Goal: Communication & Community: Answer question/provide support

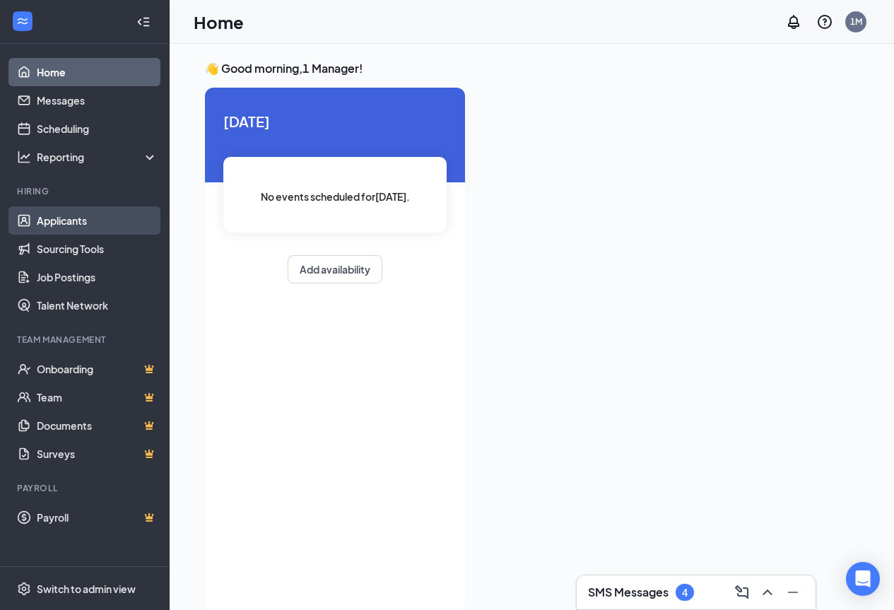
click at [69, 224] on link "Applicants" at bounding box center [97, 220] width 121 height 28
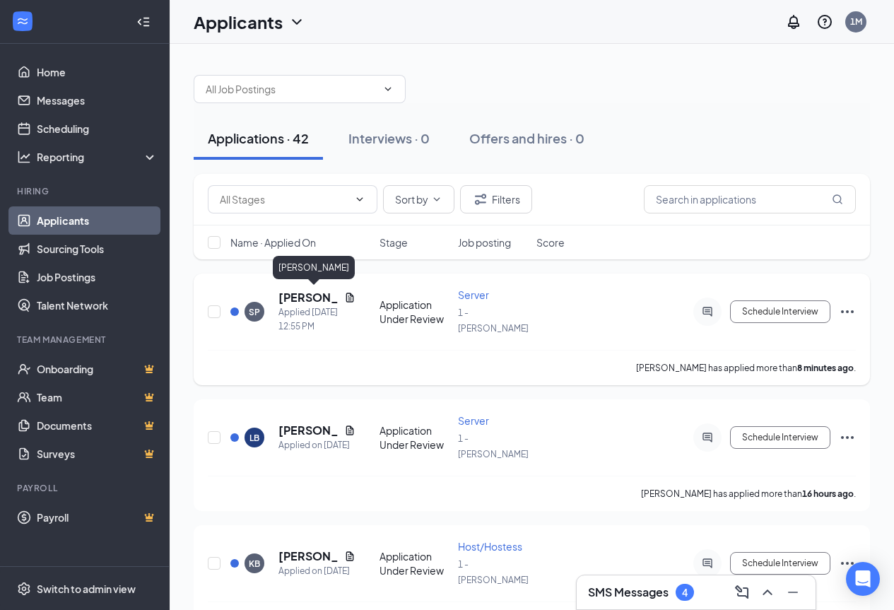
click at [315, 296] on h5 "[PERSON_NAME]" at bounding box center [308, 298] width 60 height 16
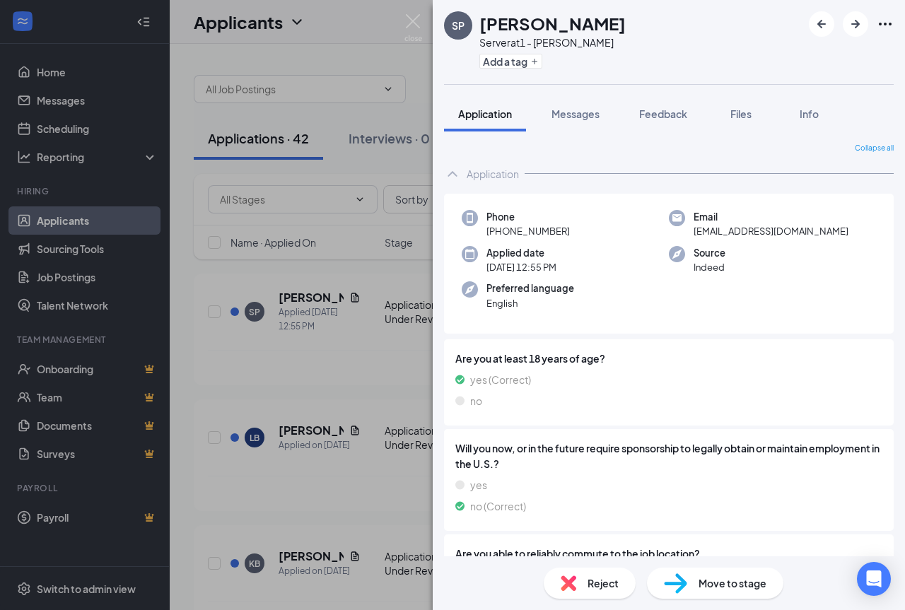
scroll to position [143, 0]
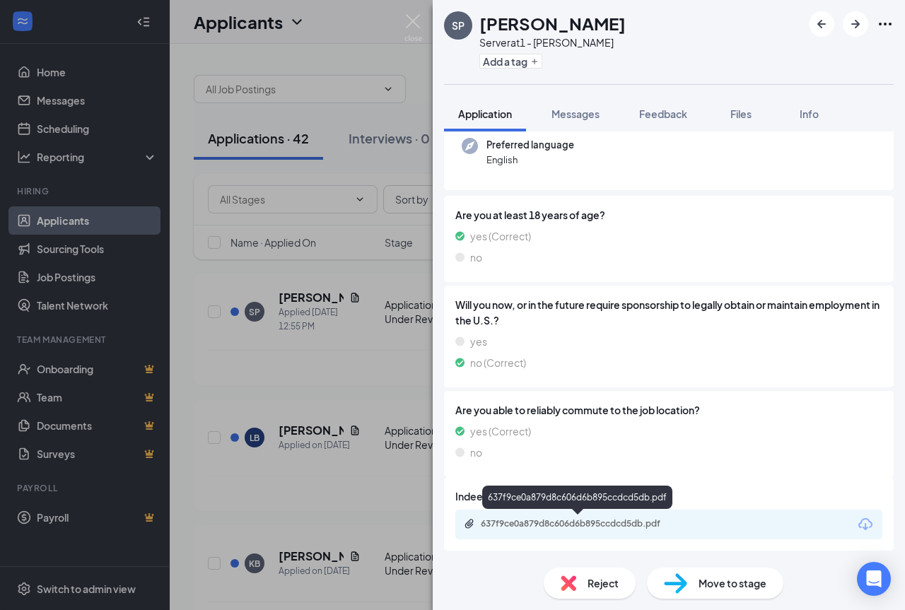
click at [561, 521] on div "637f9ce0a879d8c606d6b895ccdcd5db.pdf" at bounding box center [580, 523] width 198 height 11
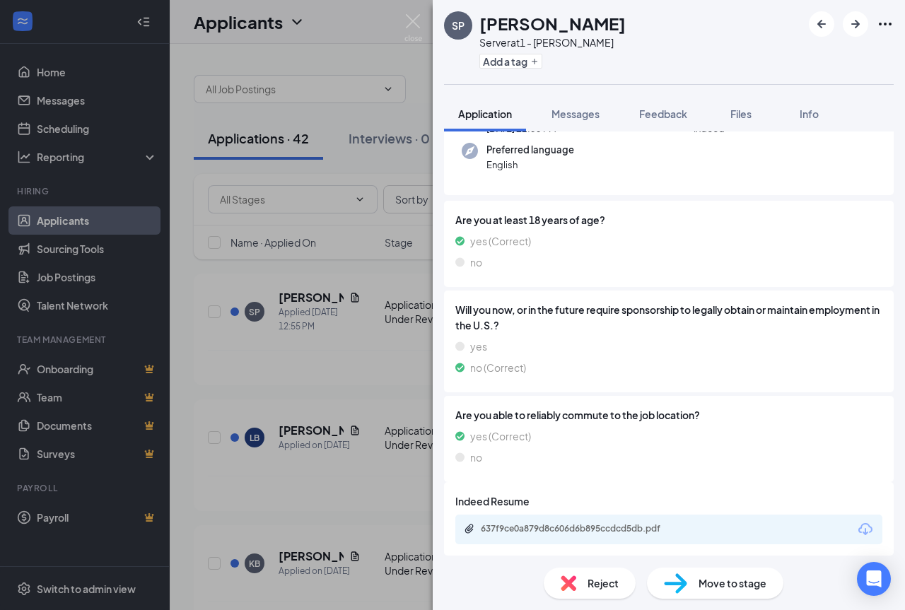
scroll to position [0, 0]
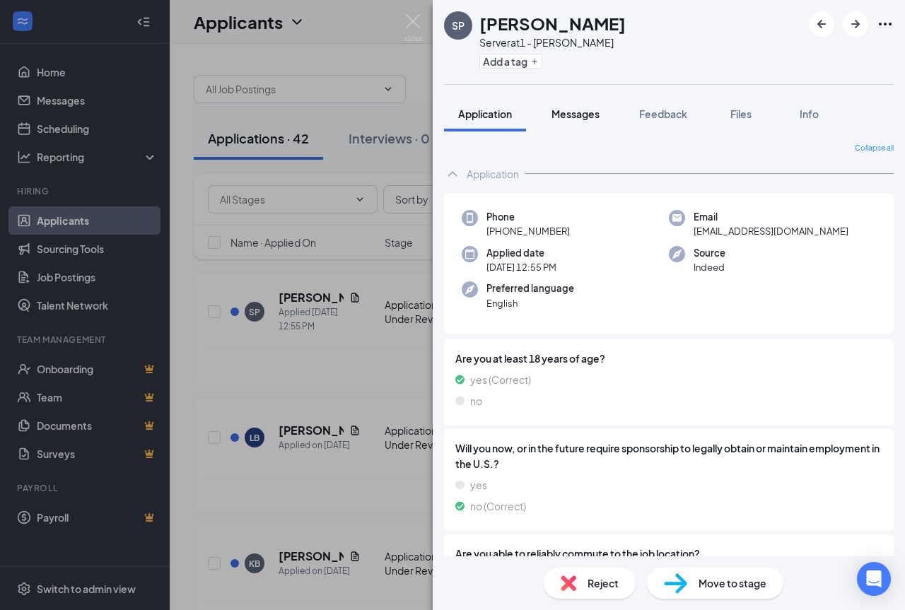
click at [584, 110] on span "Messages" at bounding box center [575, 113] width 48 height 13
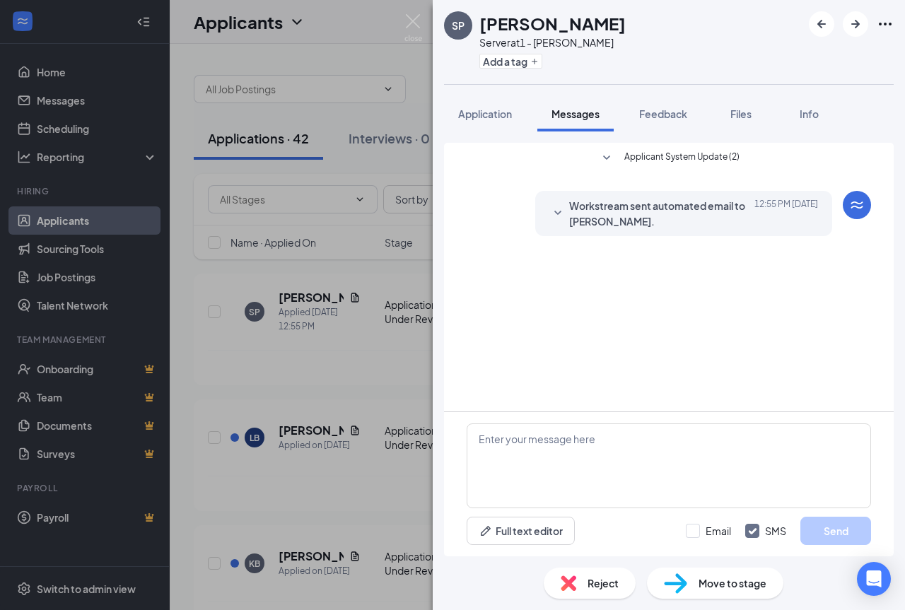
click at [62, 104] on div "SP [PERSON_NAME] Server at 1 - [PERSON_NAME] Add a tag Application Messages Fee…" at bounding box center [452, 305] width 905 height 610
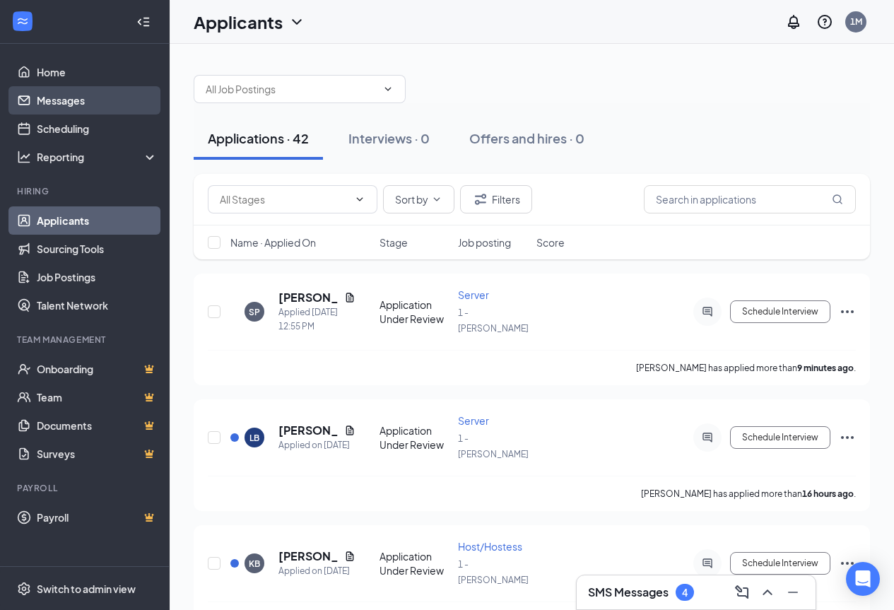
click at [55, 101] on link "Messages" at bounding box center [97, 100] width 121 height 28
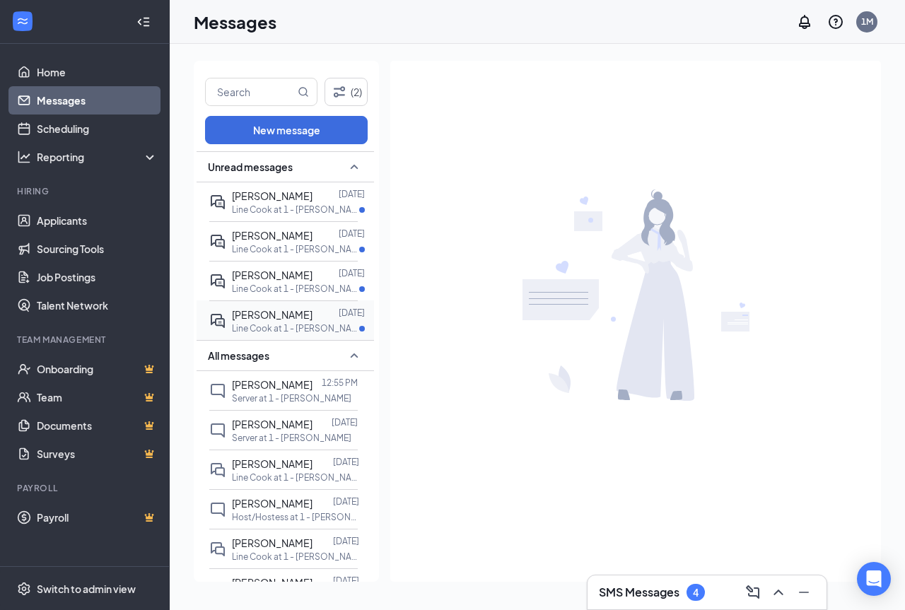
click at [273, 315] on span "[PERSON_NAME]" at bounding box center [272, 314] width 81 height 13
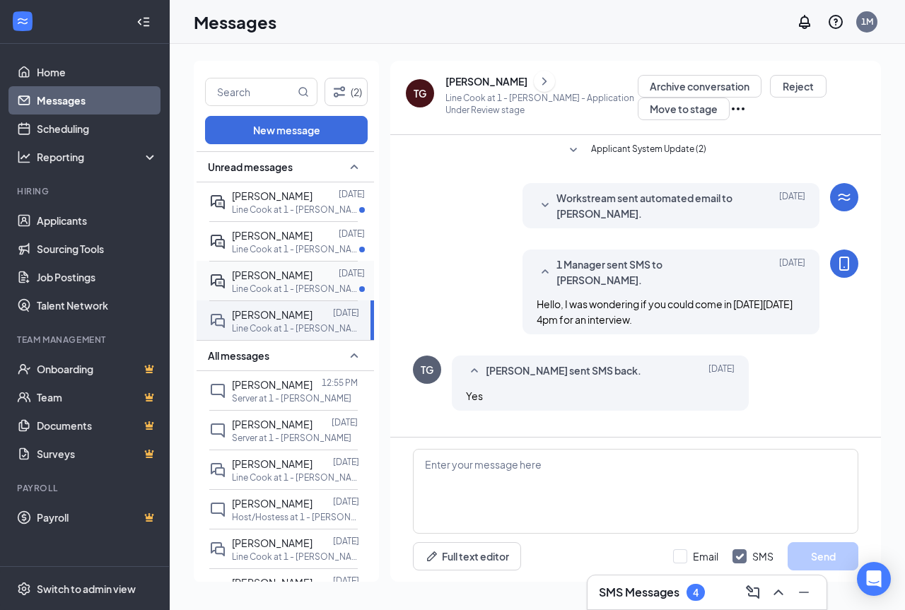
click at [244, 276] on span "[PERSON_NAME]" at bounding box center [272, 275] width 81 height 13
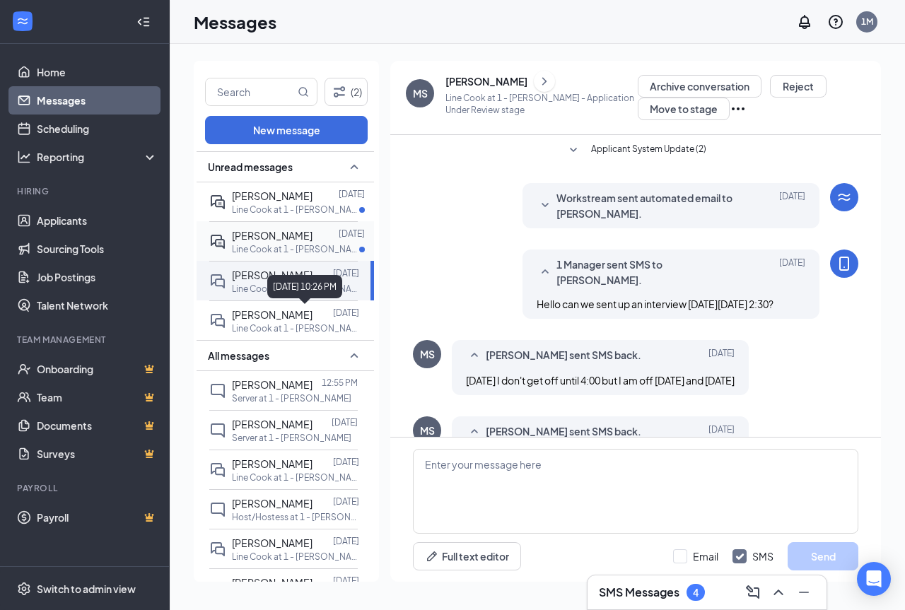
click at [277, 237] on span "[PERSON_NAME]" at bounding box center [272, 235] width 81 height 13
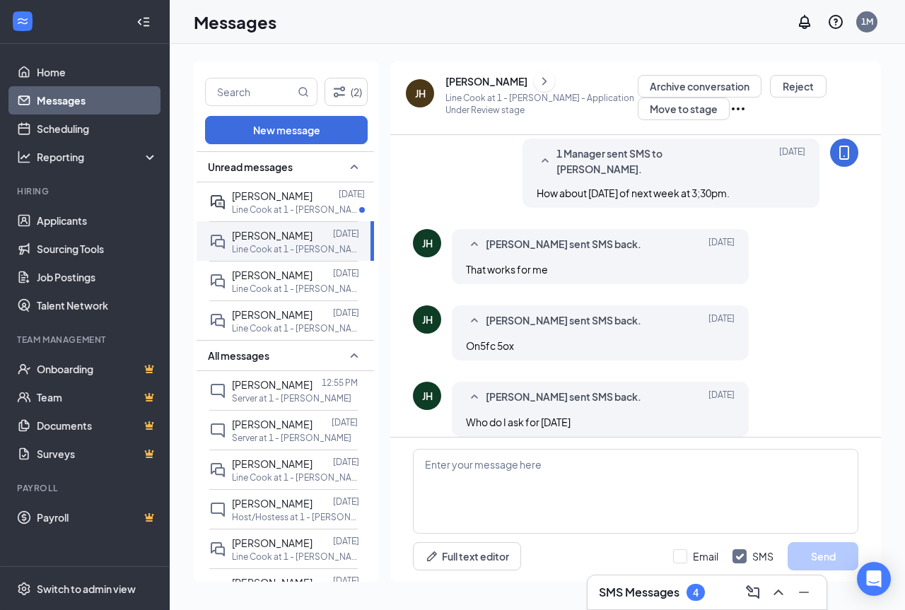
scroll to position [387, 0]
click at [259, 190] on span "[PERSON_NAME]" at bounding box center [272, 195] width 81 height 13
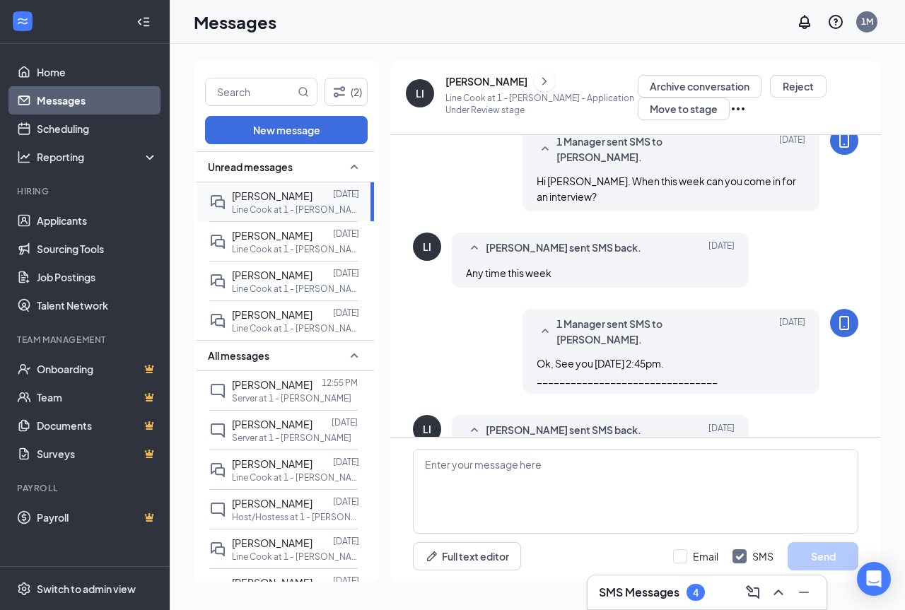
scroll to position [126, 0]
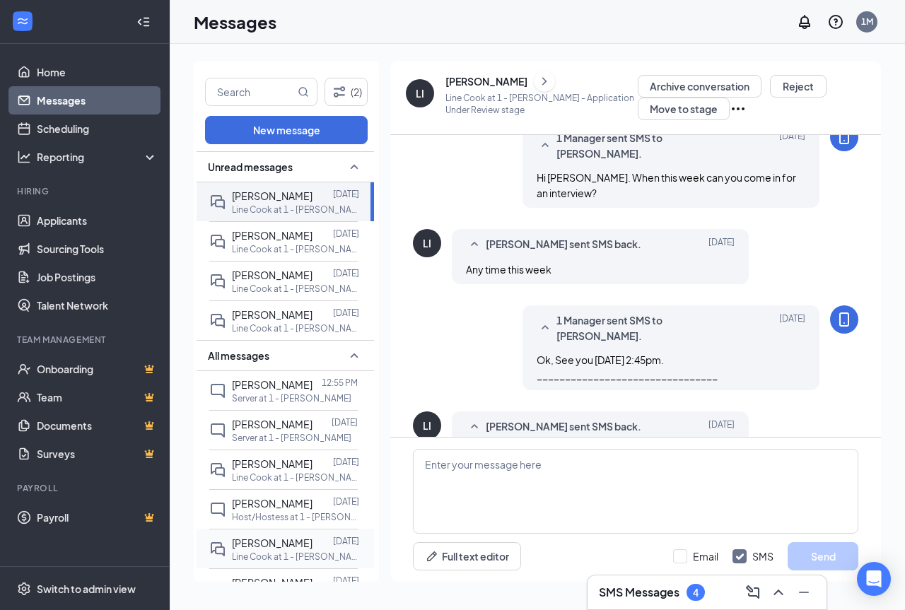
click at [245, 541] on span "[PERSON_NAME]" at bounding box center [272, 542] width 81 height 13
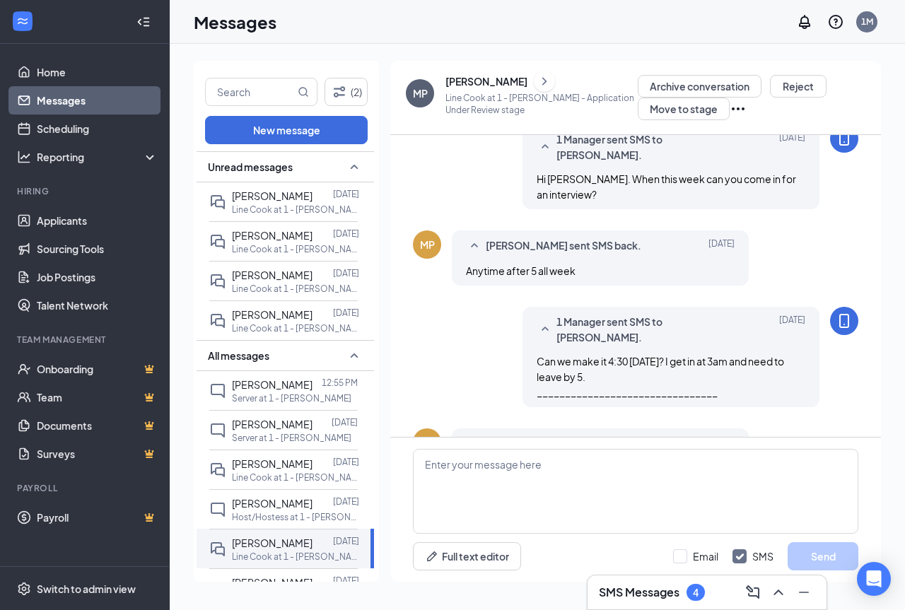
scroll to position [524, 0]
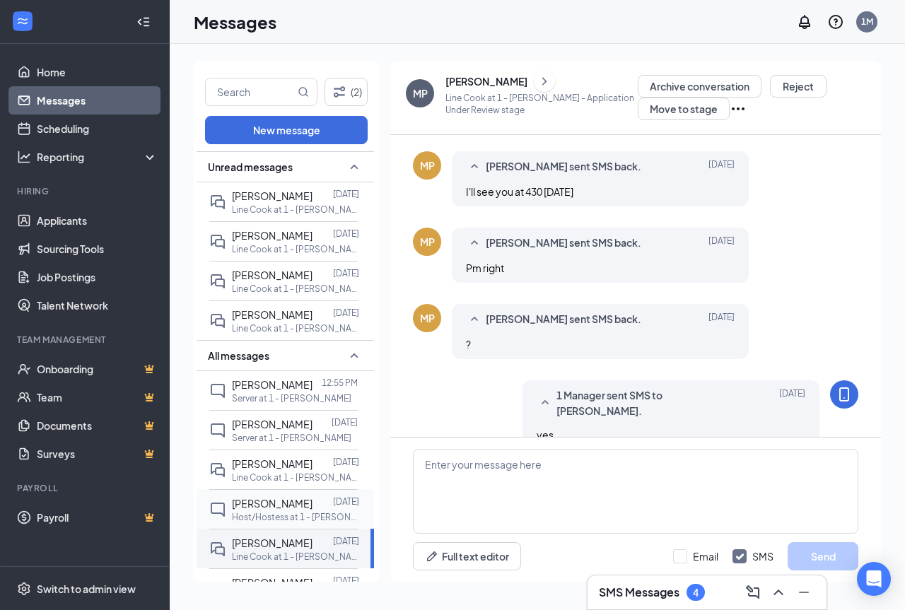
click at [271, 510] on div "[PERSON_NAME]" at bounding box center [272, 503] width 81 height 16
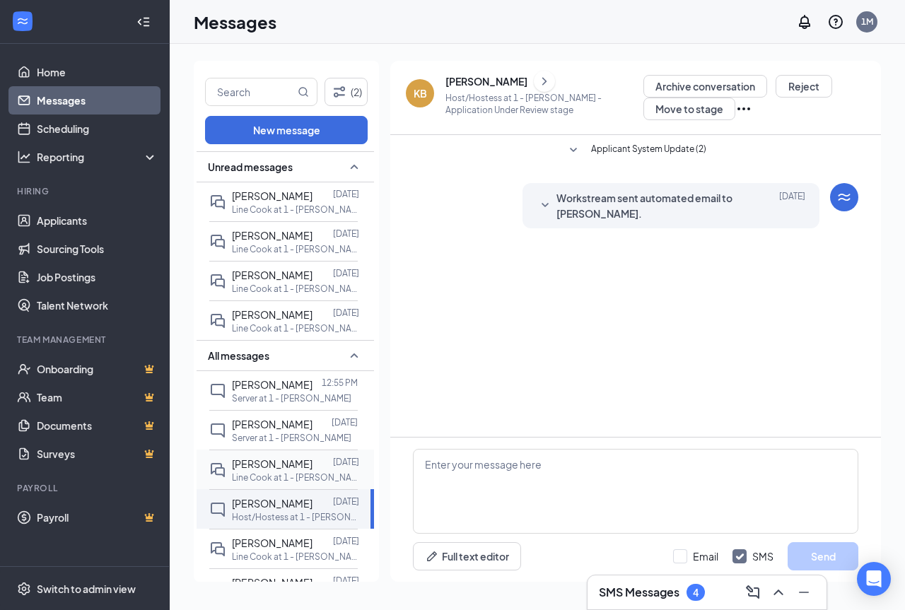
click at [252, 464] on span "[PERSON_NAME]" at bounding box center [272, 463] width 81 height 13
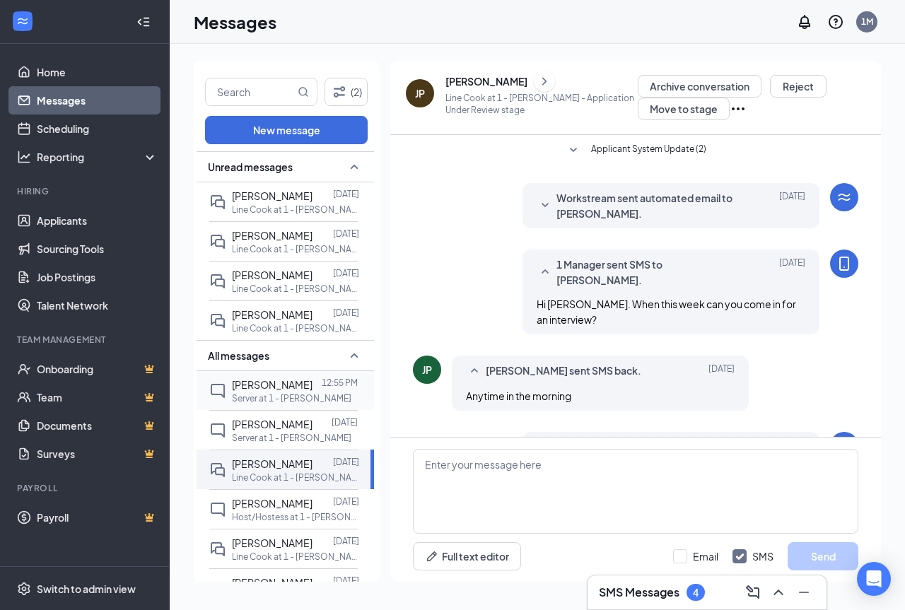
scroll to position [218, 0]
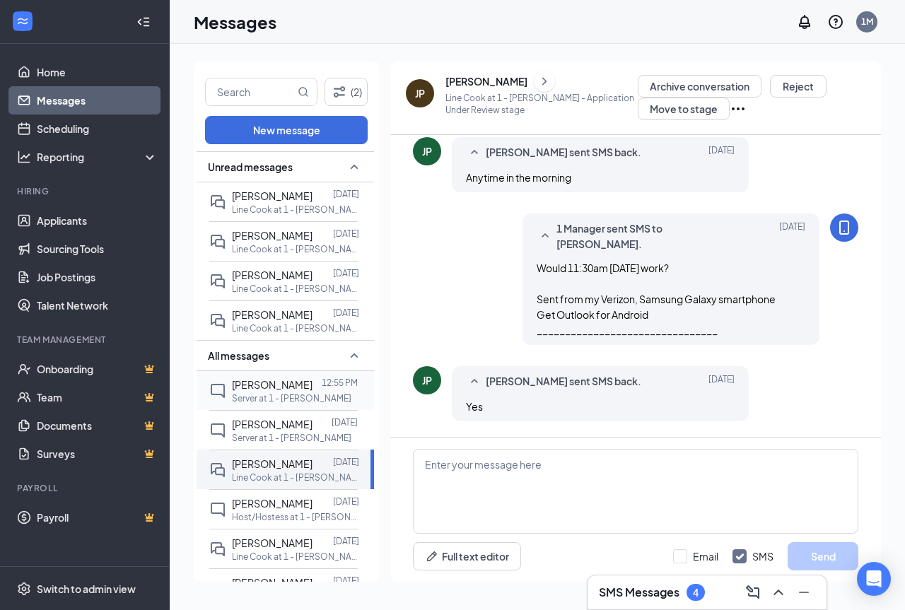
click at [252, 384] on span "[PERSON_NAME]" at bounding box center [272, 384] width 81 height 13
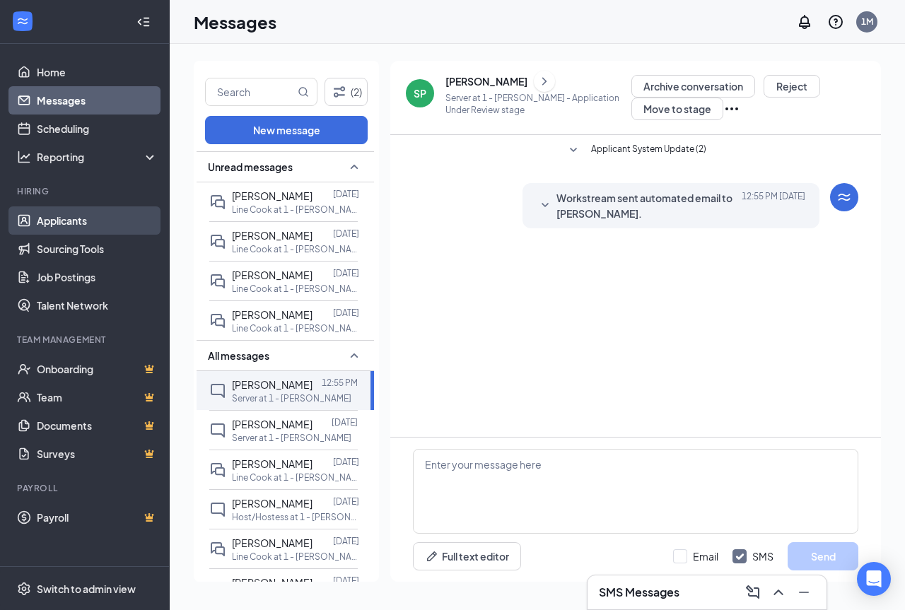
click at [55, 223] on link "Applicants" at bounding box center [97, 220] width 121 height 28
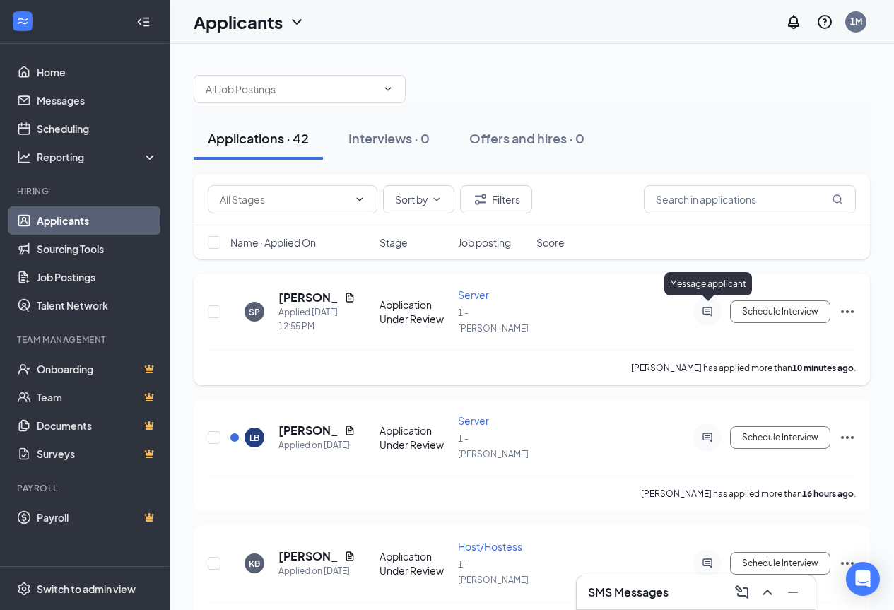
click at [707, 311] on icon "ActiveChat" at bounding box center [707, 311] width 17 height 11
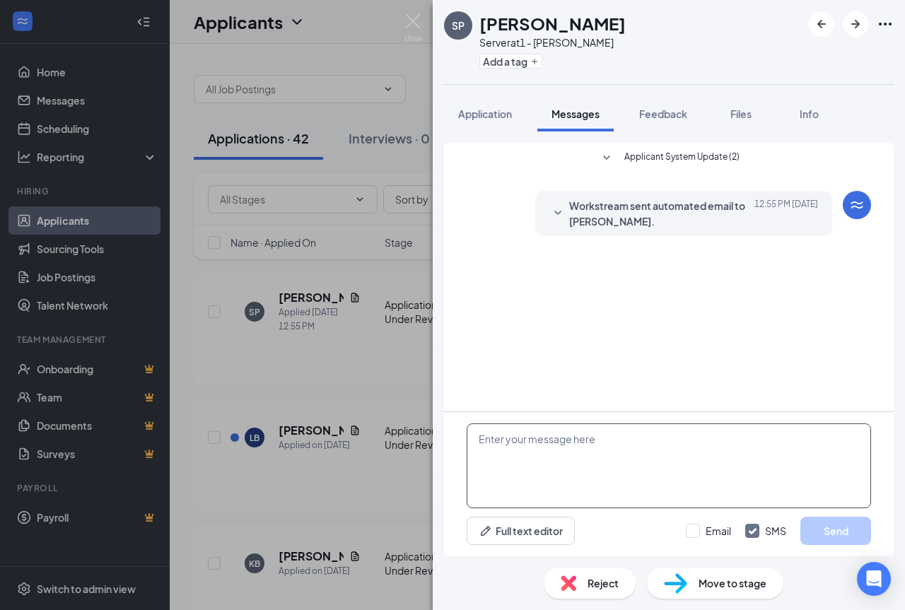
click at [542, 449] on textarea at bounding box center [668, 465] width 404 height 85
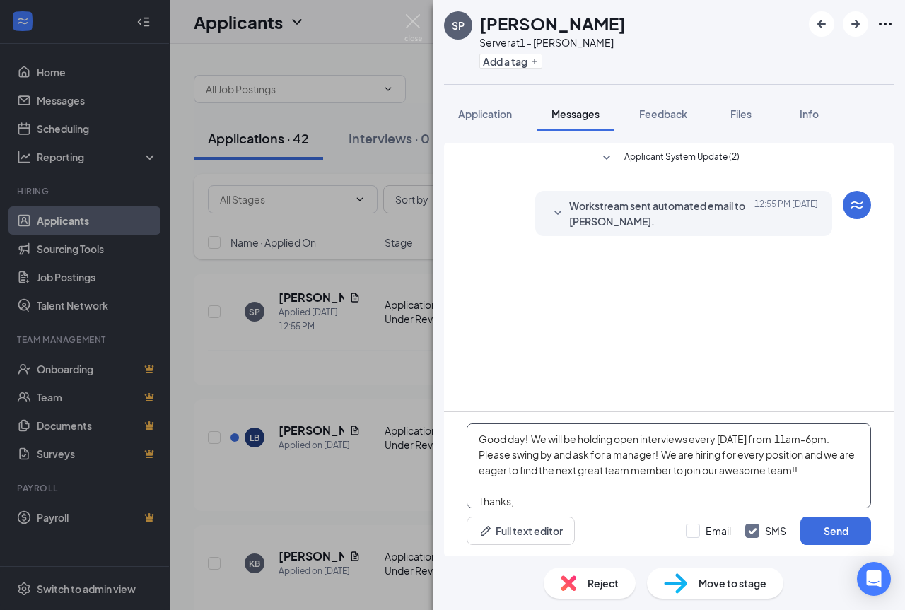
drag, startPoint x: 568, startPoint y: 499, endPoint x: 463, endPoint y: 383, distance: 156.6
click at [463, 383] on div "Applicant System Update (2) Workstream sent automated email to [PERSON_NAME]. […" at bounding box center [668, 349] width 449 height 413
type textarea "Good day! We will be holding open interviews every [DATE] from 11am-6pm. Please…"
click at [844, 531] on button "Send" at bounding box center [835, 531] width 71 height 28
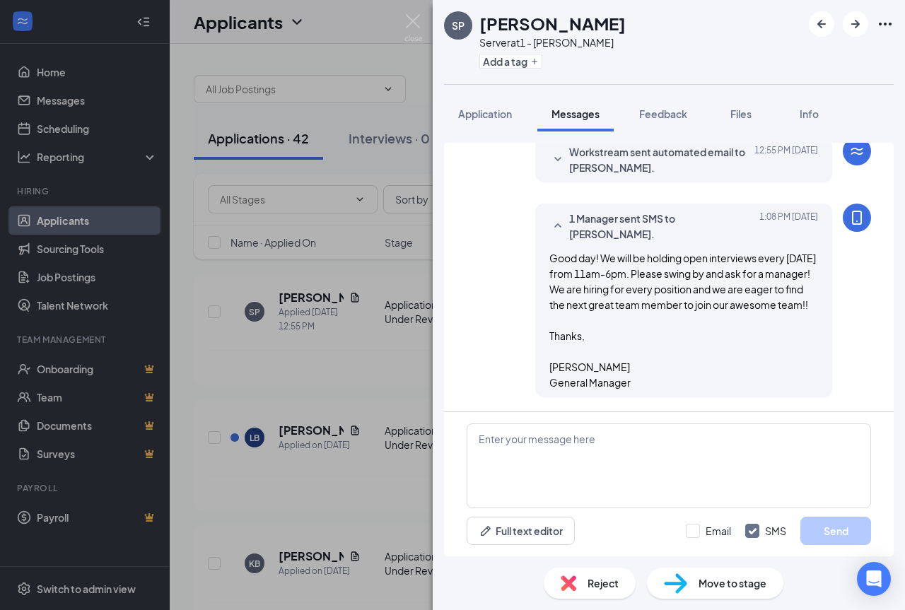
scroll to position [55, 0]
click at [285, 417] on div "SP [PERSON_NAME] Server at 1 - [PERSON_NAME] Add a tag Application Messages Fee…" at bounding box center [452, 305] width 905 height 610
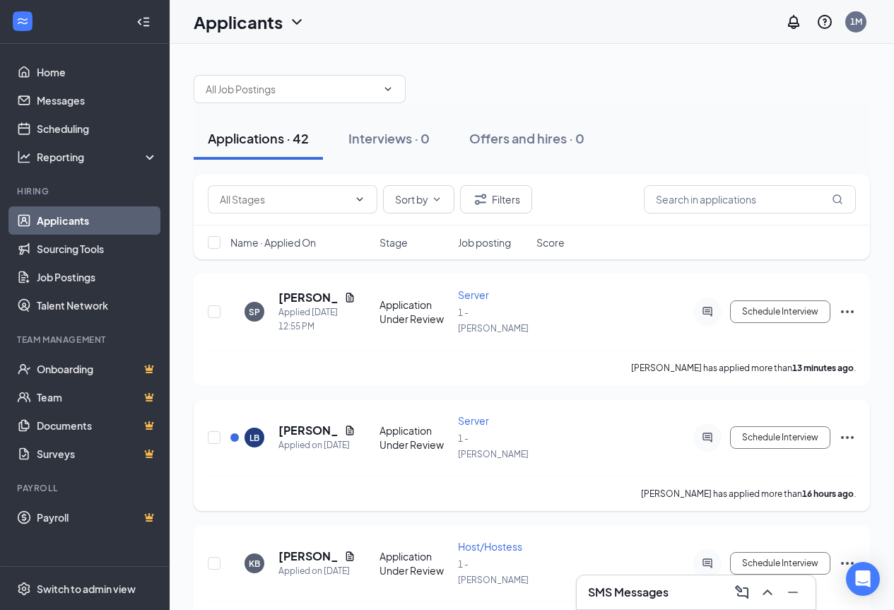
click at [707, 432] on icon "ActiveChat" at bounding box center [707, 437] width 17 height 11
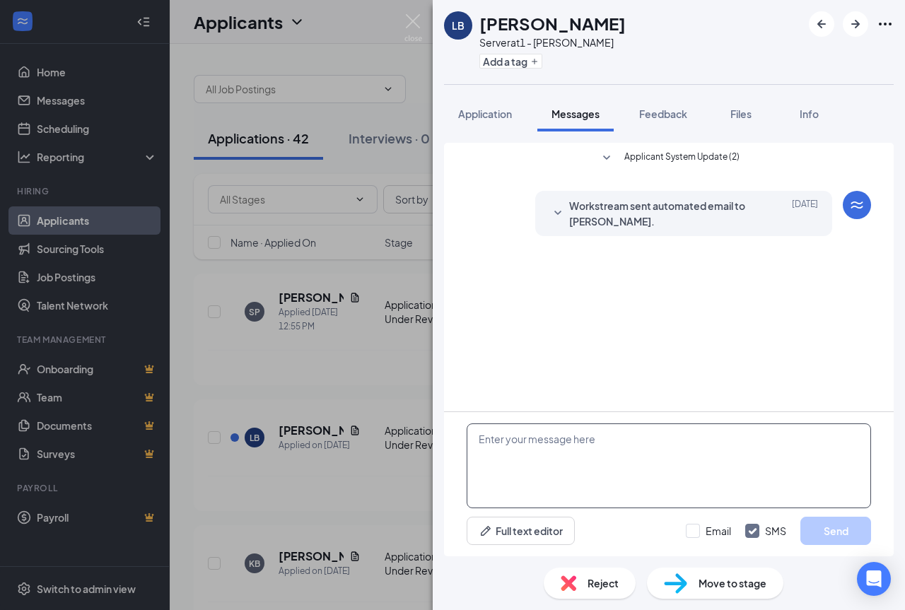
click at [526, 461] on textarea at bounding box center [668, 465] width 404 height 85
paste textarea "Good day! We will be holding open interviews every [DATE] from 11am-6pm. Please…"
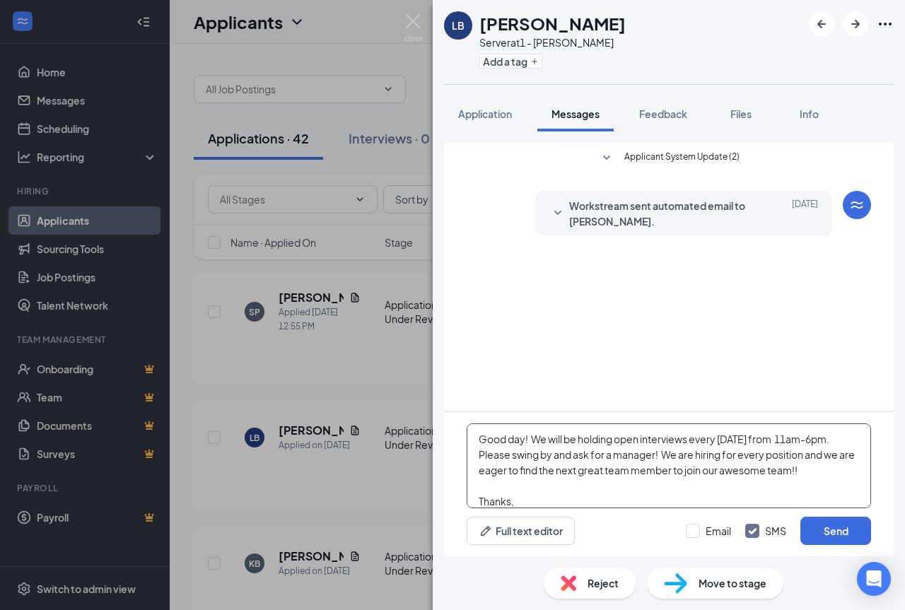
scroll to position [47, 0]
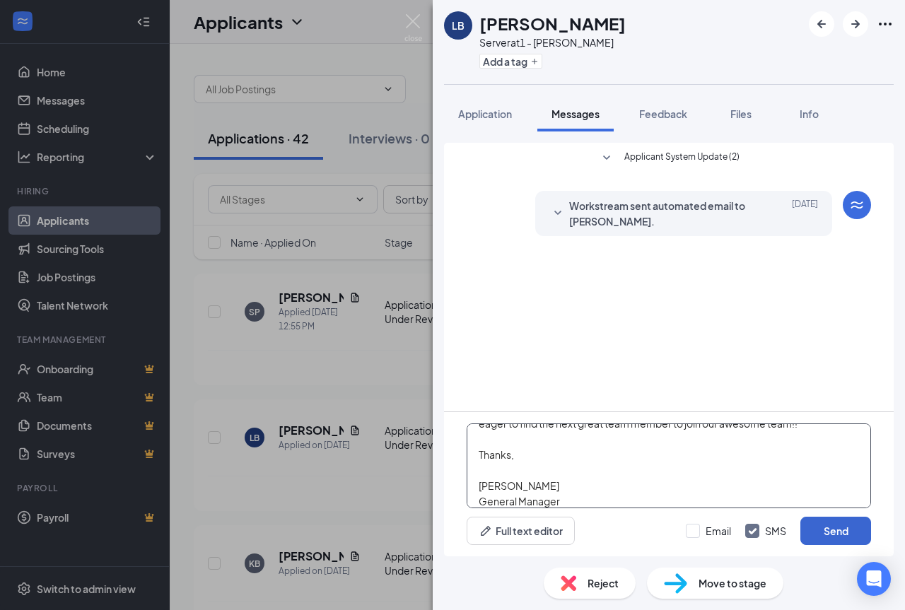
type textarea "Good day! We will be holding open interviews every [DATE] from 11am-6pm. Please…"
click at [839, 529] on button "Send" at bounding box center [835, 531] width 71 height 28
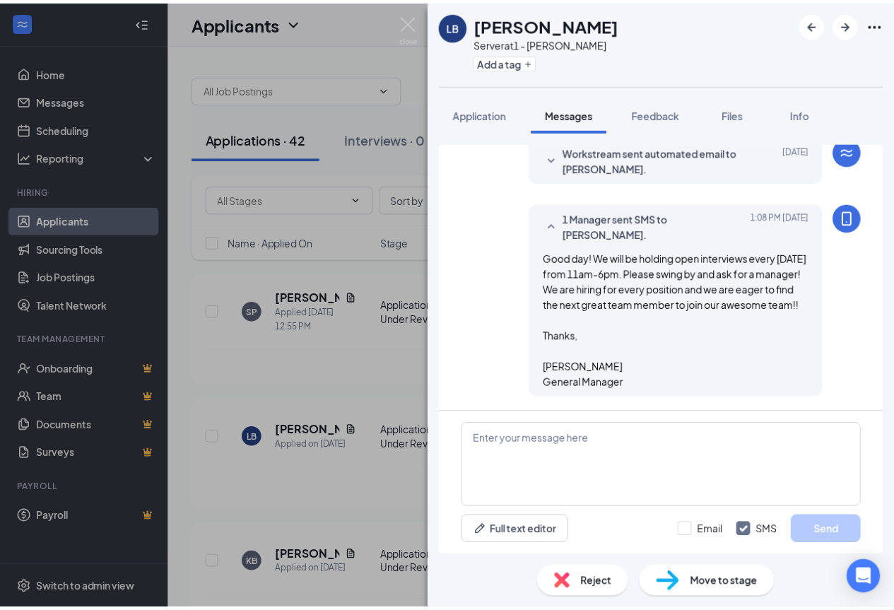
scroll to position [55, 0]
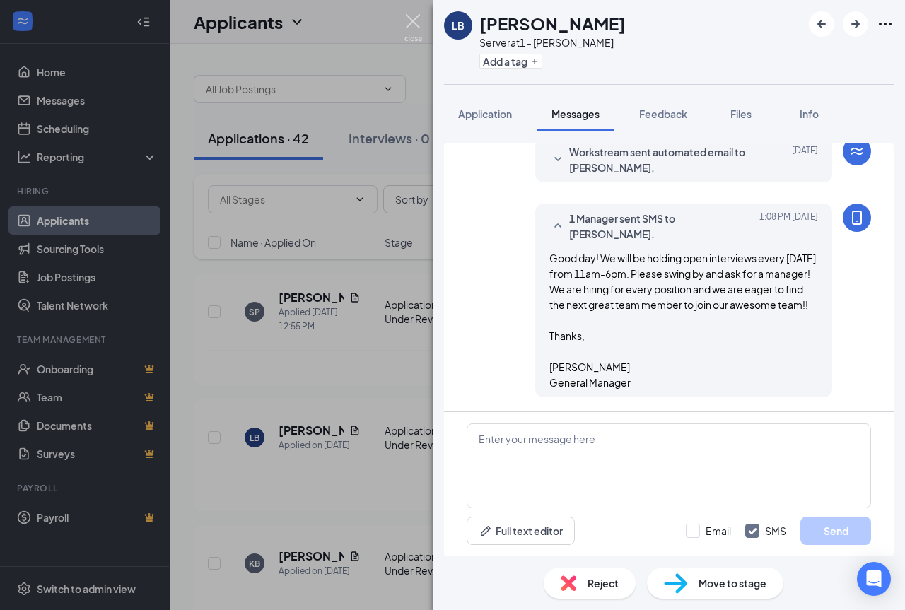
click at [413, 16] on img at bounding box center [413, 28] width 18 height 28
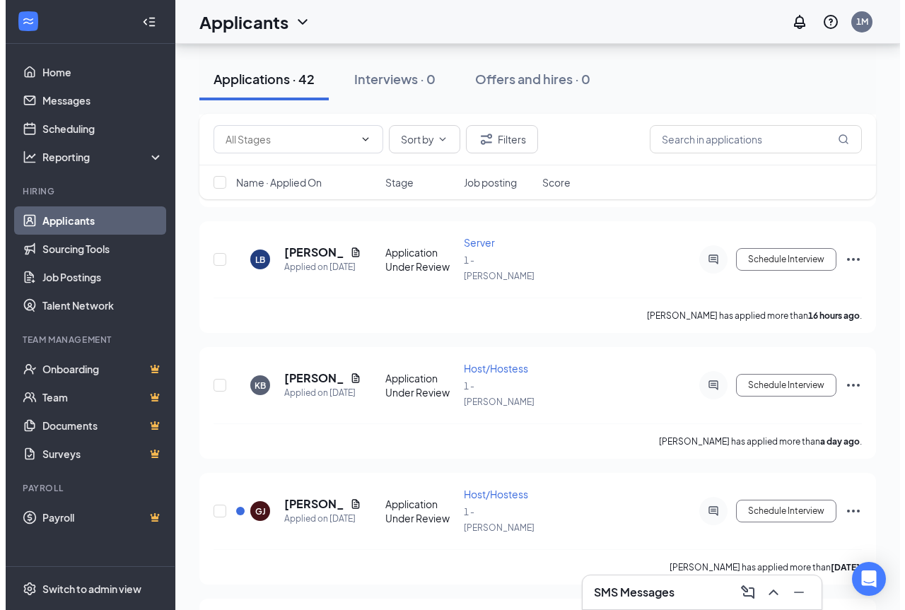
scroll to position [212, 0]
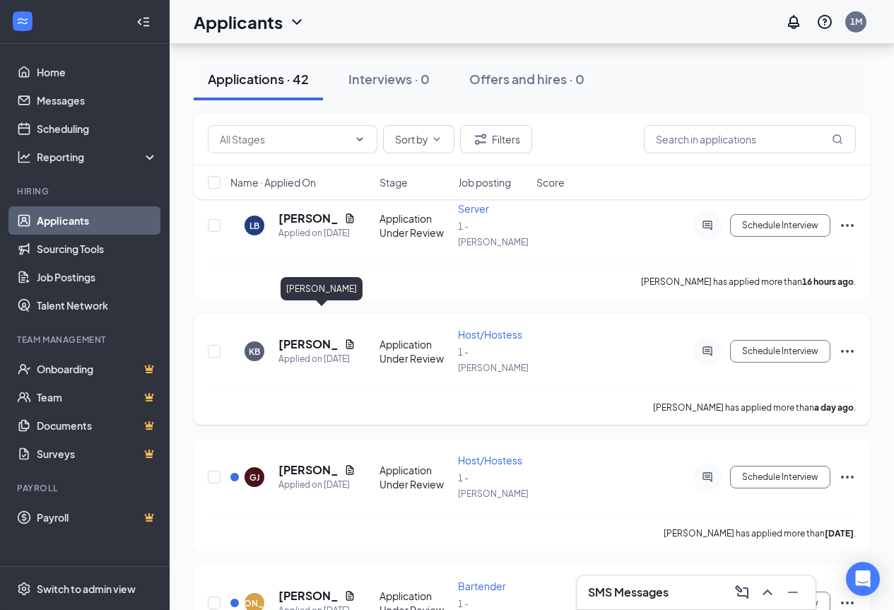
click at [295, 336] on h5 "[PERSON_NAME]" at bounding box center [308, 344] width 60 height 16
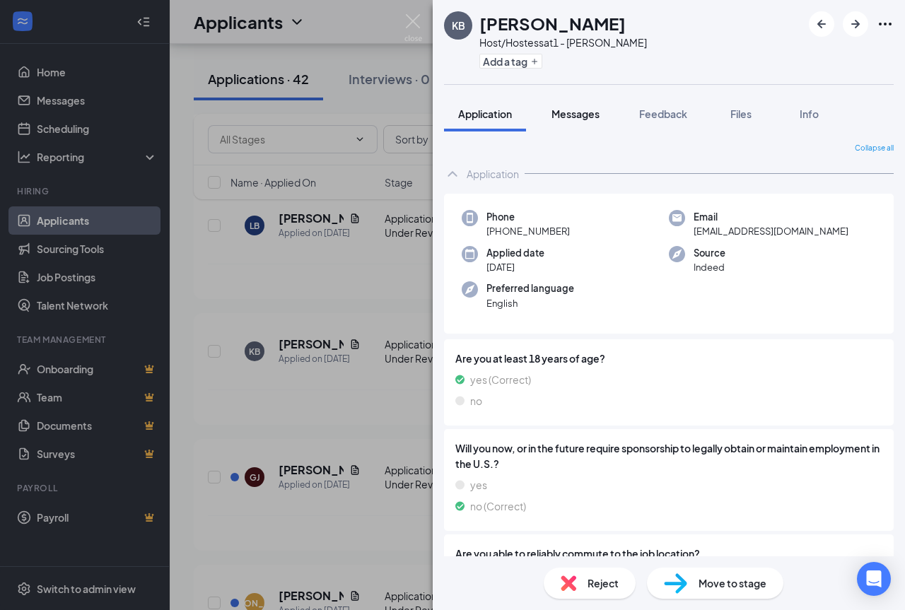
click at [584, 104] on button "Messages" at bounding box center [575, 113] width 76 height 35
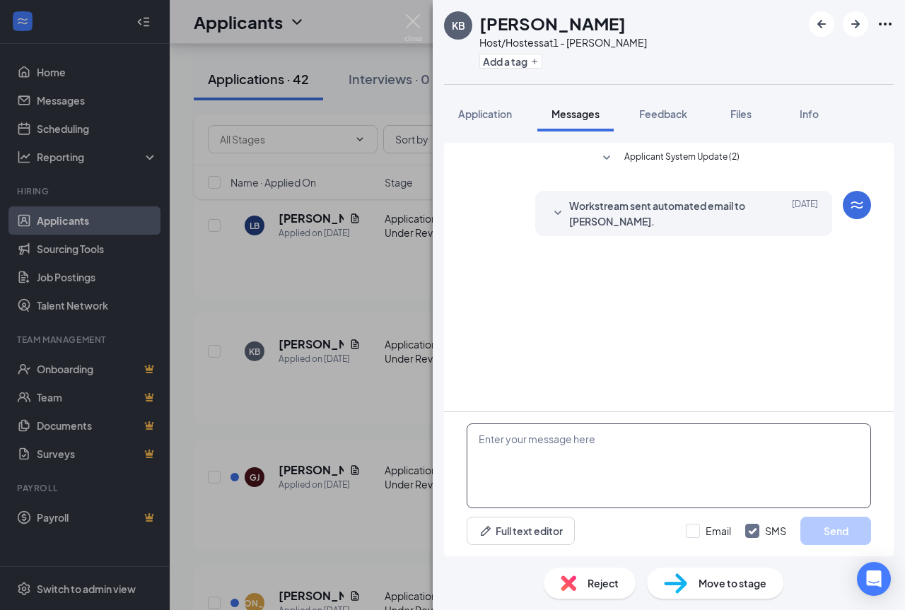
click at [659, 459] on textarea at bounding box center [668, 465] width 404 height 85
paste textarea "Good day! We will be holding open interviews every [DATE] from 11am-6pm. Please…"
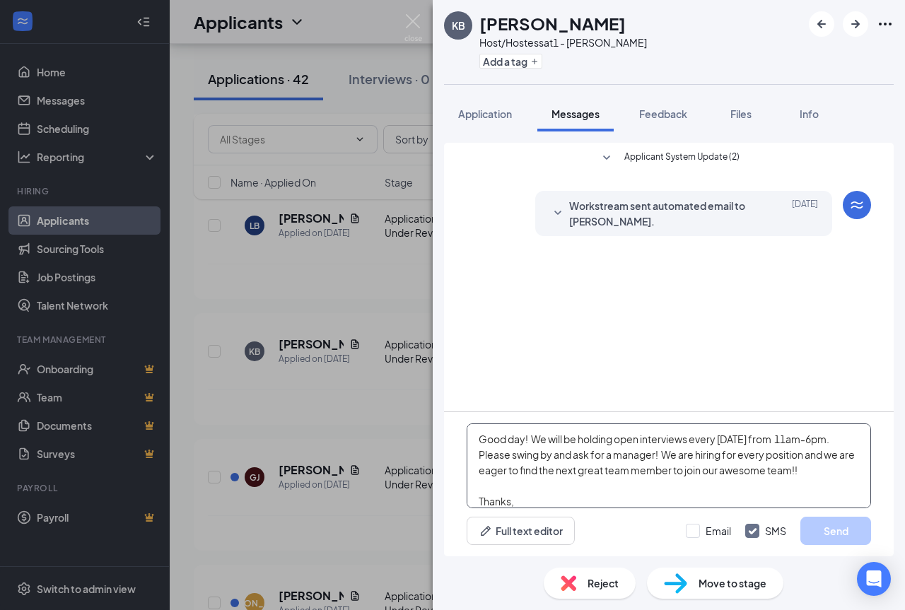
scroll to position [47, 0]
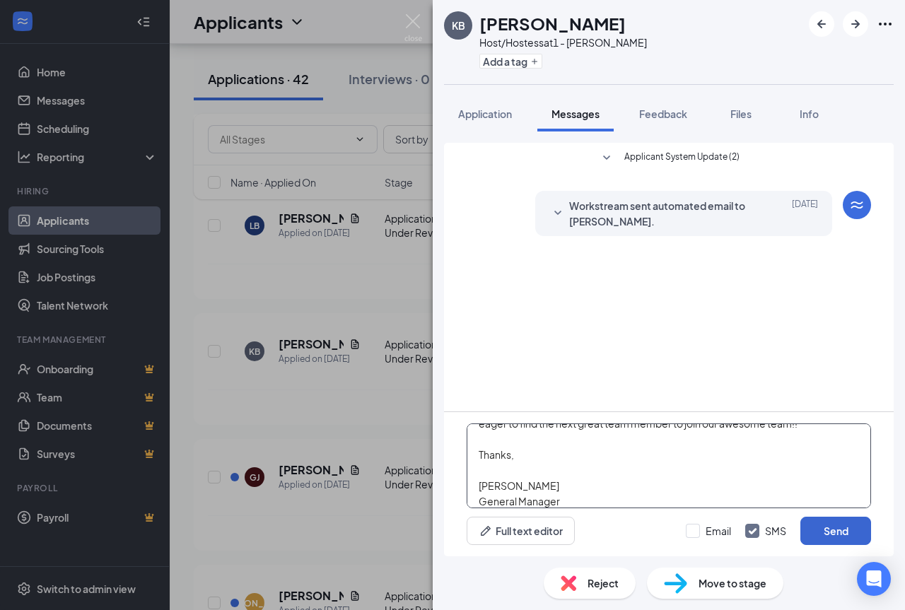
type textarea "Good day! We will be holding open interviews every [DATE] from 11am-6pm. Please…"
click at [856, 537] on button "Send" at bounding box center [835, 531] width 71 height 28
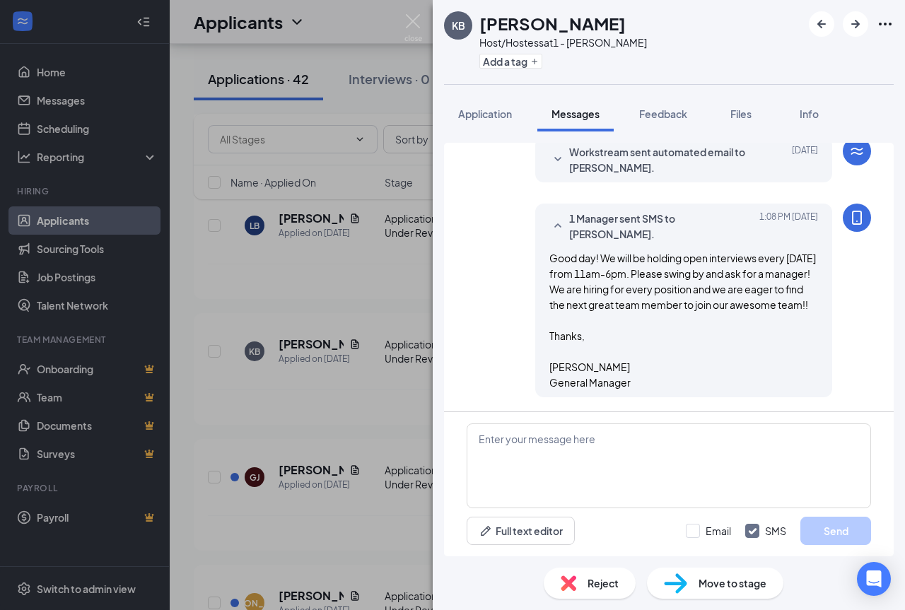
scroll to position [55, 0]
click at [407, 13] on div "KB [PERSON_NAME] Host/Hostess at 1 - [PERSON_NAME] Add a tag Application Messag…" at bounding box center [452, 305] width 905 height 610
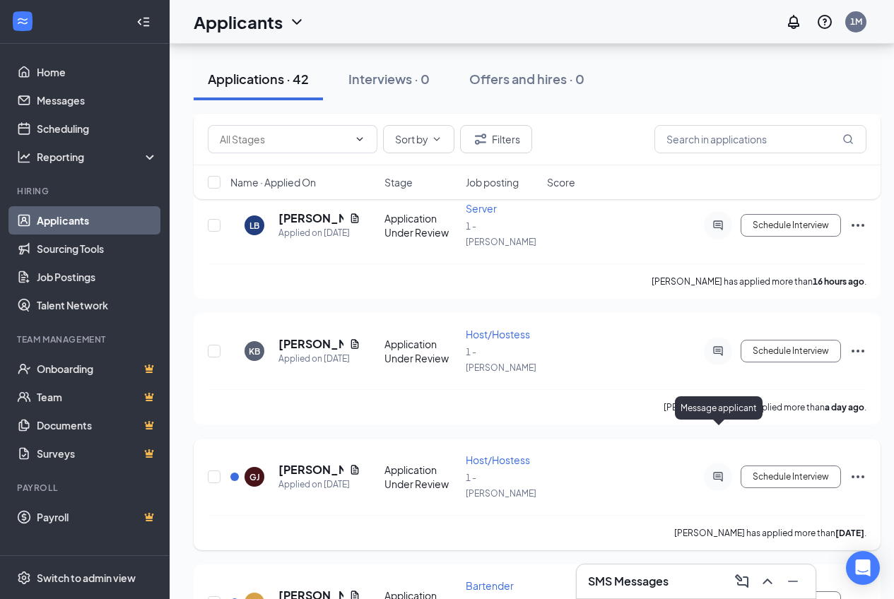
click at [719, 472] on icon "ActiveChat" at bounding box center [717, 476] width 9 height 9
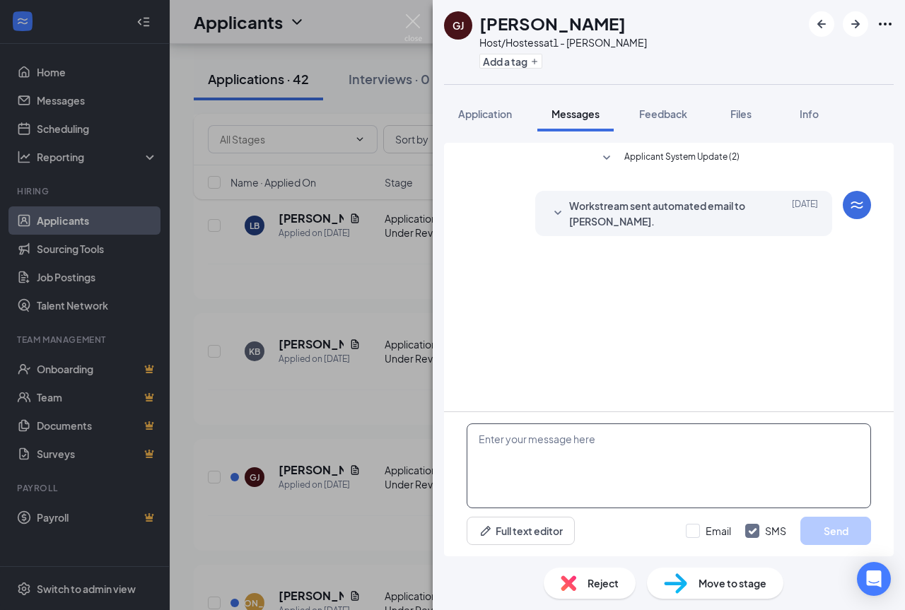
click at [681, 449] on textarea at bounding box center [668, 465] width 404 height 85
paste textarea "Good day! We will be holding open interviews every [DATE] from 11am-6pm. Please…"
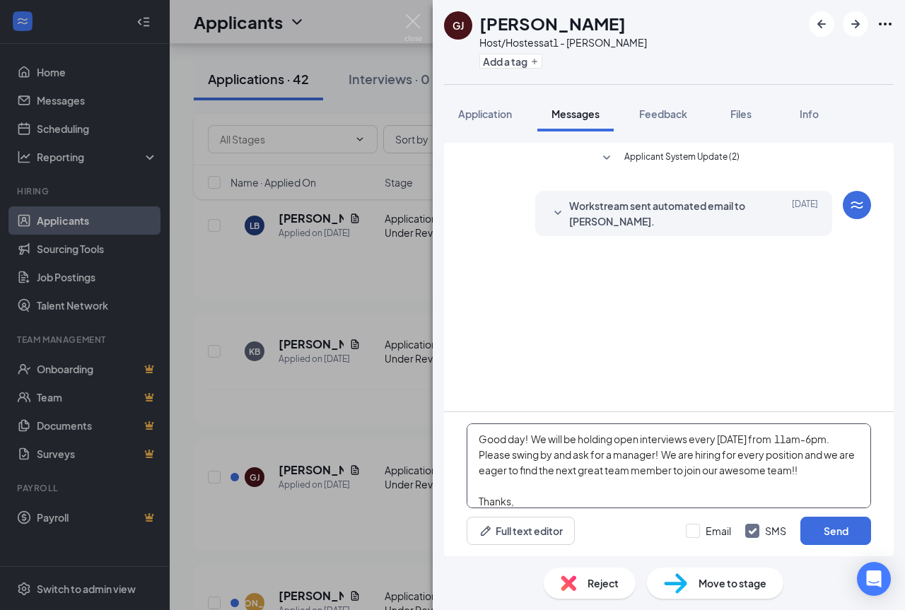
scroll to position [47, 0]
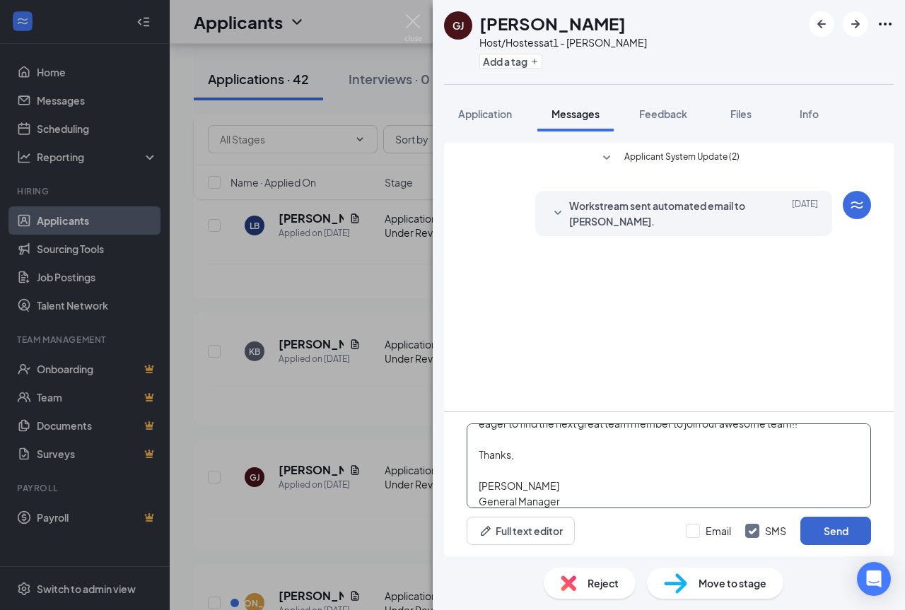
type textarea "Good day! We will be holding open interviews every [DATE] from 11am-6pm. Please…"
click at [836, 536] on button "Send" at bounding box center [835, 531] width 71 height 28
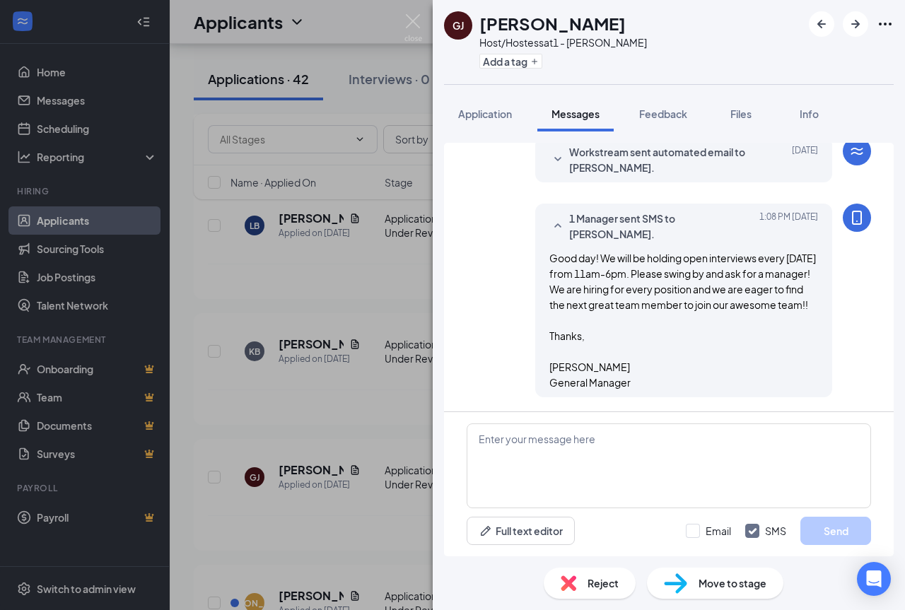
scroll to position [69, 0]
click at [406, 27] on img at bounding box center [413, 28] width 18 height 28
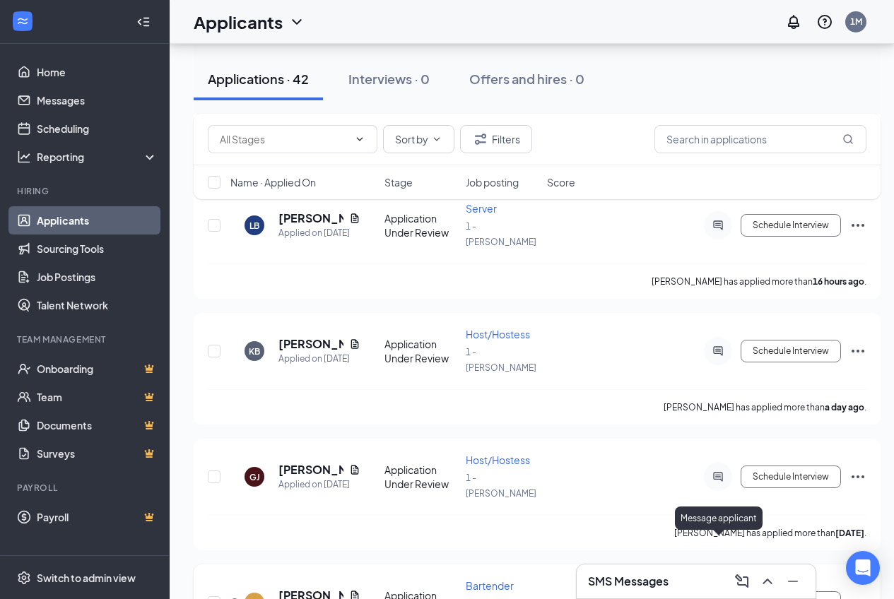
click at [717, 597] on icon "ActiveChat" at bounding box center [718, 602] width 17 height 11
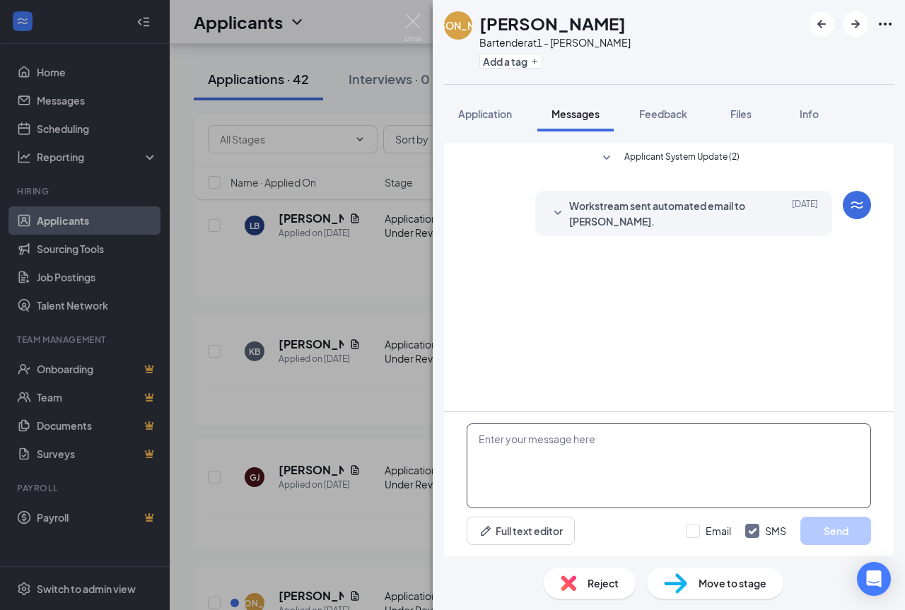
click at [633, 462] on textarea at bounding box center [668, 465] width 404 height 85
paste textarea "Good day! We will be holding open interviews every [DATE] from 11am-6pm. Please…"
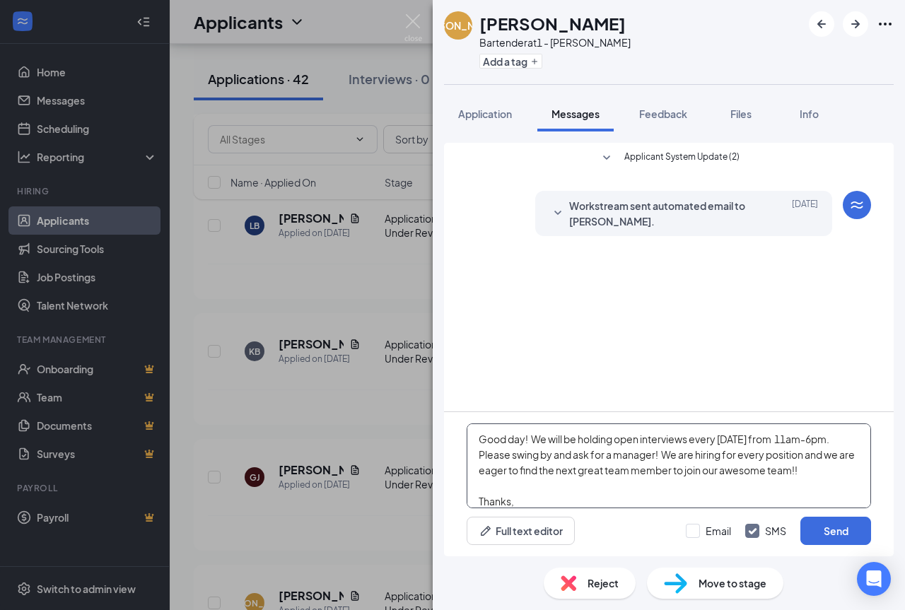
scroll to position [47, 0]
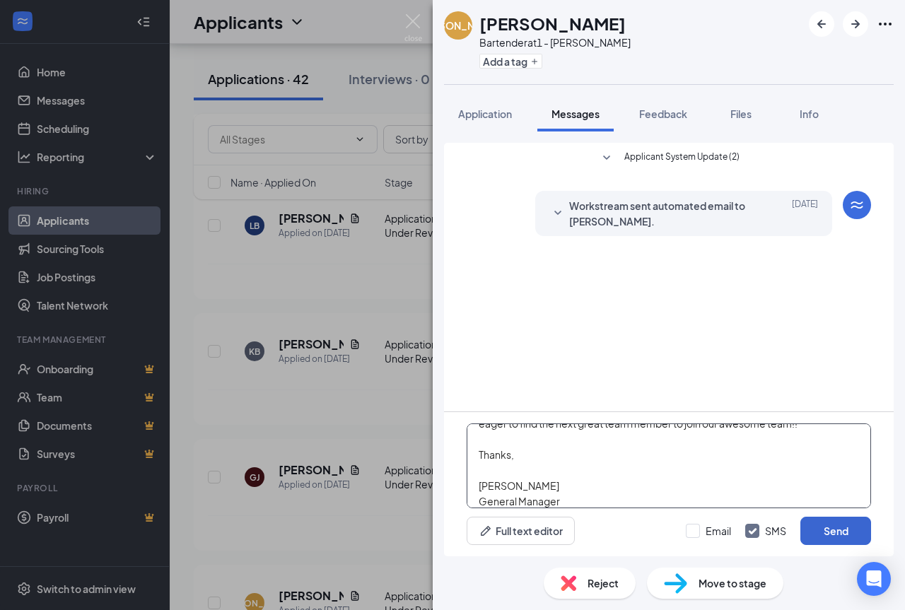
type textarea "Good day! We will be holding open interviews every [DATE] from 11am-6pm. Please…"
click at [832, 536] on button "Send" at bounding box center [835, 531] width 71 height 28
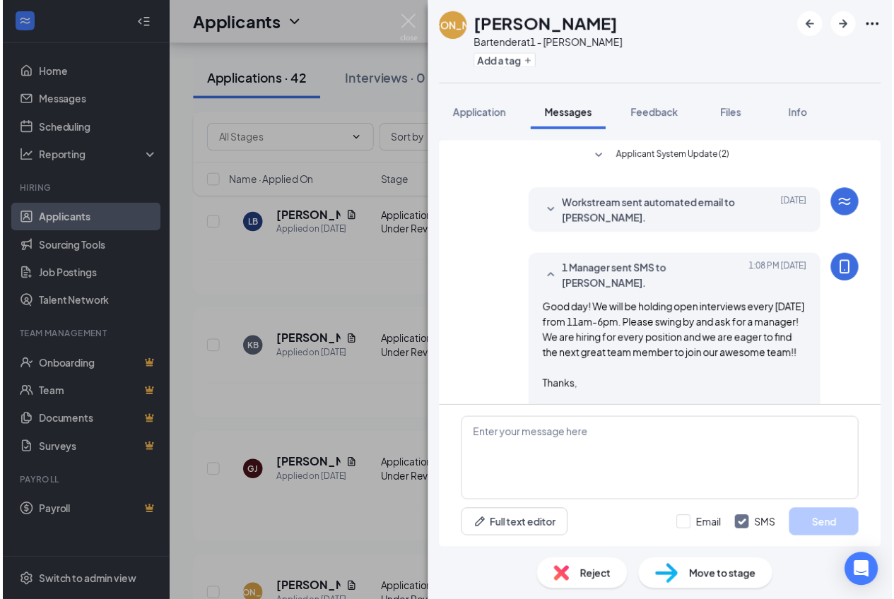
scroll to position [55, 0]
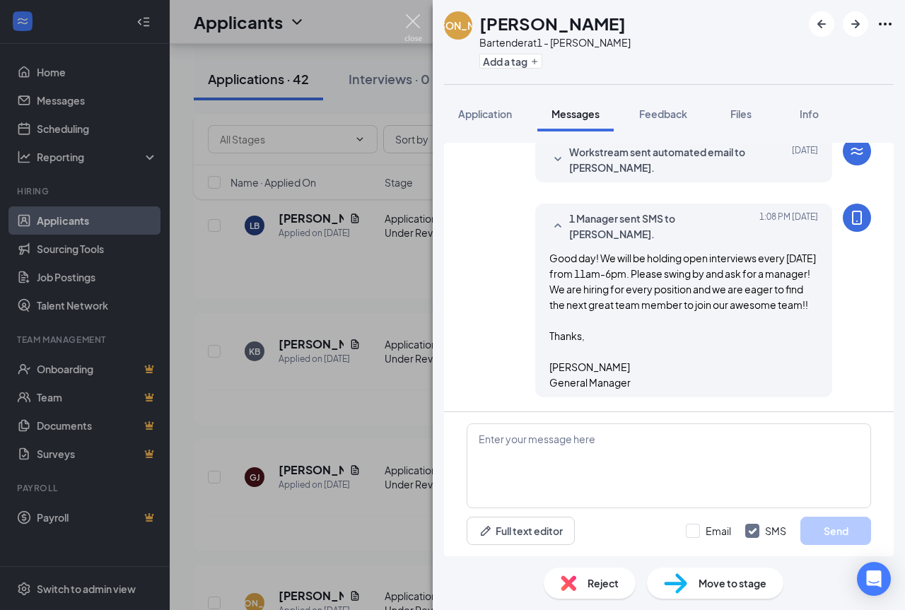
click at [416, 22] on img at bounding box center [413, 28] width 18 height 28
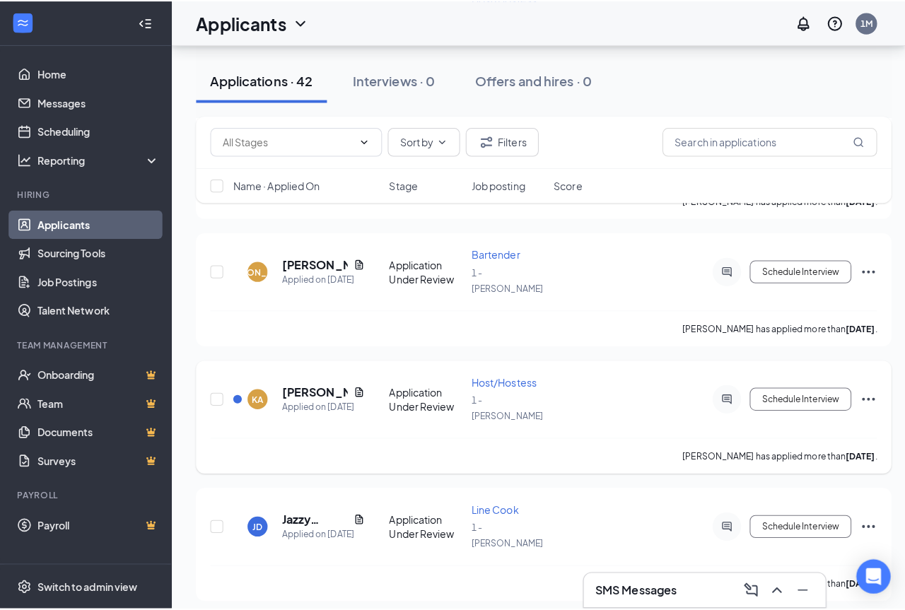
scroll to position [495, 0]
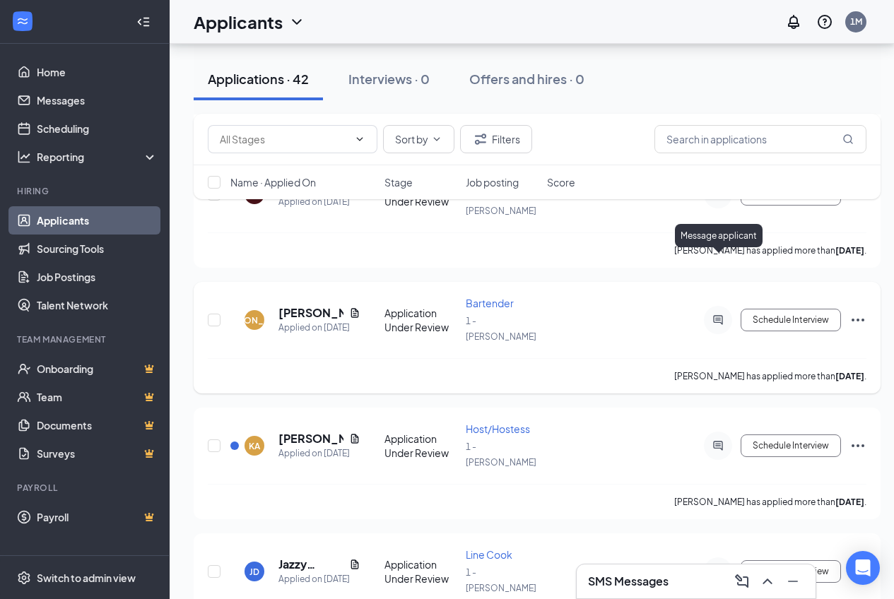
click at [717, 314] on icon "ActiveChat" at bounding box center [718, 319] width 17 height 11
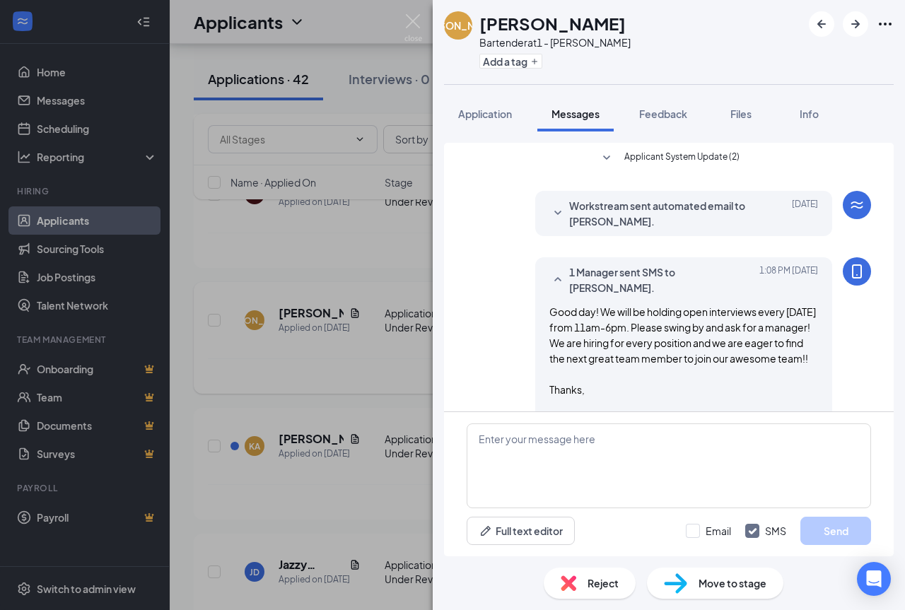
scroll to position [55, 0]
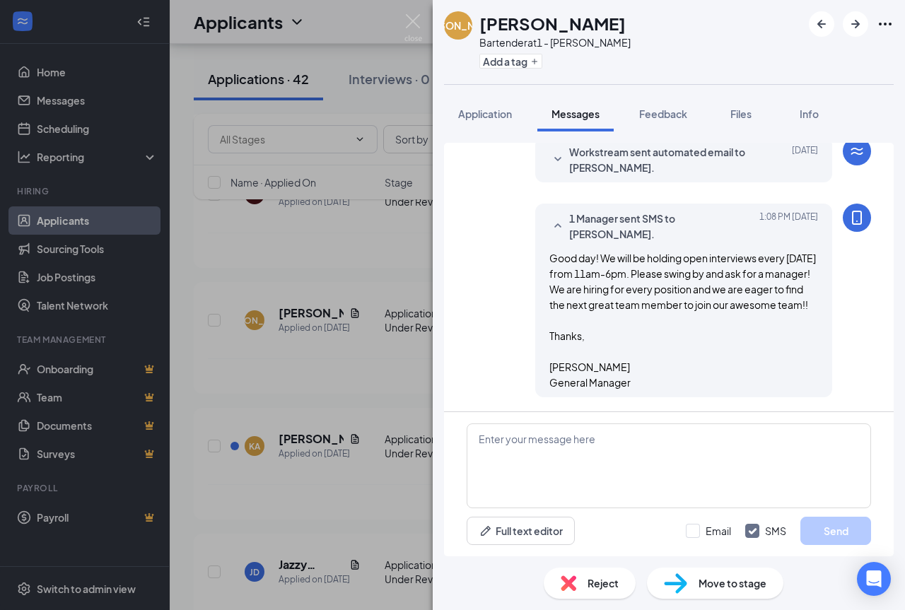
click at [409, 20] on img at bounding box center [413, 28] width 18 height 28
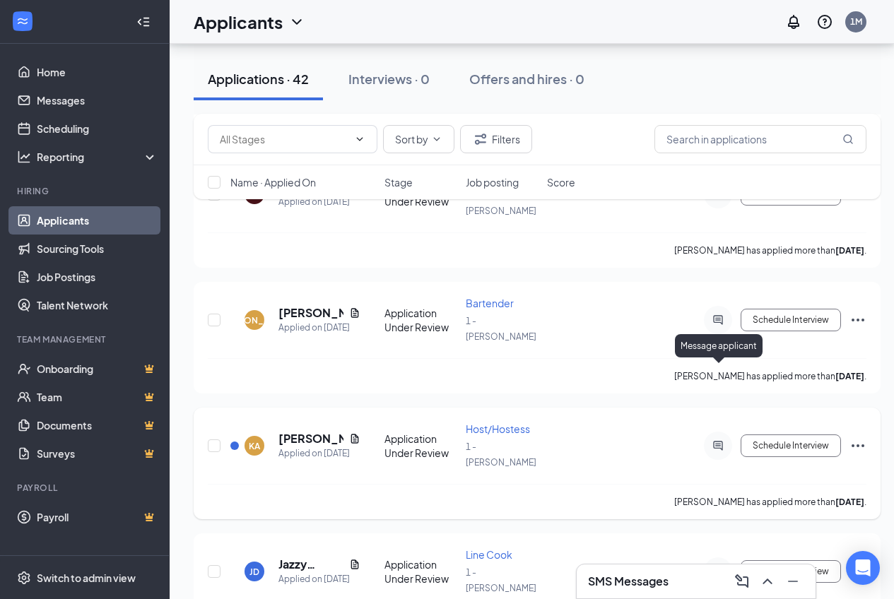
click at [719, 440] on icon "ActiveChat" at bounding box center [718, 445] width 17 height 11
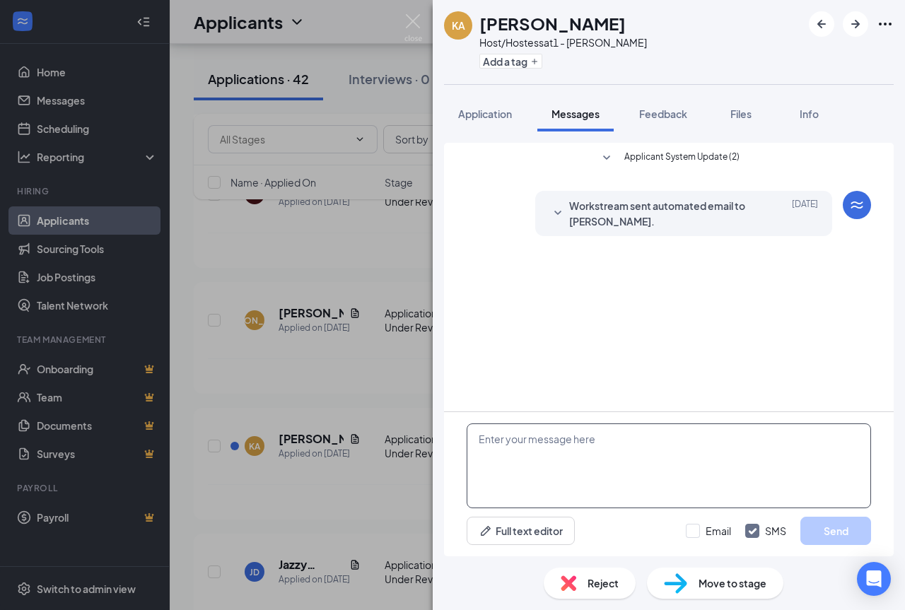
click at [567, 477] on textarea at bounding box center [668, 465] width 404 height 85
paste textarea "Good day! We will be holding open interviews every [DATE] from 11am-6pm. Please…"
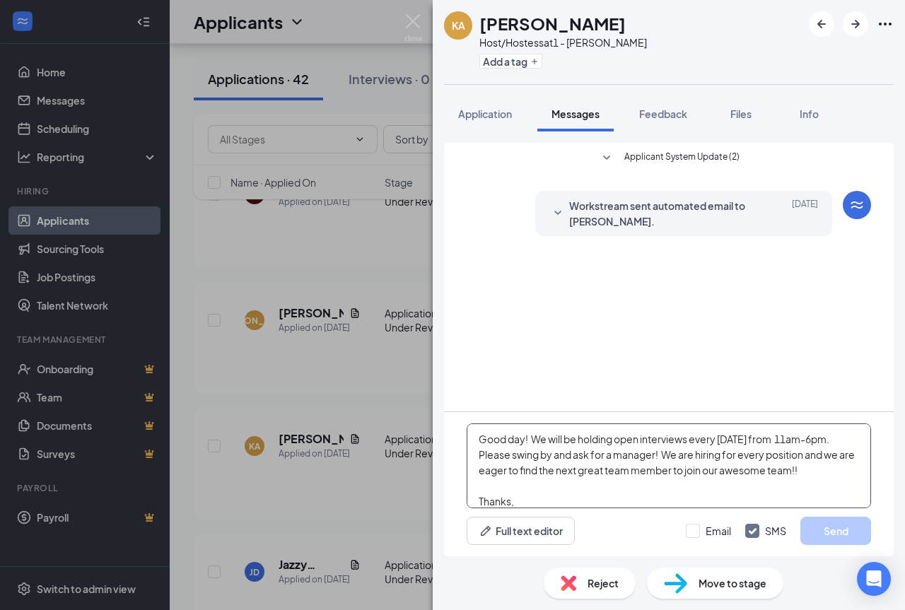
scroll to position [47, 0]
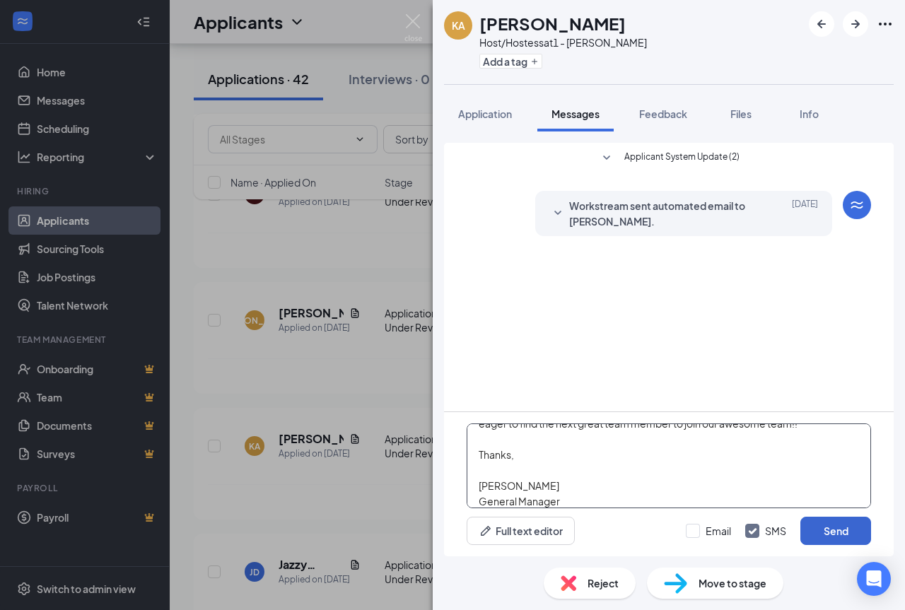
type textarea "Good day! We will be holding open interviews every [DATE] from 11am-6pm. Please…"
click at [840, 530] on button "Send" at bounding box center [835, 531] width 71 height 28
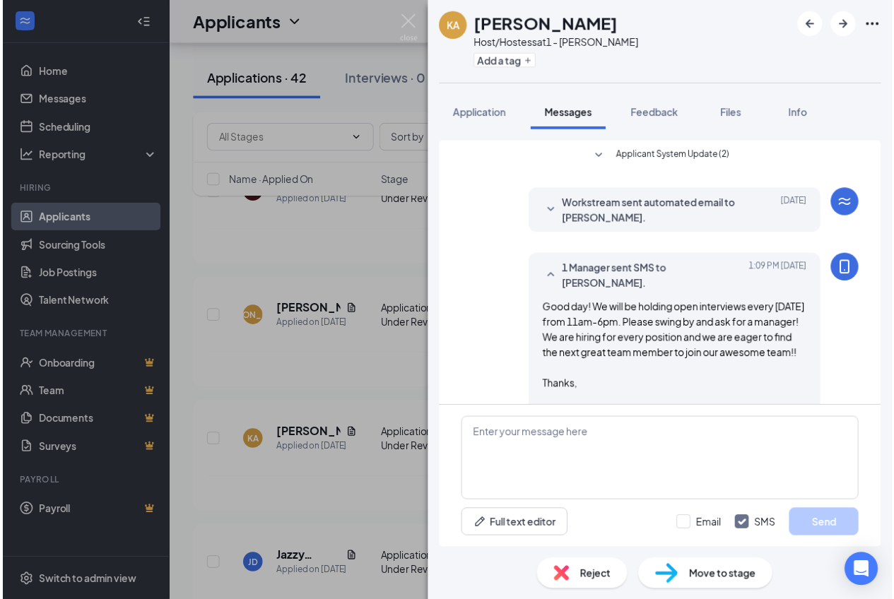
scroll to position [69, 0]
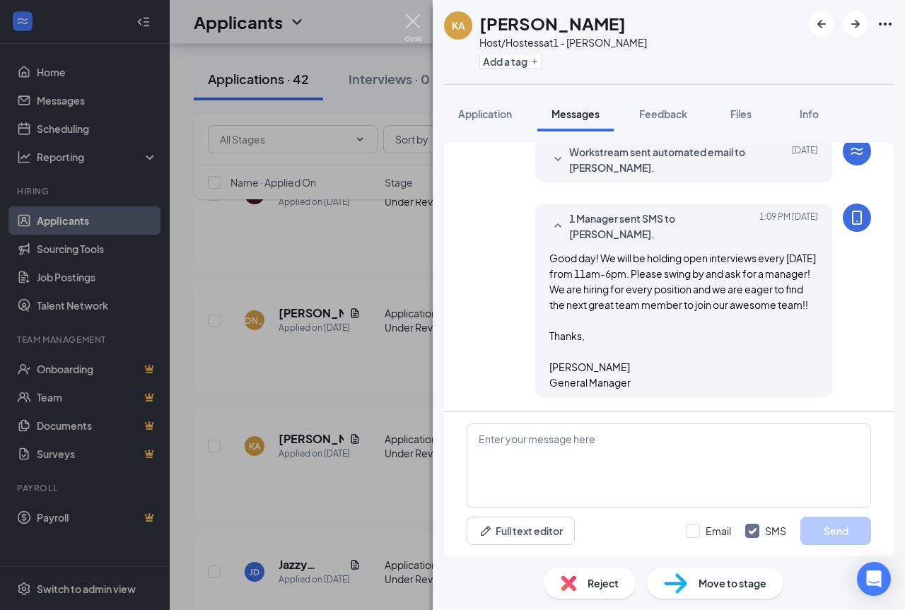
click at [407, 20] on img at bounding box center [413, 28] width 18 height 28
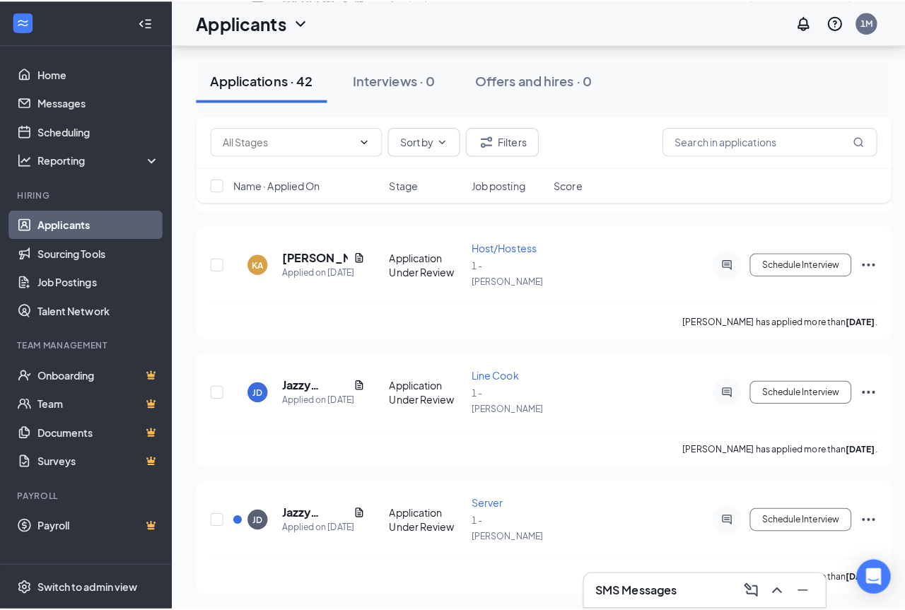
scroll to position [707, 0]
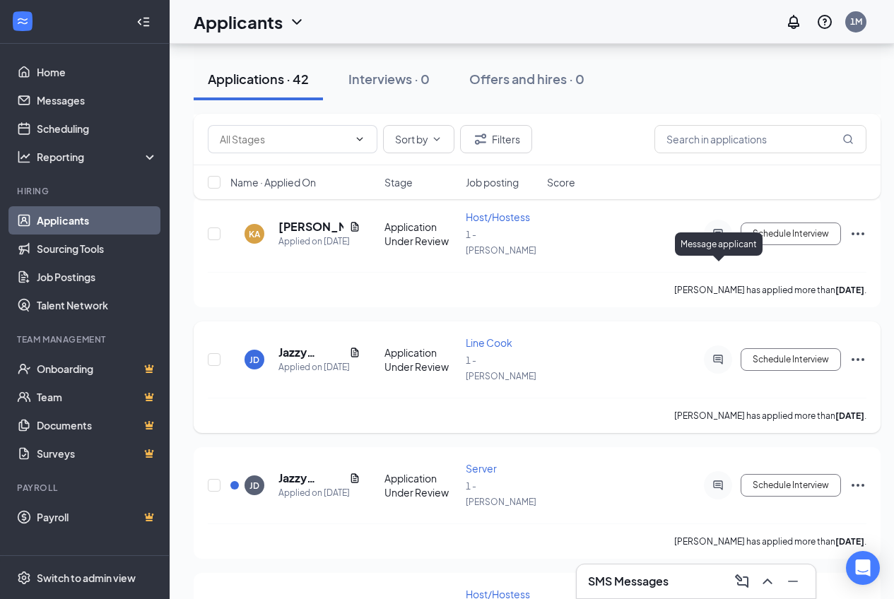
click at [716, 354] on icon "ActiveChat" at bounding box center [718, 359] width 17 height 11
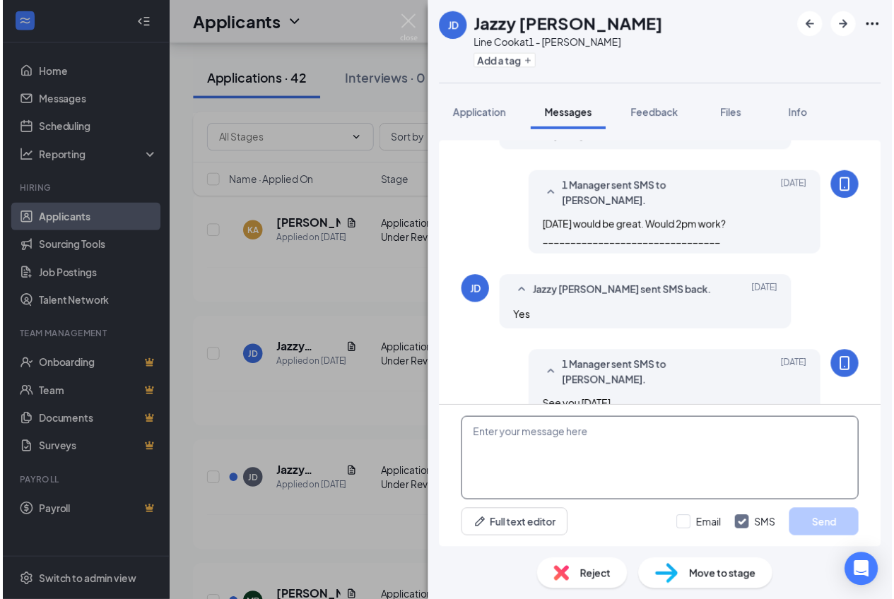
scroll to position [267, 0]
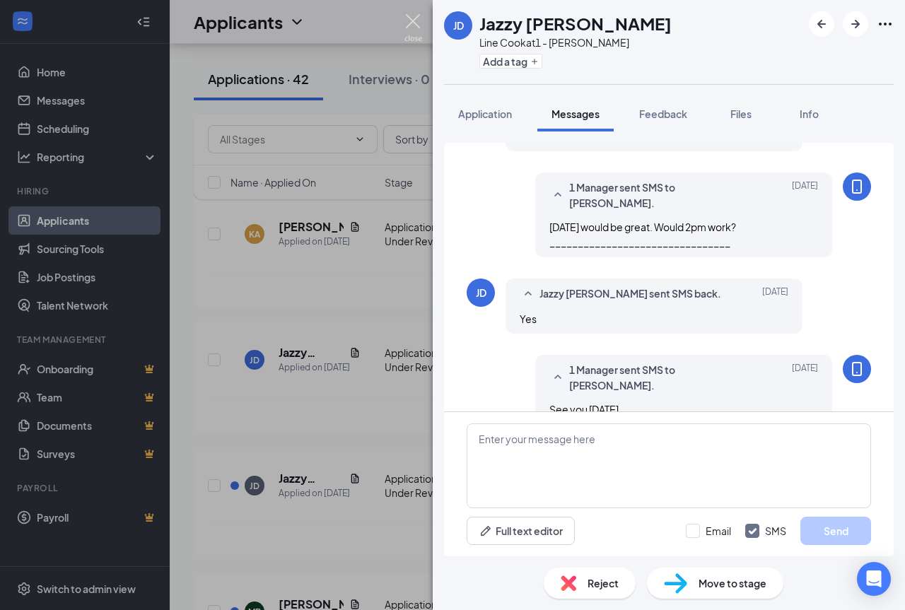
click at [416, 21] on img at bounding box center [413, 28] width 18 height 28
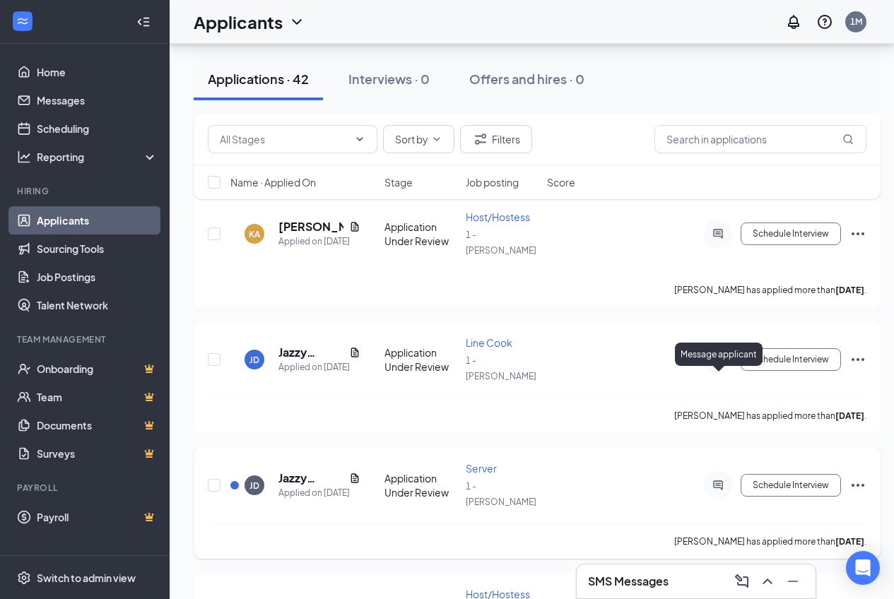
click at [719, 480] on icon "ActiveChat" at bounding box center [718, 485] width 17 height 11
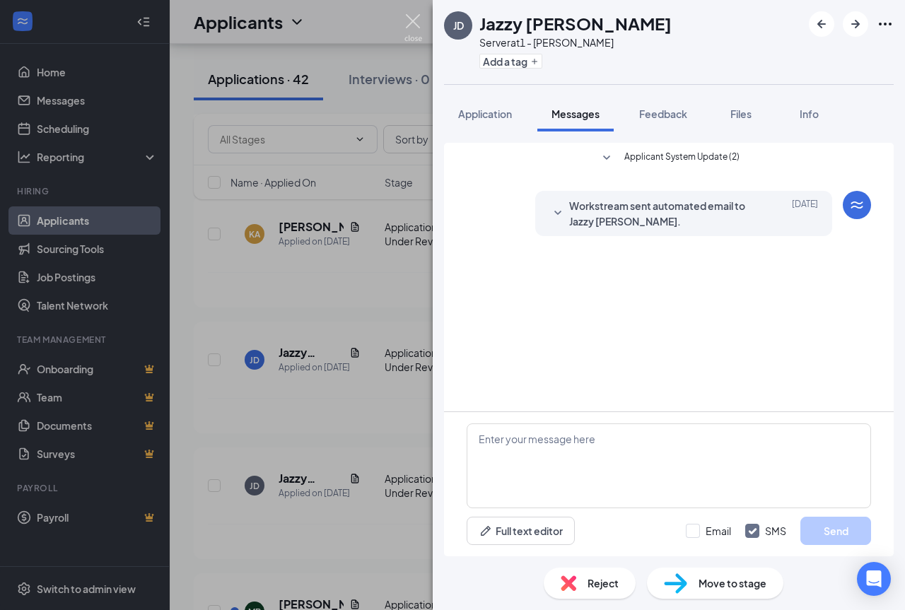
click at [407, 28] on img at bounding box center [413, 28] width 18 height 28
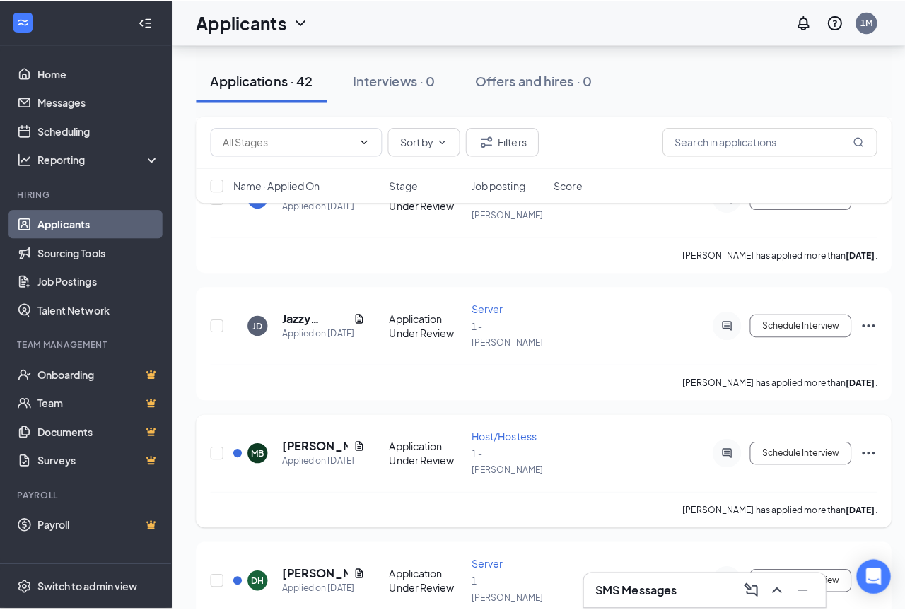
scroll to position [919, 0]
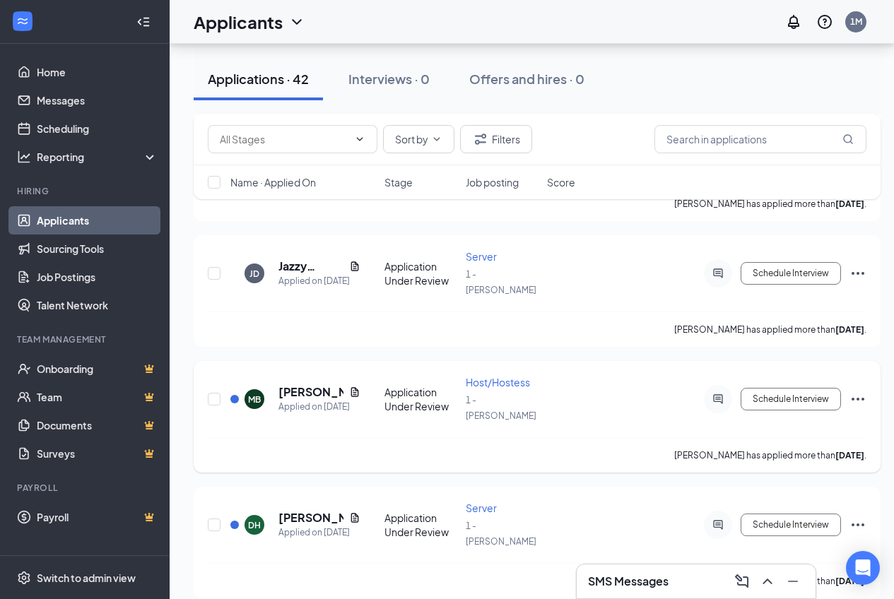
click at [849, 385] on div "Schedule Interview" at bounding box center [739, 399] width 254 height 28
click at [859, 391] on icon "Ellipses" at bounding box center [857, 399] width 17 height 17
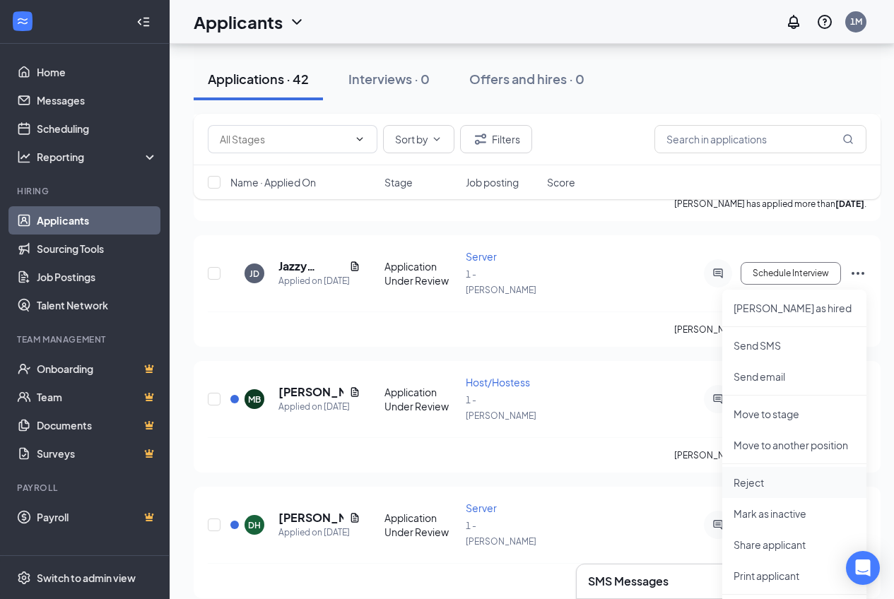
click at [756, 485] on p "Reject" at bounding box center [795, 483] width 122 height 14
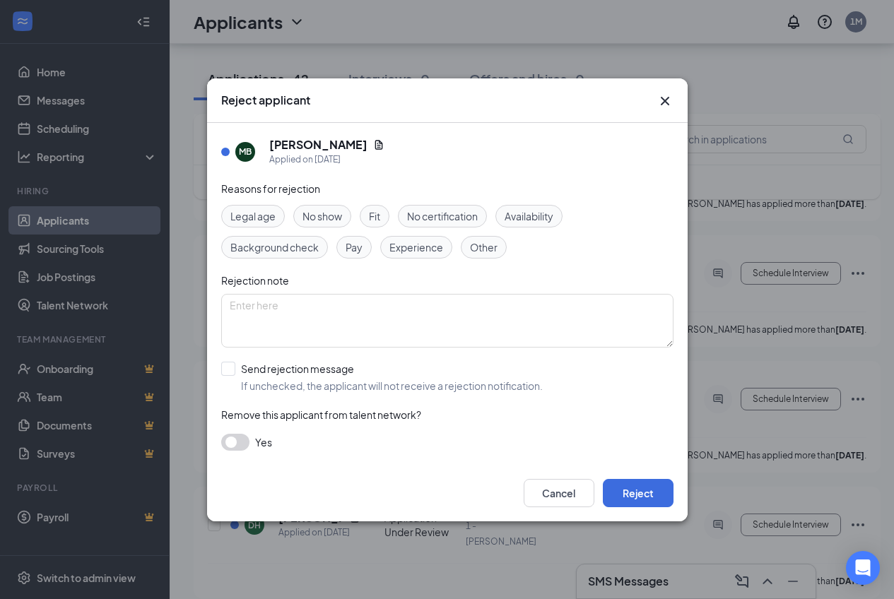
click at [328, 222] on span "No show" at bounding box center [322, 216] width 40 height 16
click at [648, 493] on button "Reject" at bounding box center [638, 493] width 71 height 28
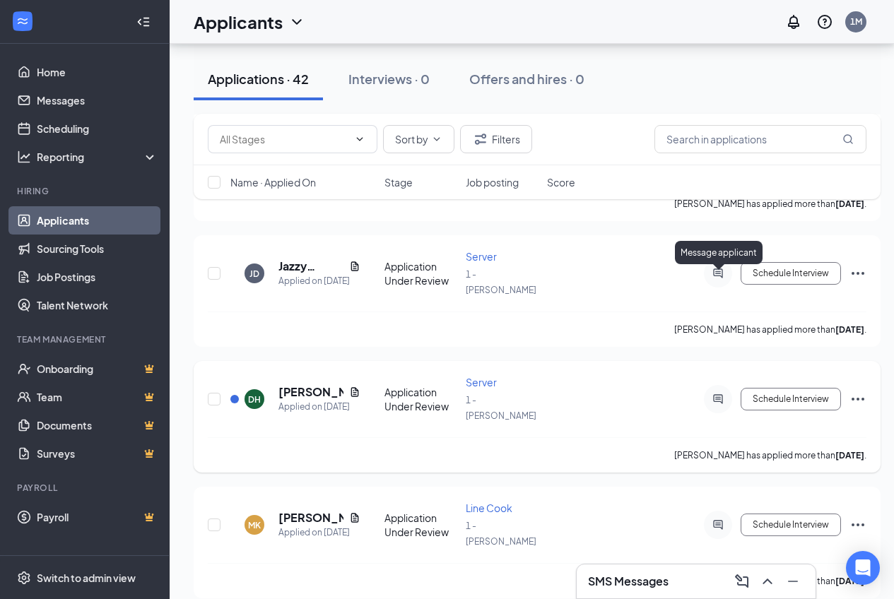
click at [719, 394] on icon "ActiveChat" at bounding box center [717, 398] width 9 height 9
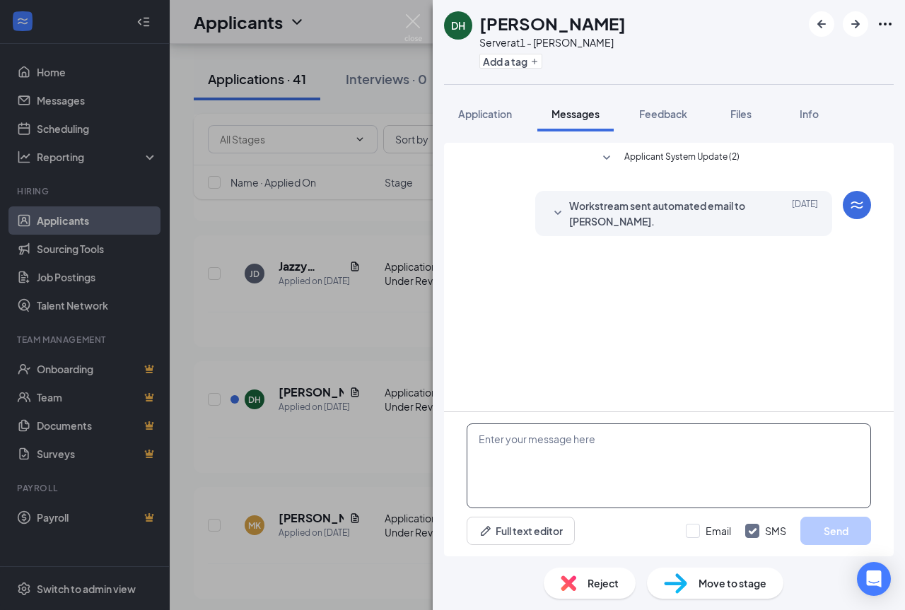
click at [555, 446] on textarea at bounding box center [668, 465] width 404 height 85
paste textarea "Good day! We will be holding open interviews every [DATE] from 11am-6pm. Please…"
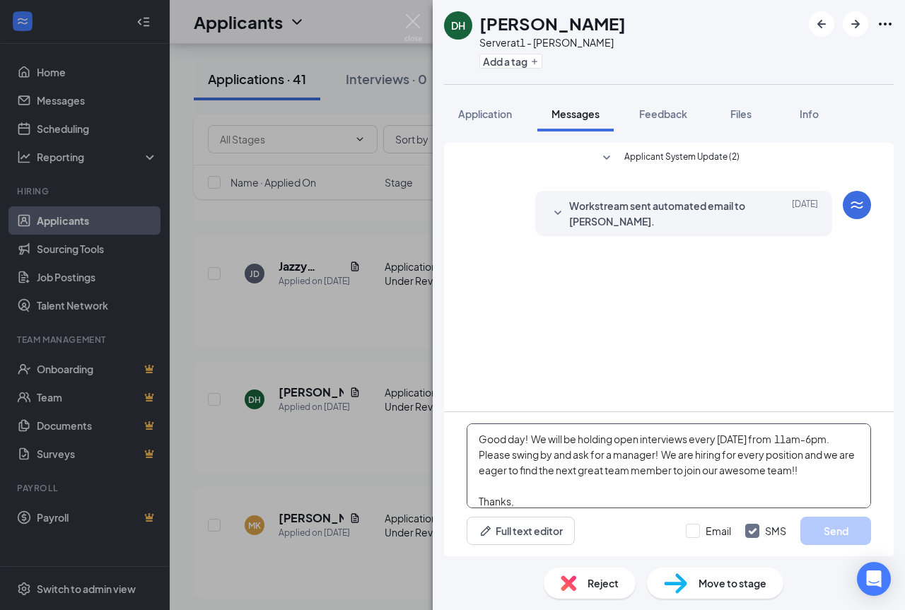
scroll to position [47, 0]
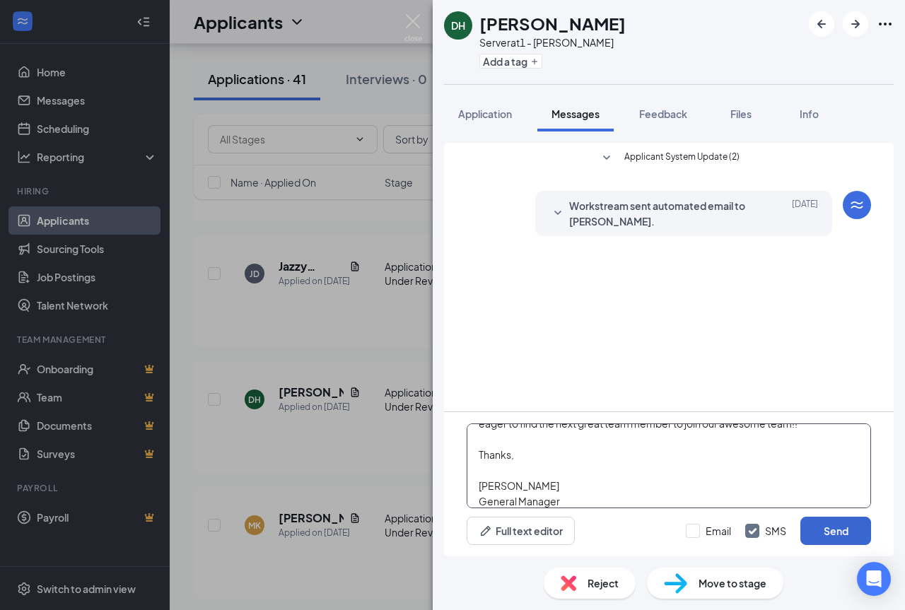
type textarea "Good day! We will be holding open interviews every [DATE] from 11am-6pm. Please…"
click at [840, 522] on button "Send" at bounding box center [835, 531] width 71 height 28
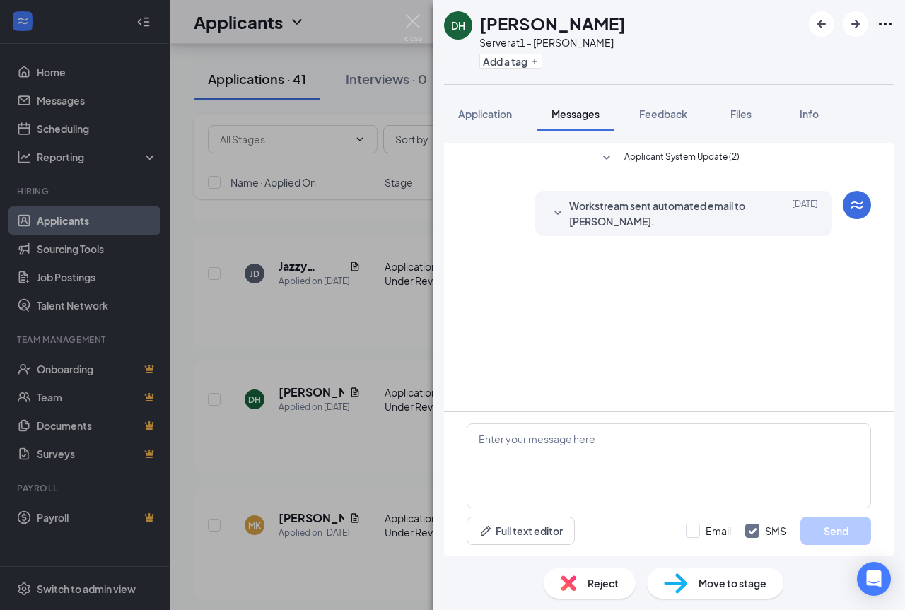
scroll to position [0, 0]
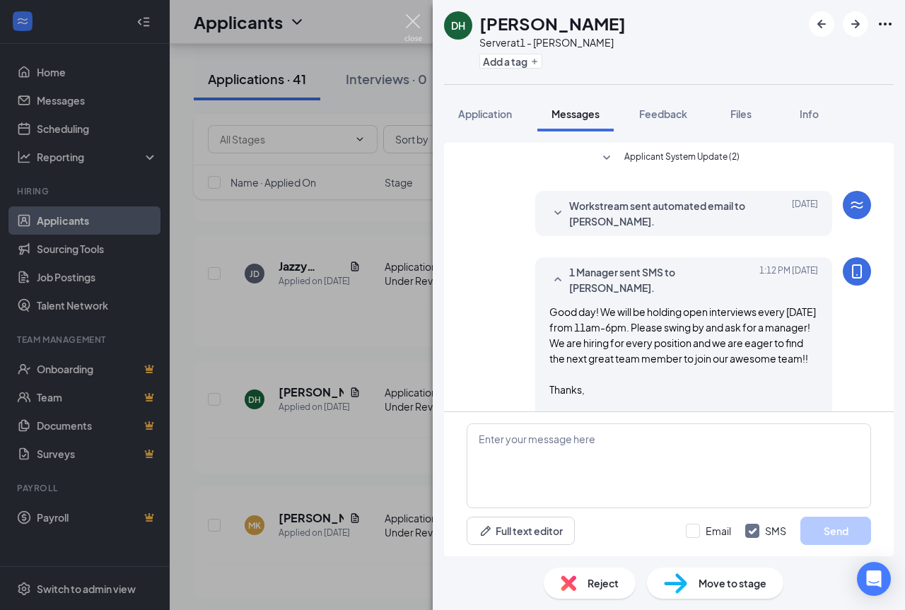
scroll to position [54, 0]
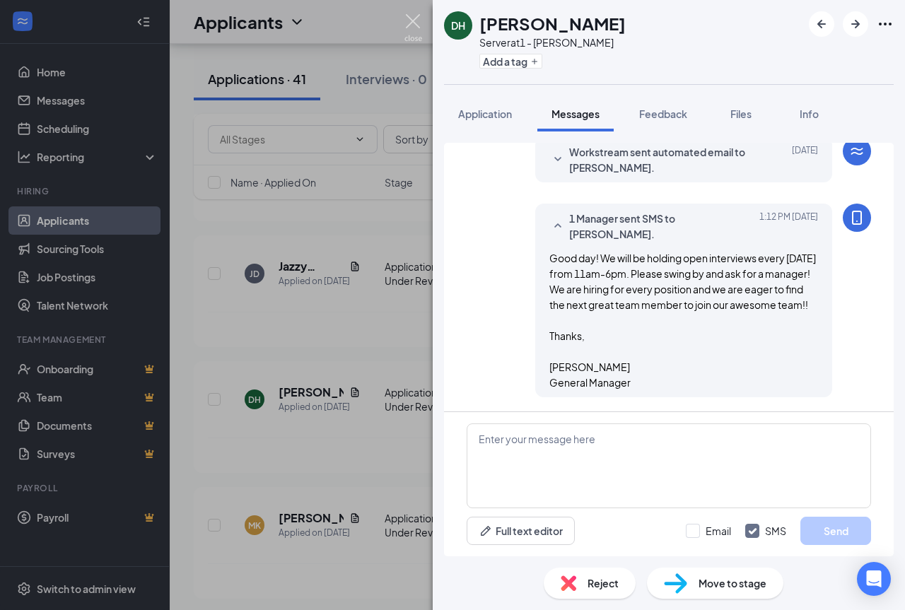
click at [410, 22] on img at bounding box center [413, 28] width 18 height 28
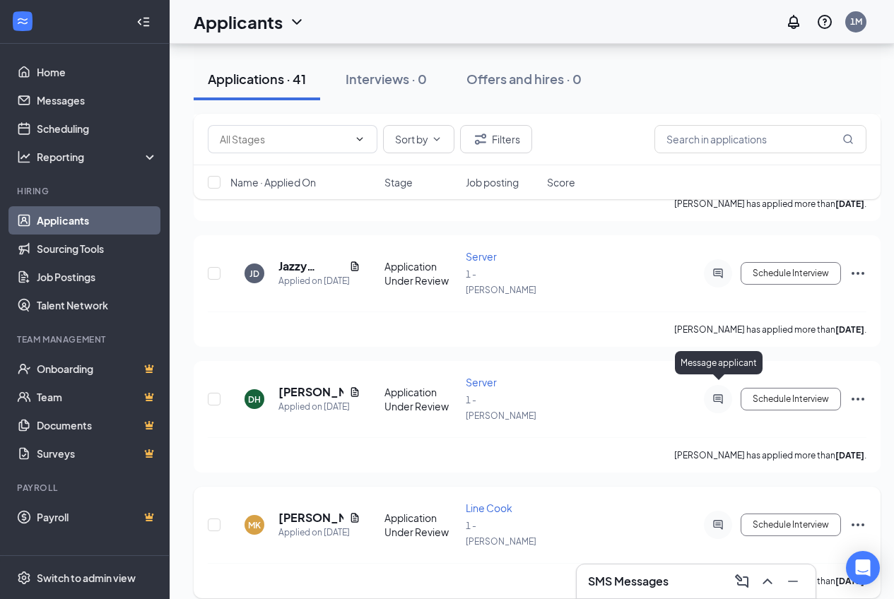
click at [722, 520] on icon "ActiveChat" at bounding box center [717, 524] width 9 height 9
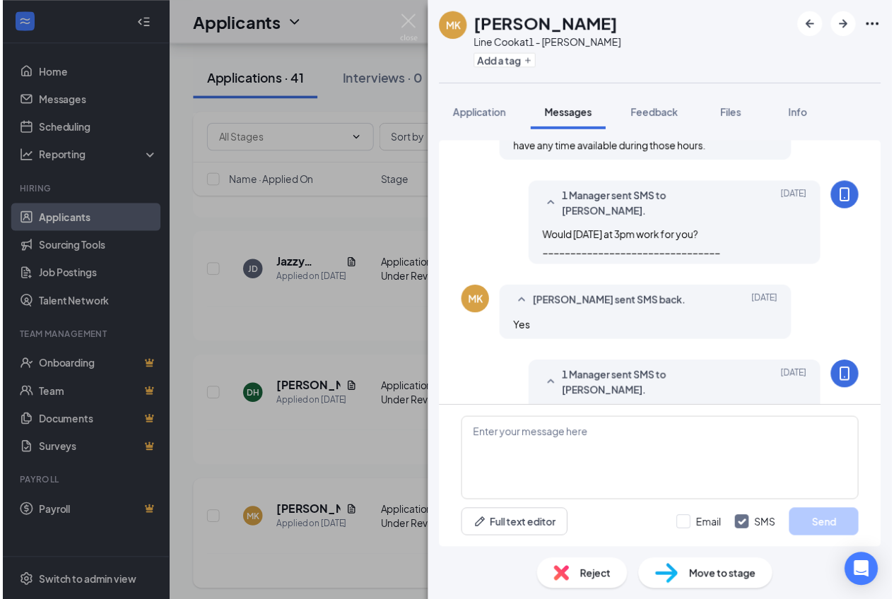
scroll to position [283, 0]
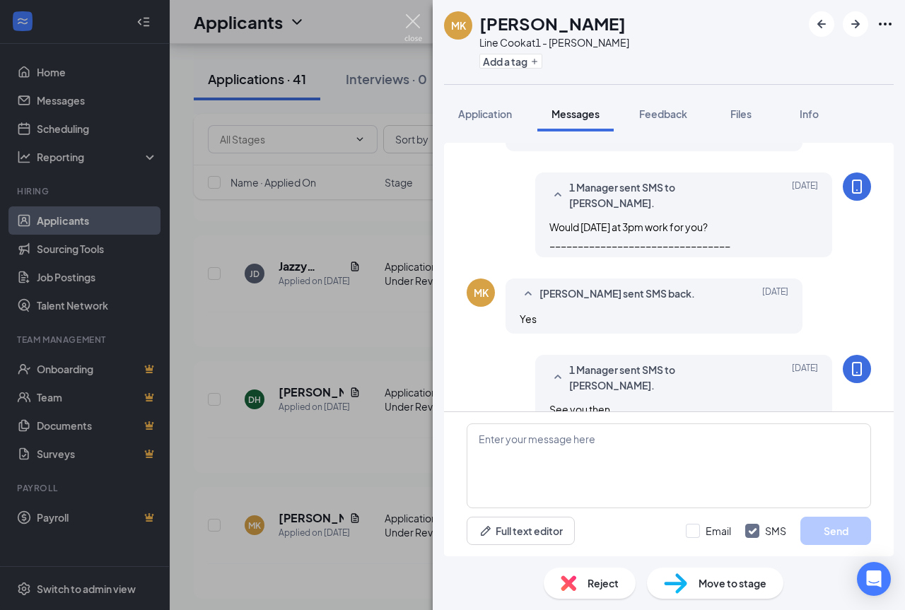
click at [410, 17] on img at bounding box center [413, 28] width 18 height 28
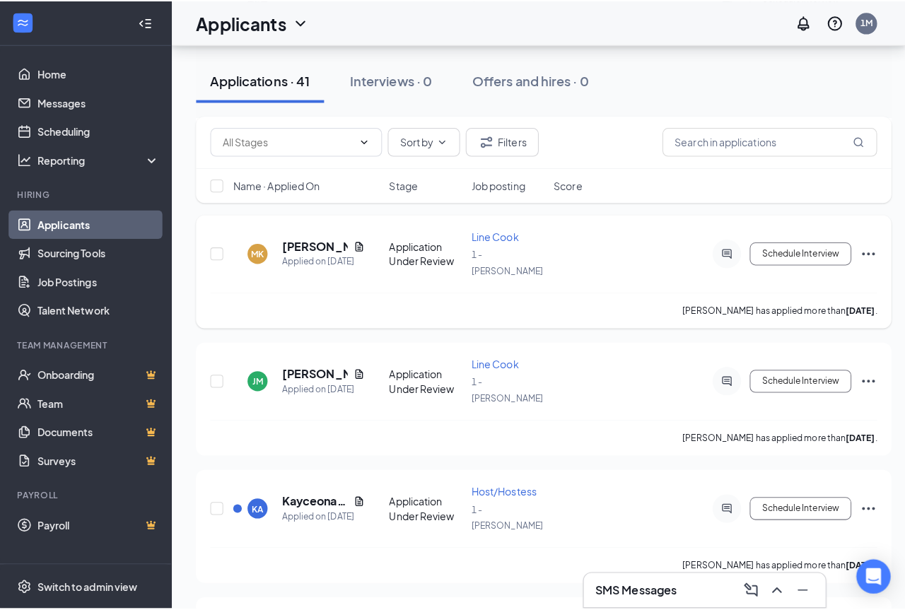
scroll to position [1201, 0]
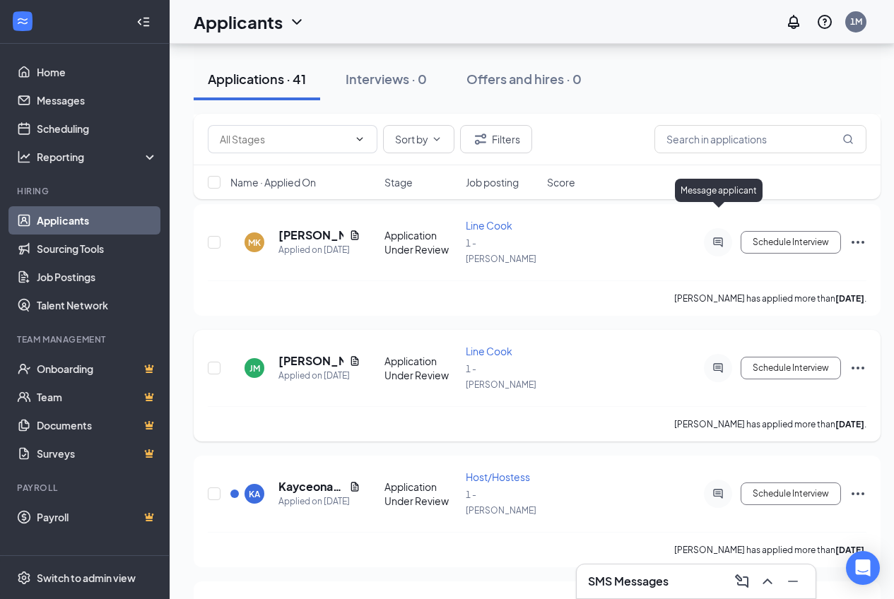
click at [719, 363] on icon "ActiveChat" at bounding box center [718, 368] width 17 height 11
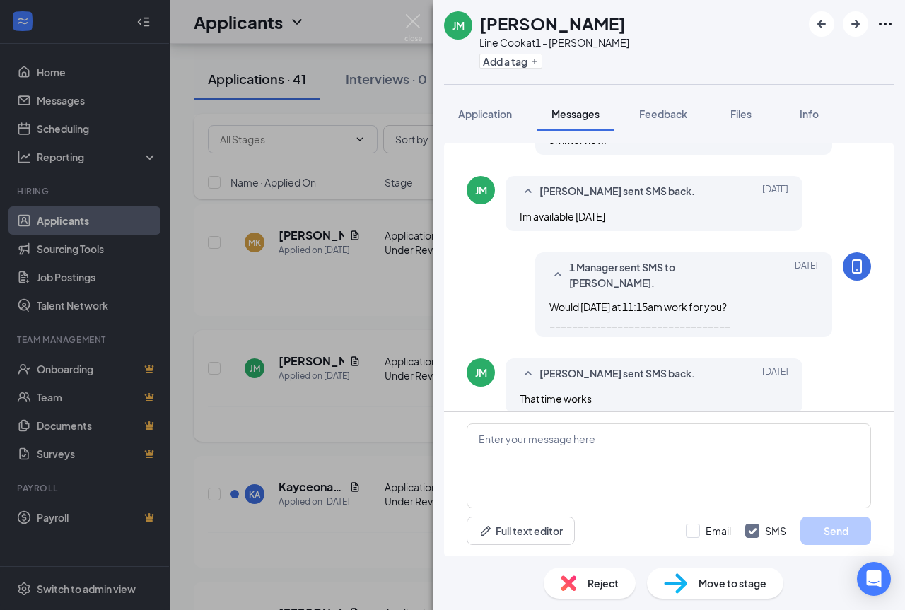
scroll to position [267, 0]
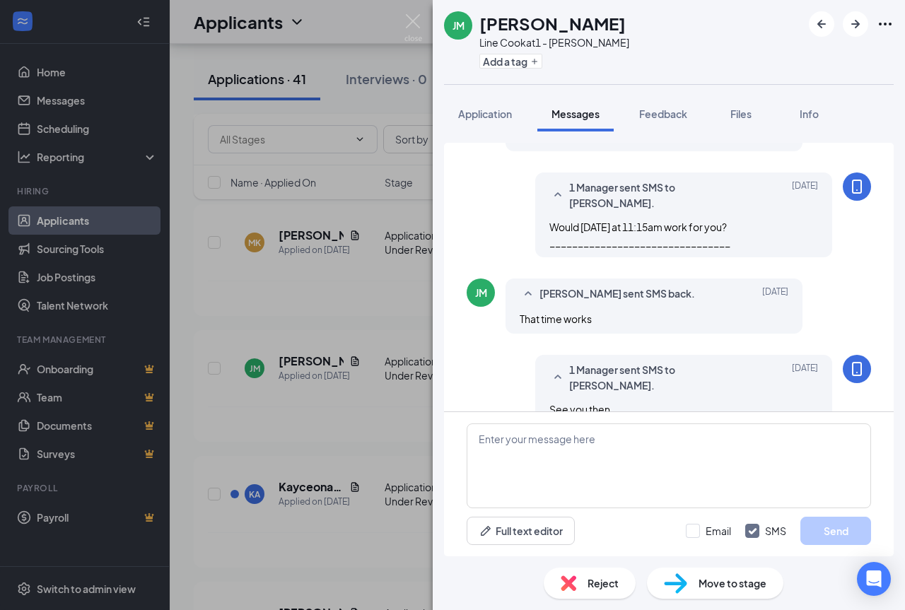
click at [750, 575] on div "Move to stage" at bounding box center [715, 582] width 136 height 31
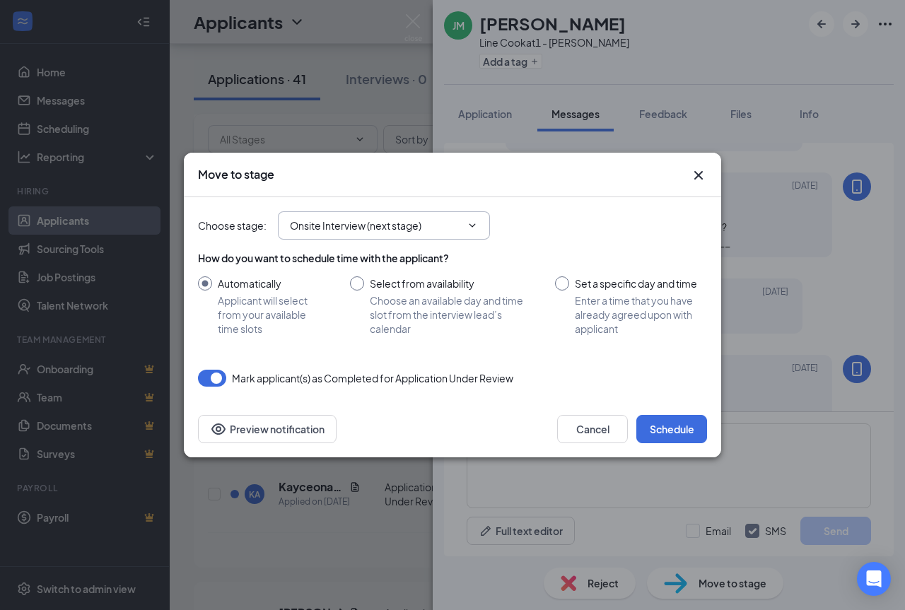
click at [450, 222] on input "Onsite Interview (next stage)" at bounding box center [375, 226] width 171 height 16
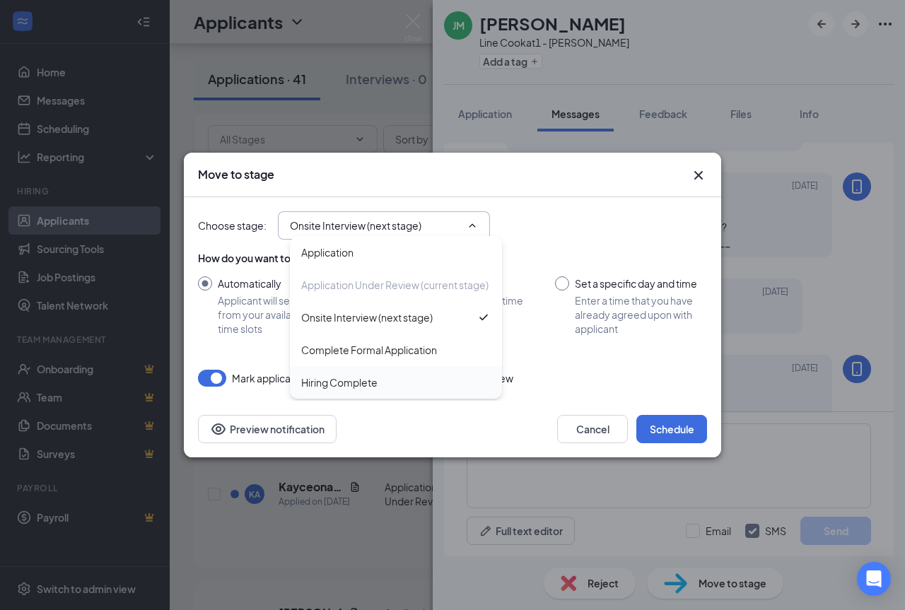
click at [365, 380] on div "Hiring Complete" at bounding box center [339, 383] width 76 height 16
type input "Hiring Complete"
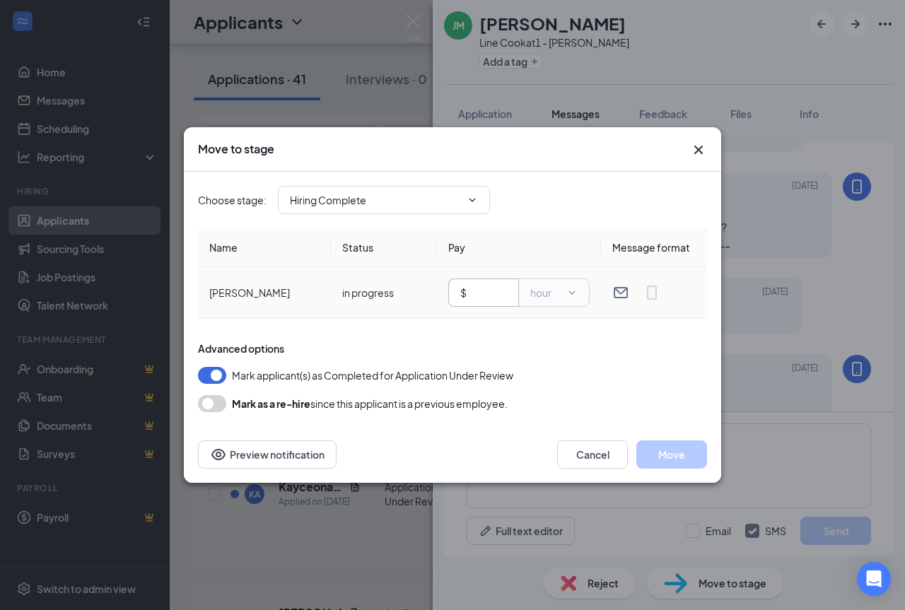
click at [487, 295] on input "text" at bounding box center [487, 293] width 37 height 16
type input "15"
click at [677, 460] on button "Move" at bounding box center [671, 454] width 71 height 28
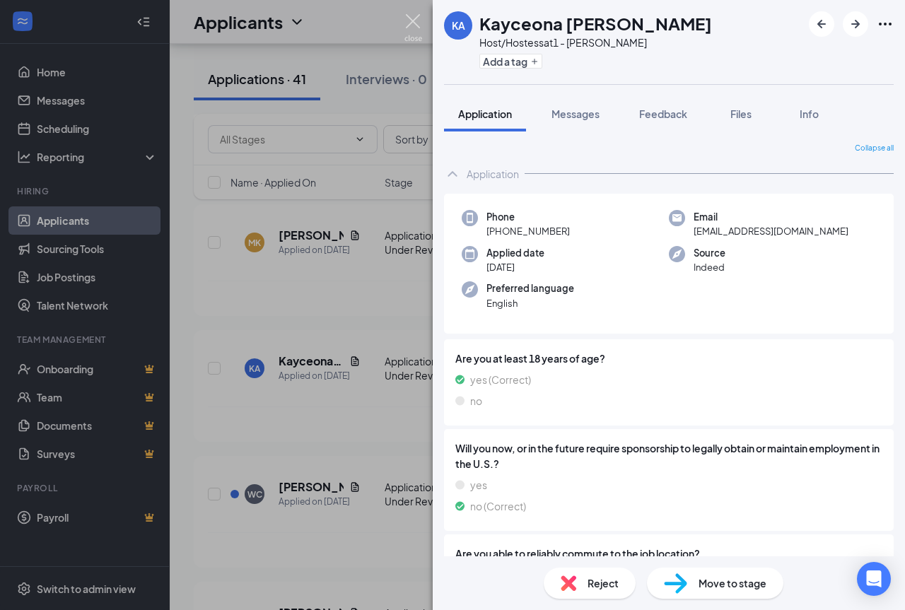
click at [411, 18] on img at bounding box center [413, 28] width 18 height 28
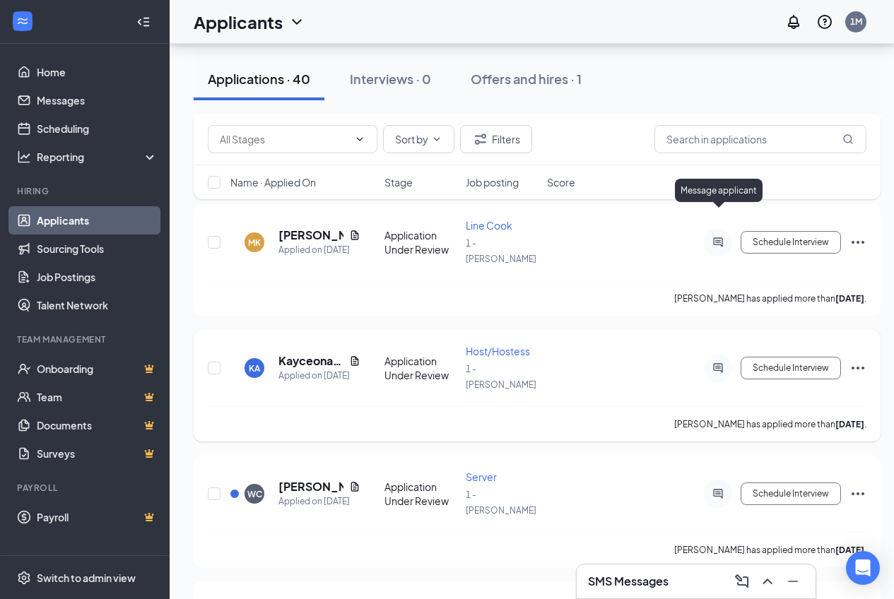
click at [719, 363] on icon "ActiveChat" at bounding box center [718, 368] width 17 height 11
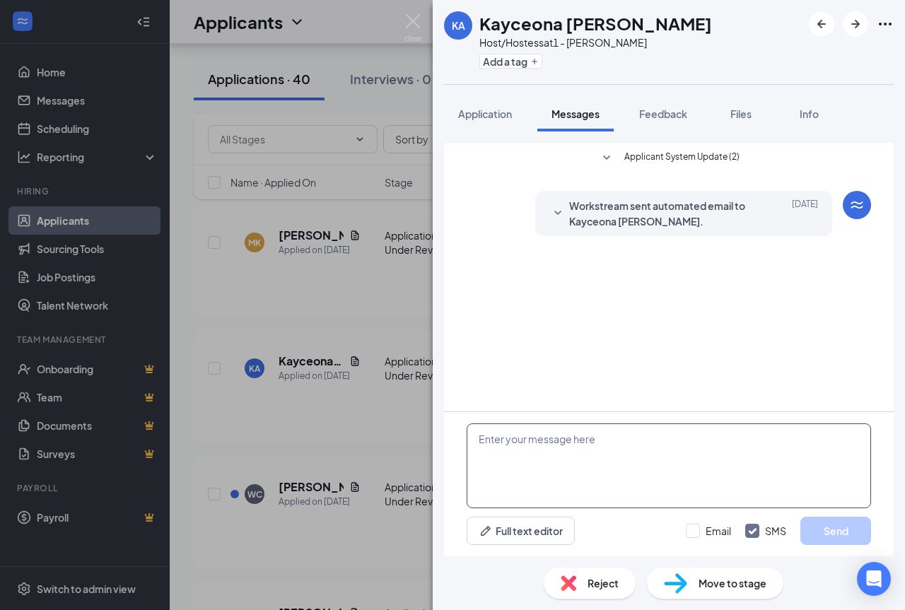
click at [532, 483] on textarea at bounding box center [668, 465] width 404 height 85
paste textarea "Good day! We will be holding open interviews every [DATE] from 11am-6pm. Please…"
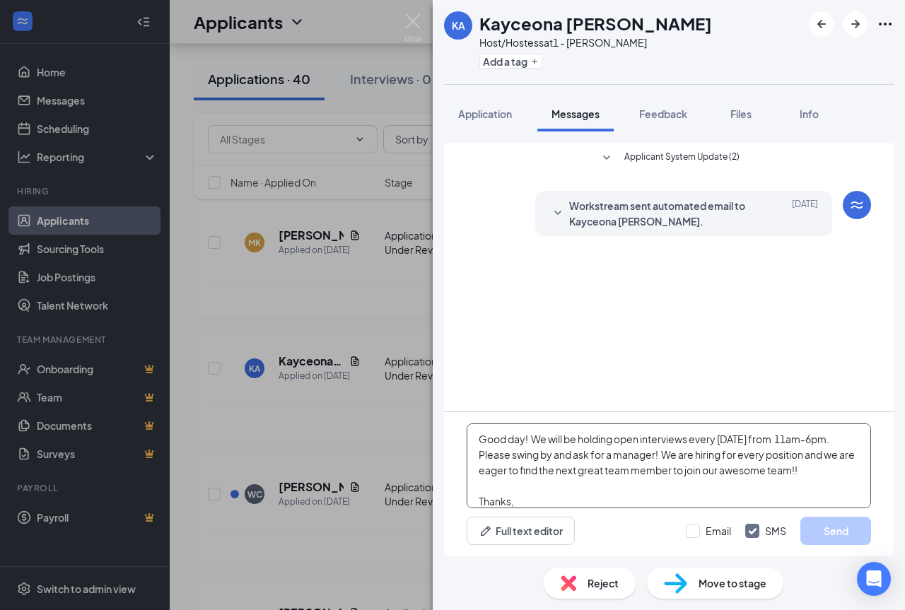
scroll to position [47, 0]
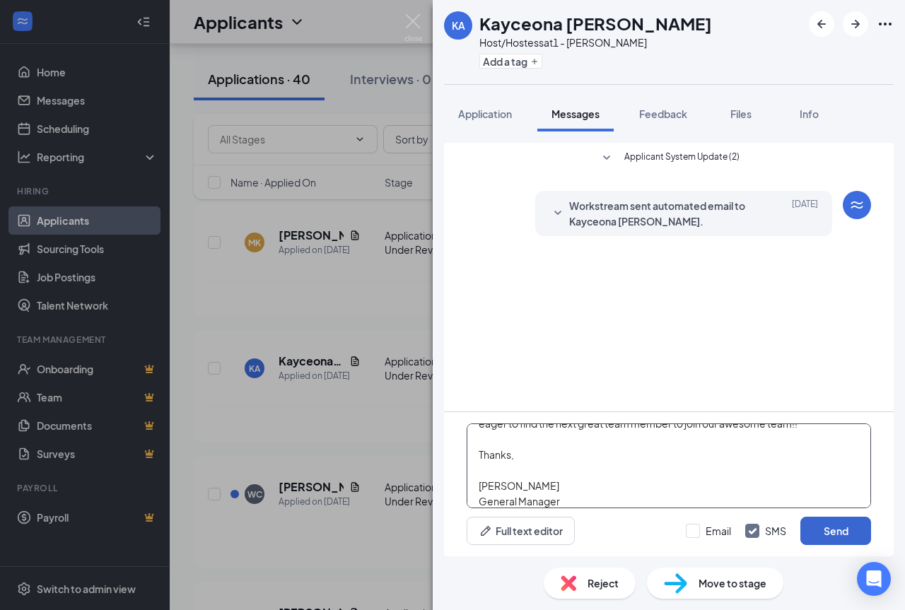
type textarea "Good day! We will be holding open interviews every [DATE] from 11am-6pm. Please…"
click at [833, 534] on button "Send" at bounding box center [835, 531] width 71 height 28
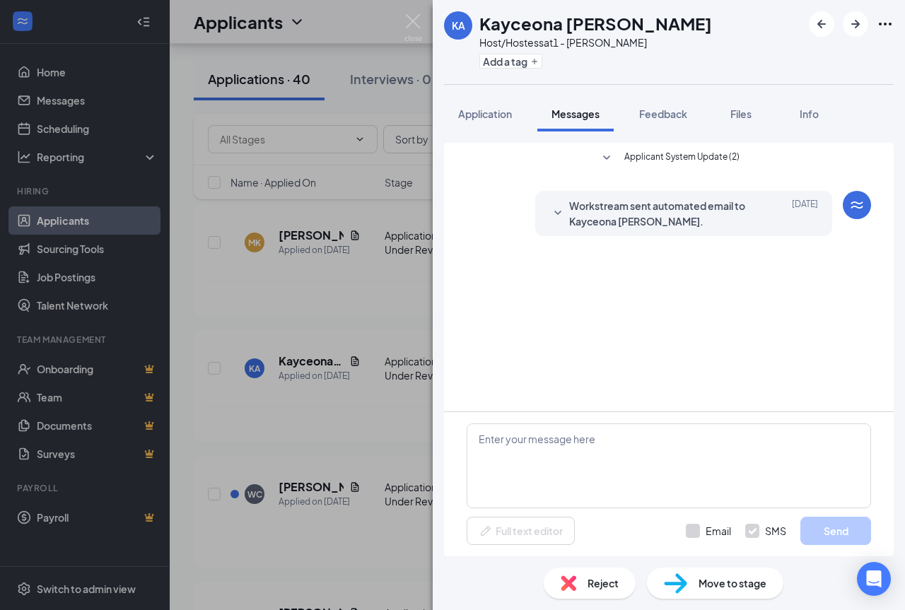
scroll to position [0, 0]
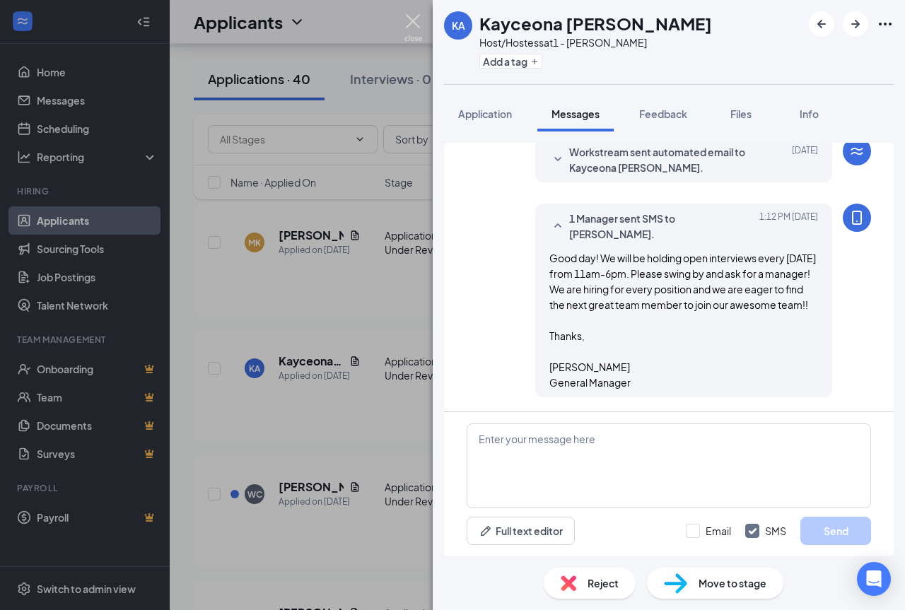
scroll to position [69, 0]
click at [416, 15] on img at bounding box center [413, 28] width 18 height 28
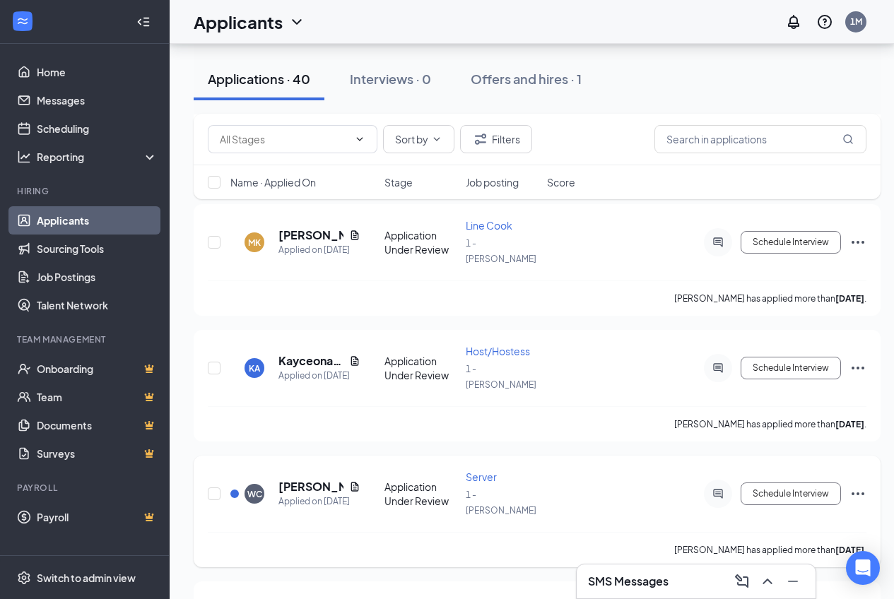
click at [720, 480] on div at bounding box center [718, 494] width 28 height 28
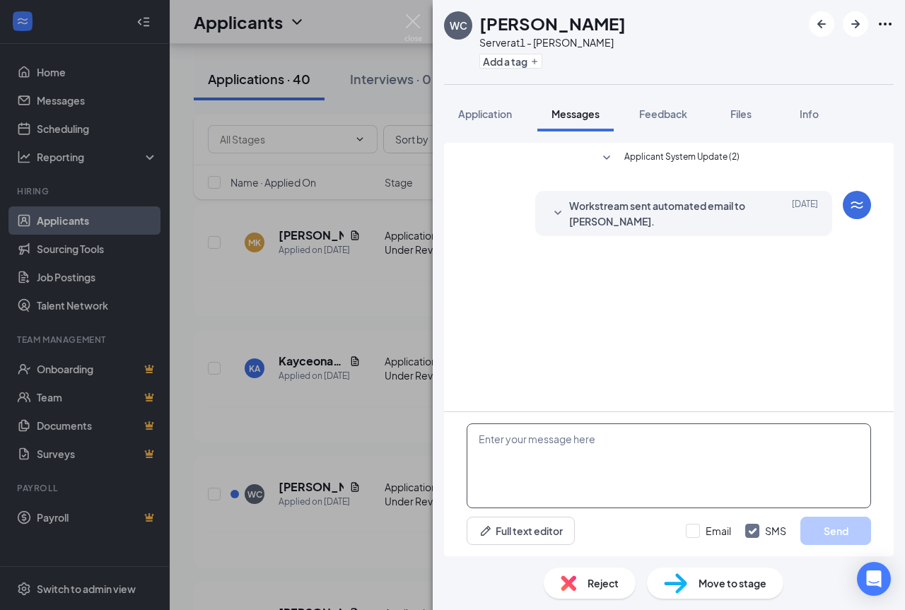
click at [550, 499] on textarea at bounding box center [668, 465] width 404 height 85
paste textarea "Good day! We will be holding open interviews every [DATE] from 11am-6pm. Please…"
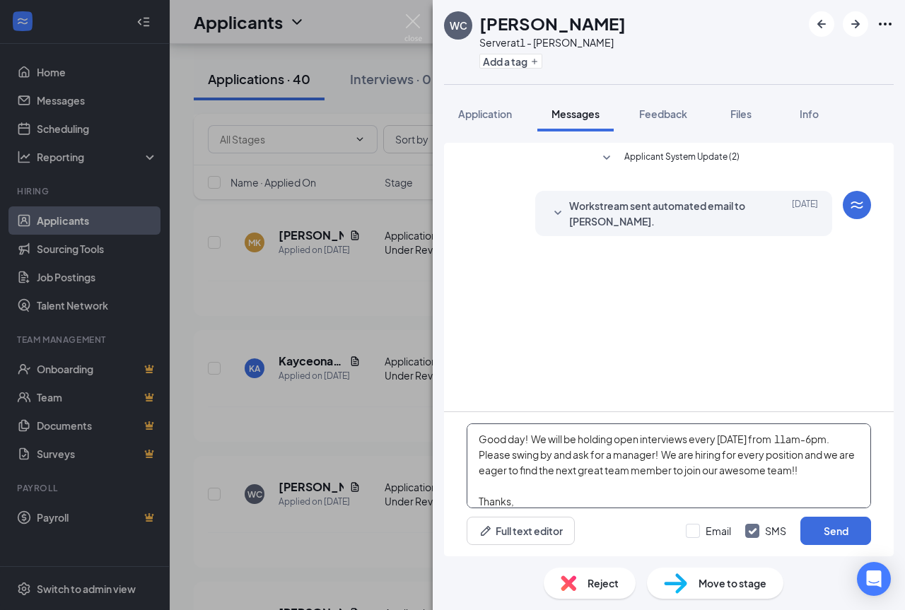
scroll to position [47, 0]
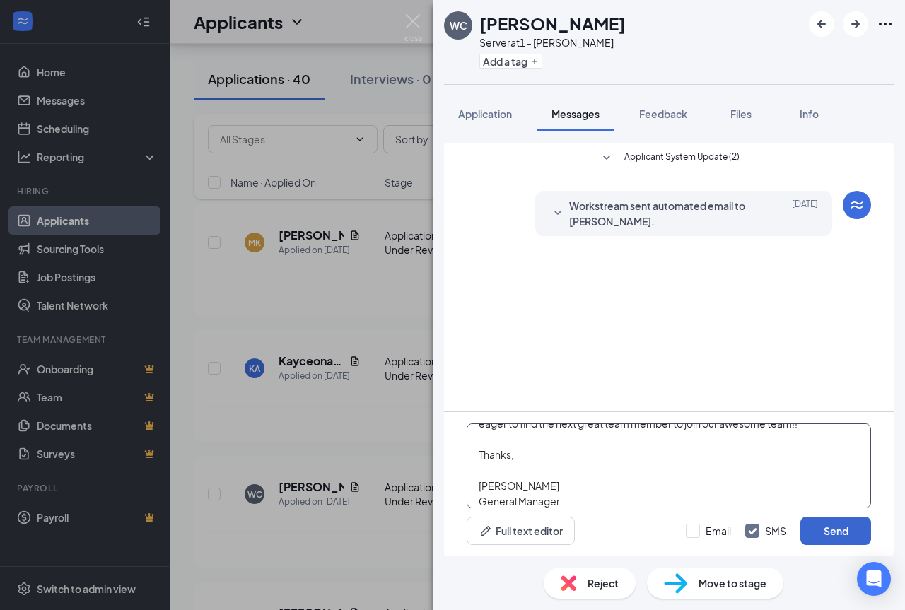
type textarea "Good day! We will be holding open interviews every [DATE] from 11am-6pm. Please…"
click at [837, 531] on button "Send" at bounding box center [835, 531] width 71 height 28
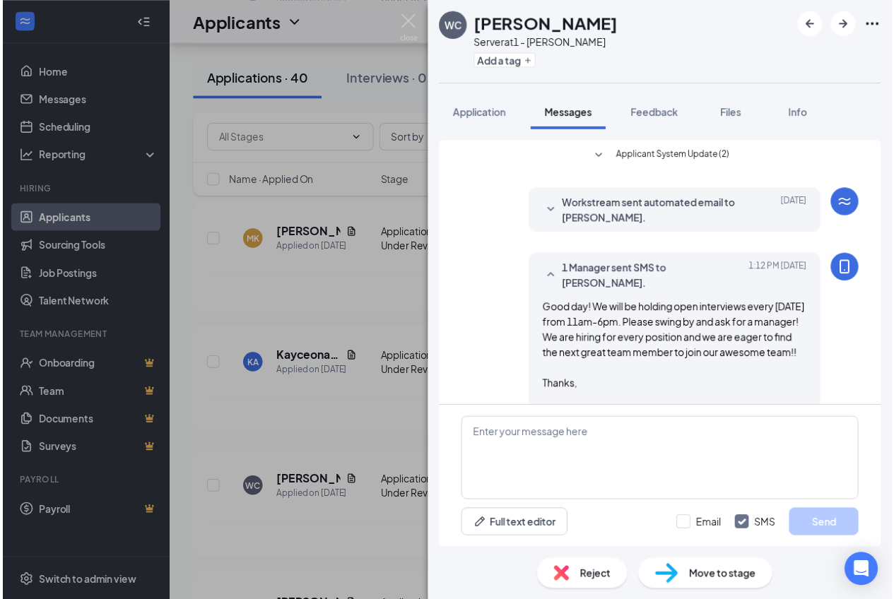
scroll to position [69, 0]
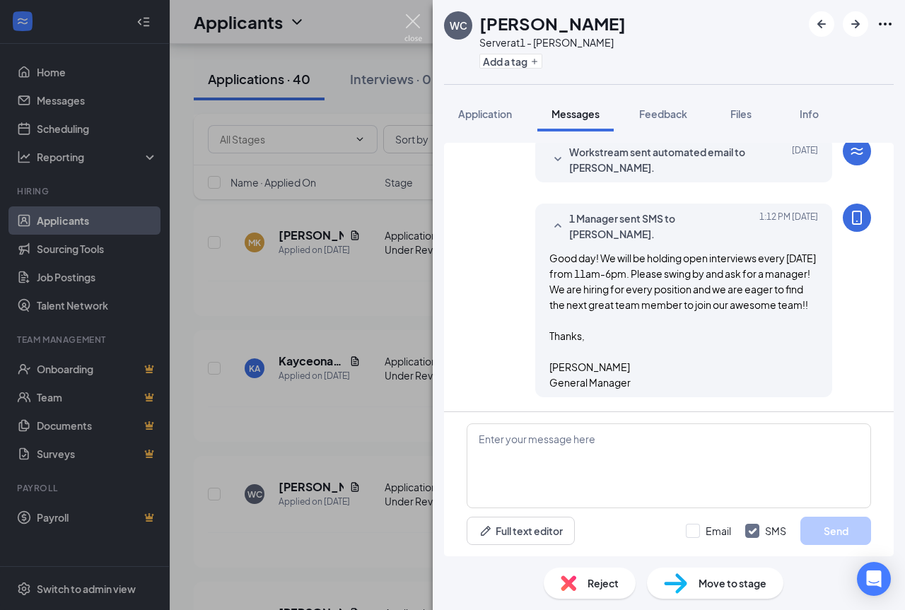
click at [405, 21] on img at bounding box center [413, 28] width 18 height 28
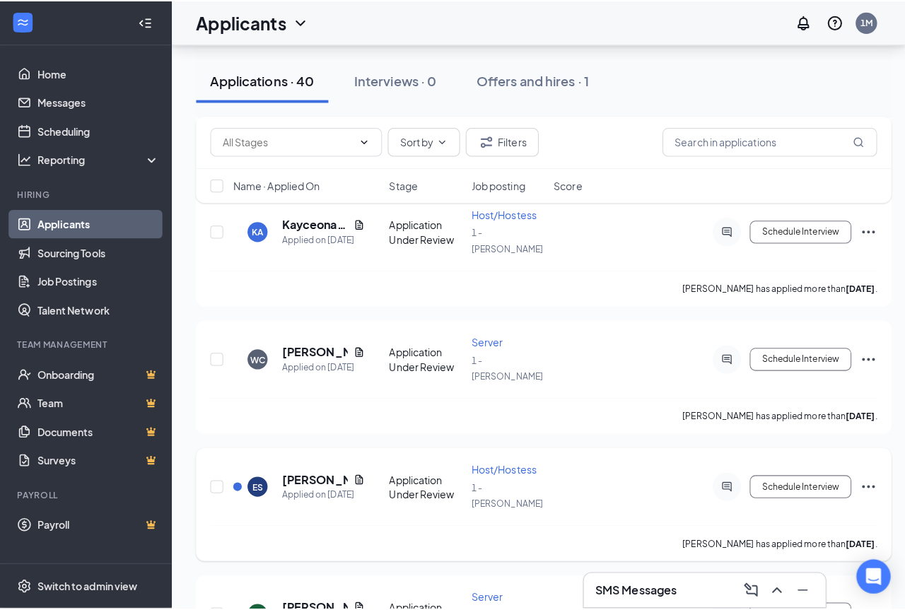
scroll to position [1343, 0]
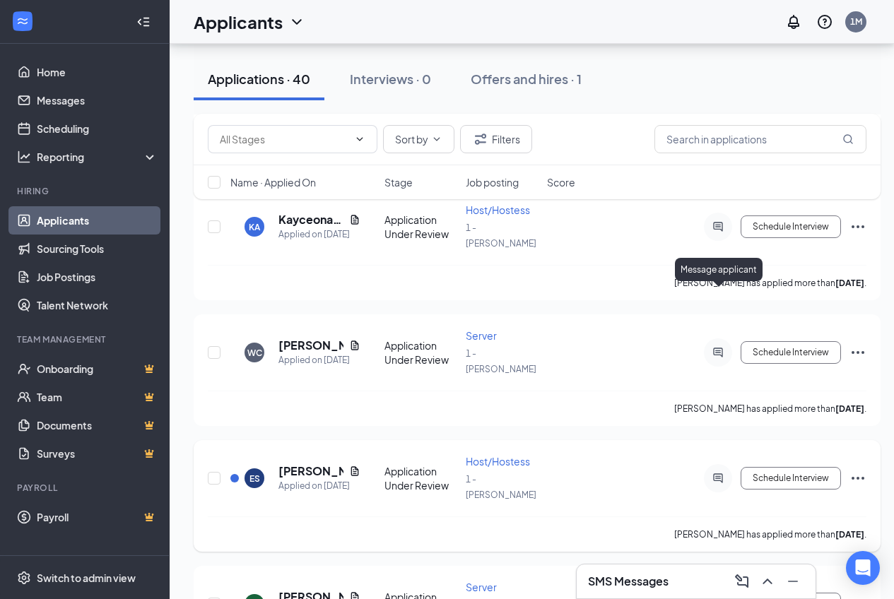
click at [712, 473] on icon "ActiveChat" at bounding box center [718, 478] width 17 height 11
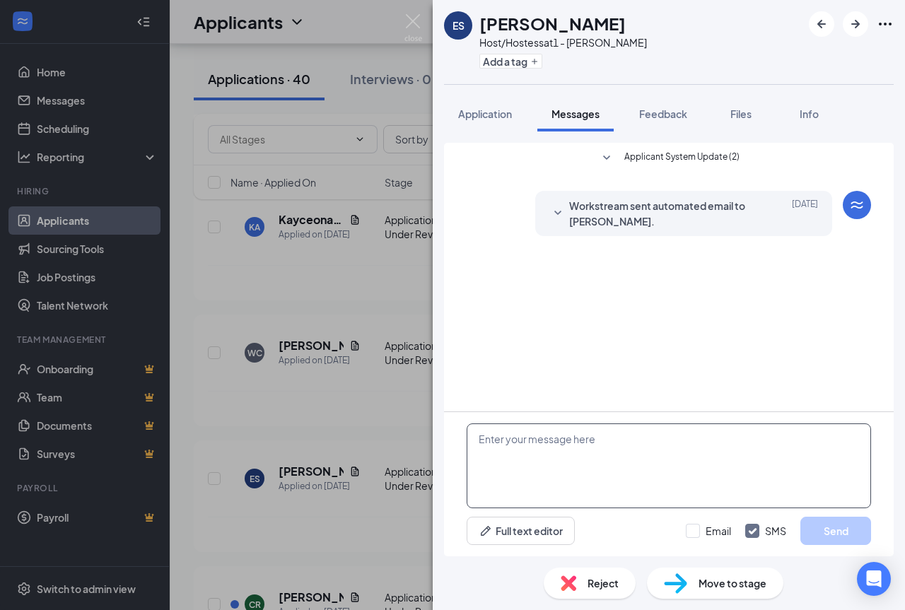
click at [553, 457] on textarea at bounding box center [668, 465] width 404 height 85
paste textarea "Good day! We will be holding open interviews every [DATE] from 11am-6pm. Please…"
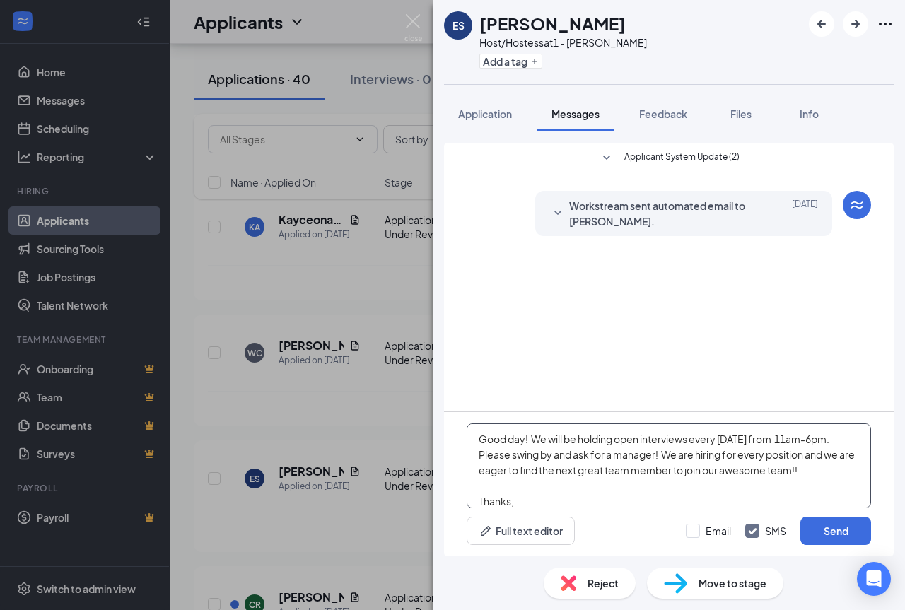
scroll to position [47, 0]
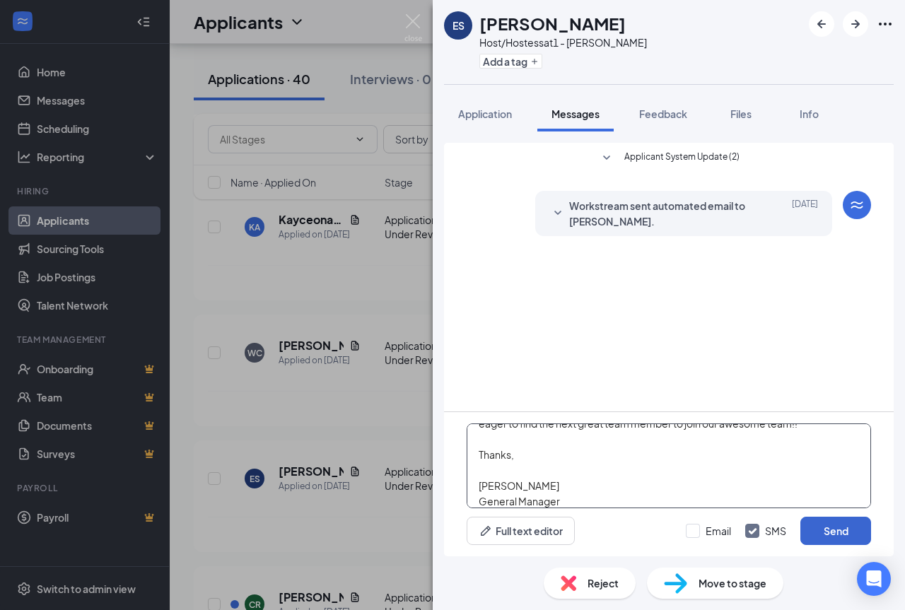
type textarea "Good day! We will be holding open interviews every [DATE] from 11am-6pm. Please…"
click at [843, 522] on button "Send" at bounding box center [835, 531] width 71 height 28
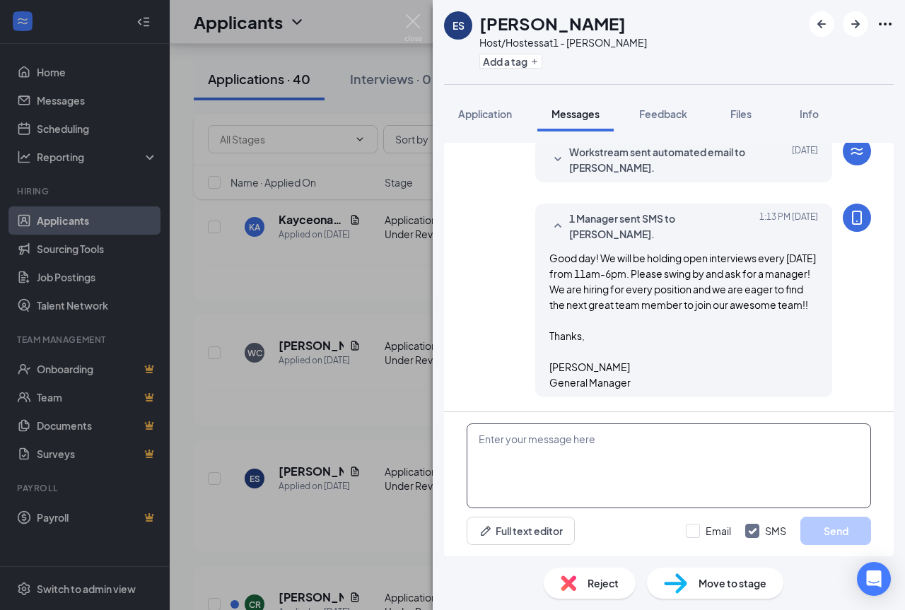
scroll to position [55, 0]
click at [414, 23] on img at bounding box center [413, 28] width 18 height 28
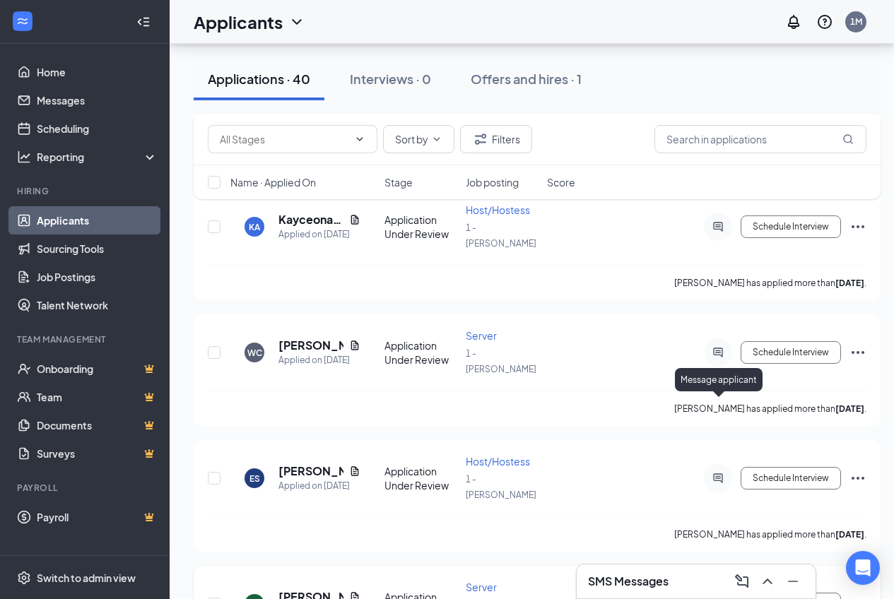
click at [715, 599] on icon "ActiveChat" at bounding box center [718, 604] width 17 height 11
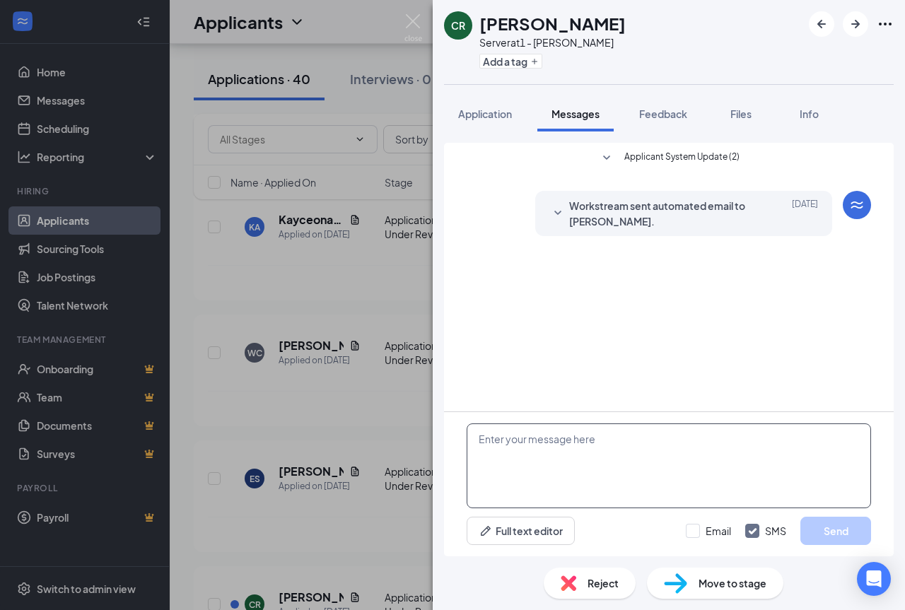
click at [529, 452] on textarea at bounding box center [668, 465] width 404 height 85
paste textarea "Good day! We will be holding open interviews every [DATE] from 11am-6pm. Please…"
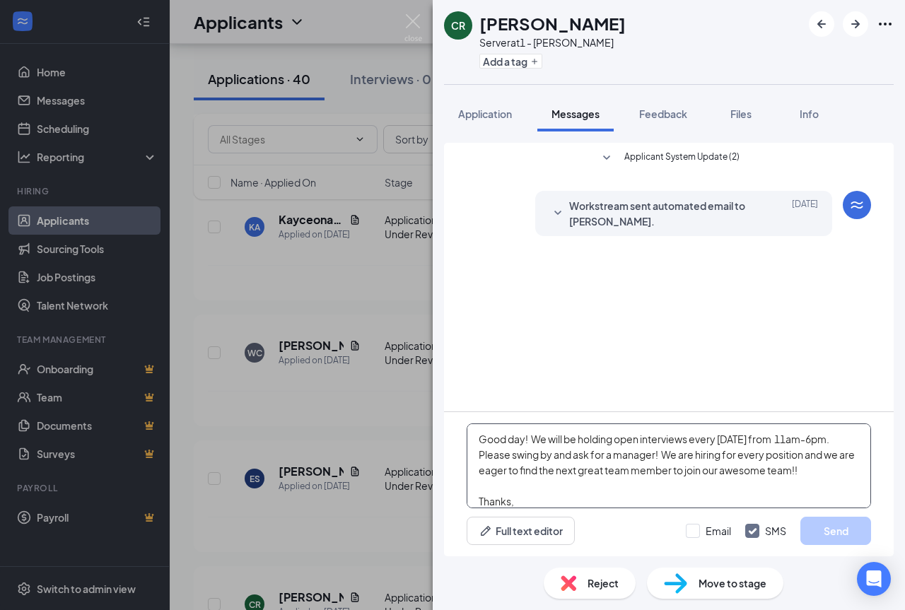
scroll to position [47, 0]
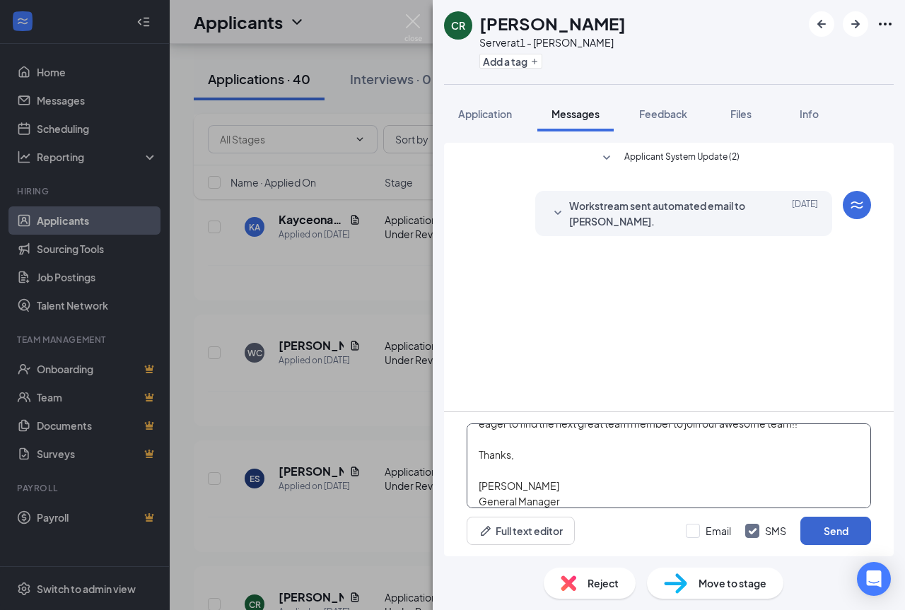
type textarea "Good day! We will be holding open interviews every [DATE] from 11am-6pm. Please…"
click at [830, 529] on button "Send" at bounding box center [835, 531] width 71 height 28
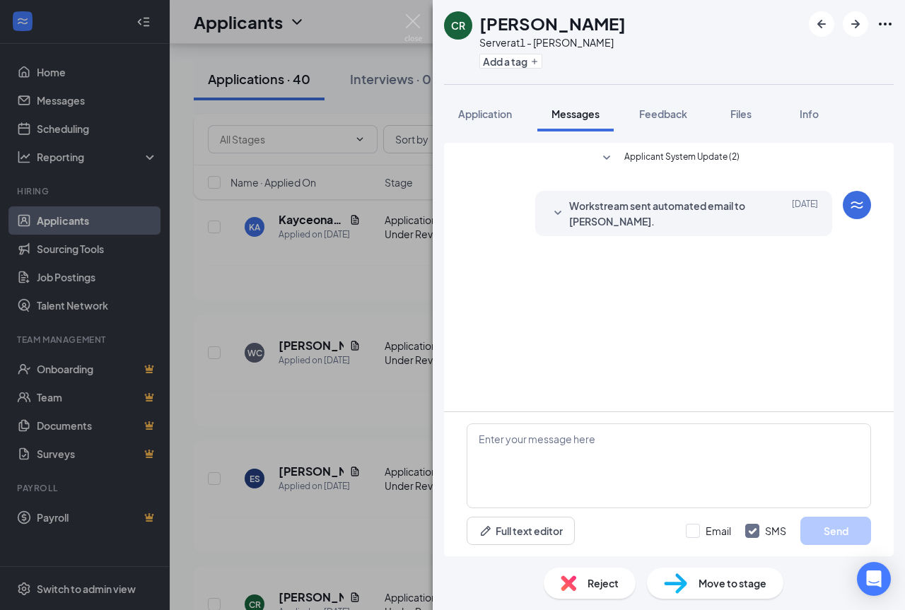
scroll to position [0, 0]
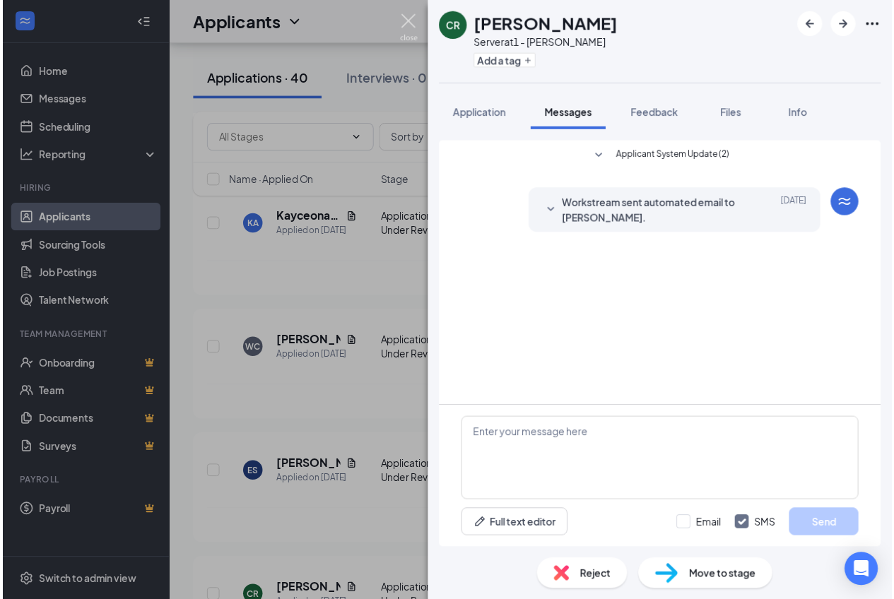
scroll to position [55, 0]
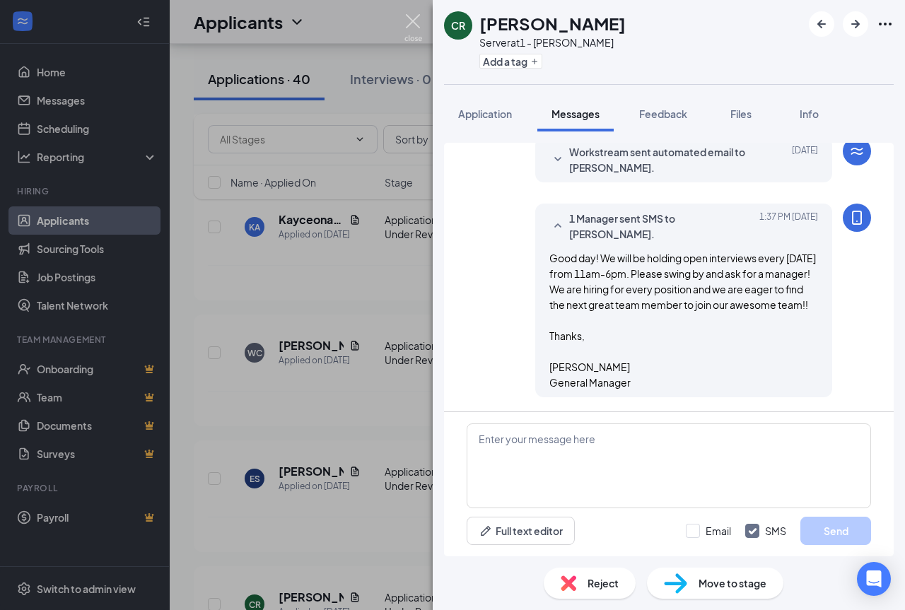
click at [407, 20] on img at bounding box center [413, 28] width 18 height 28
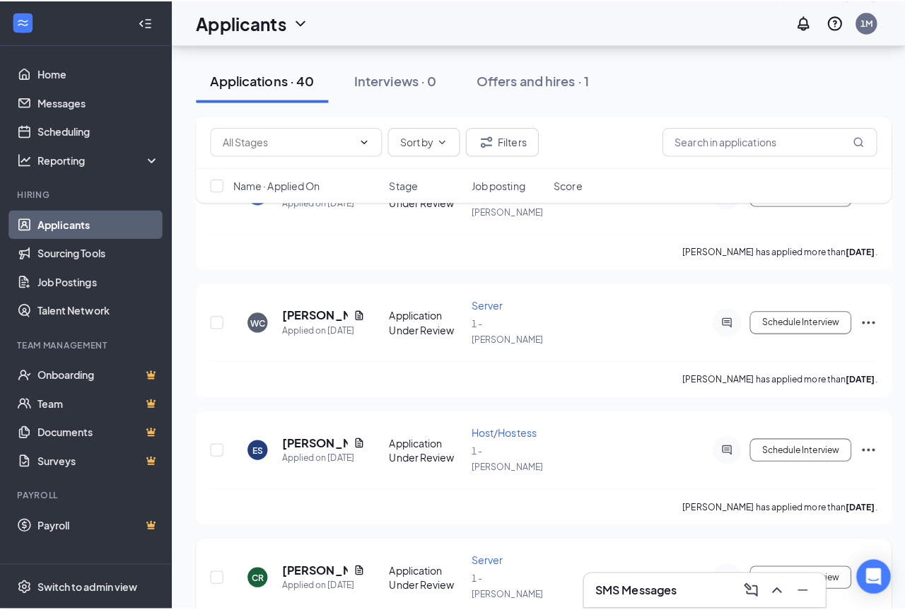
scroll to position [1413, 0]
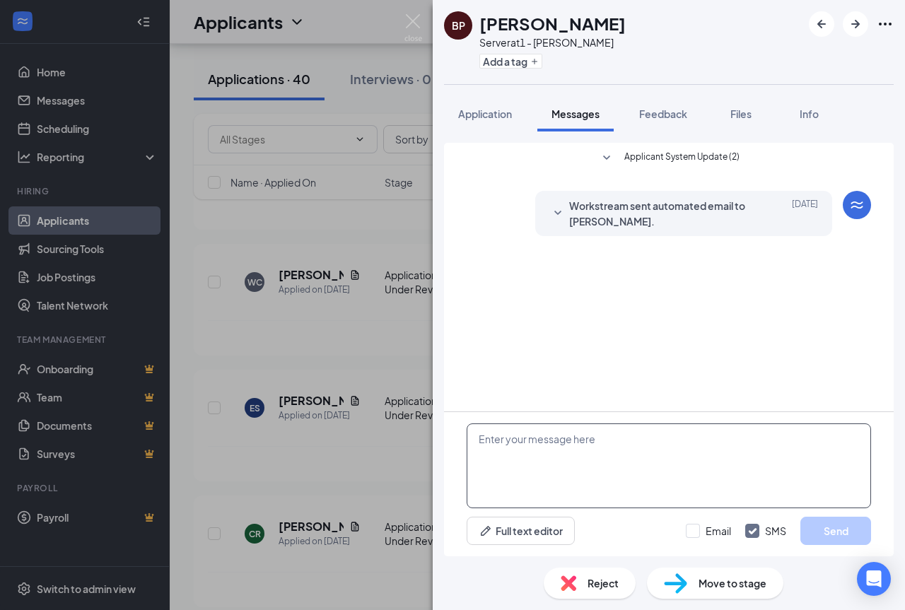
click at [593, 463] on textarea at bounding box center [668, 465] width 404 height 85
paste textarea "Good day! We will be holding open interviews every [DATE] from 11am-6pm. Please…"
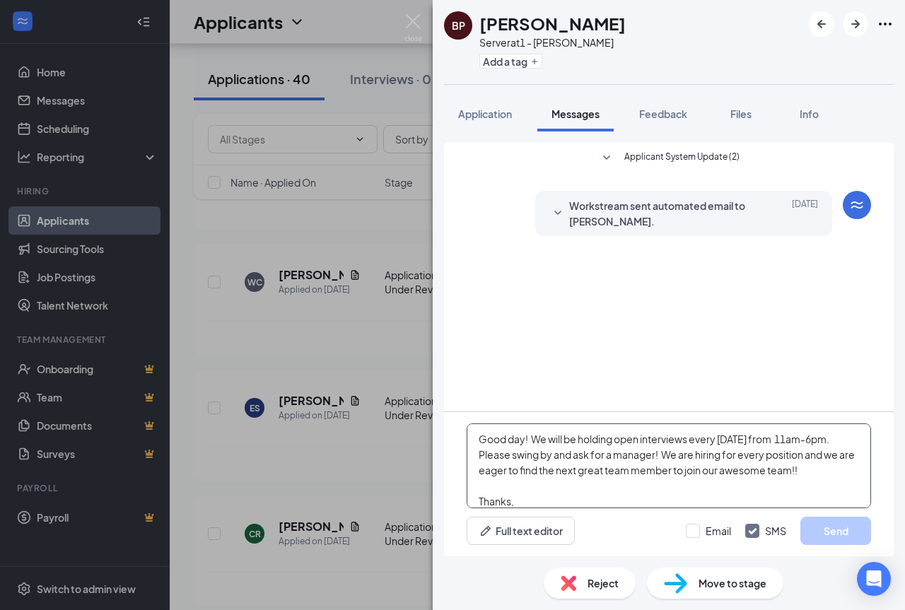
scroll to position [47, 0]
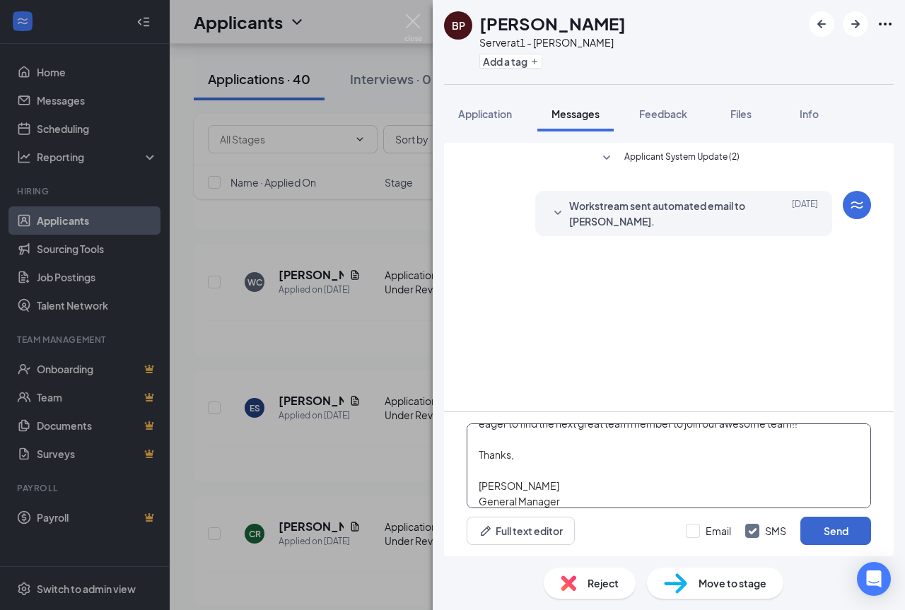
type textarea "Good day! We will be holding open interviews every [DATE] from 11am-6pm. Please…"
click at [817, 536] on button "Send" at bounding box center [835, 531] width 71 height 28
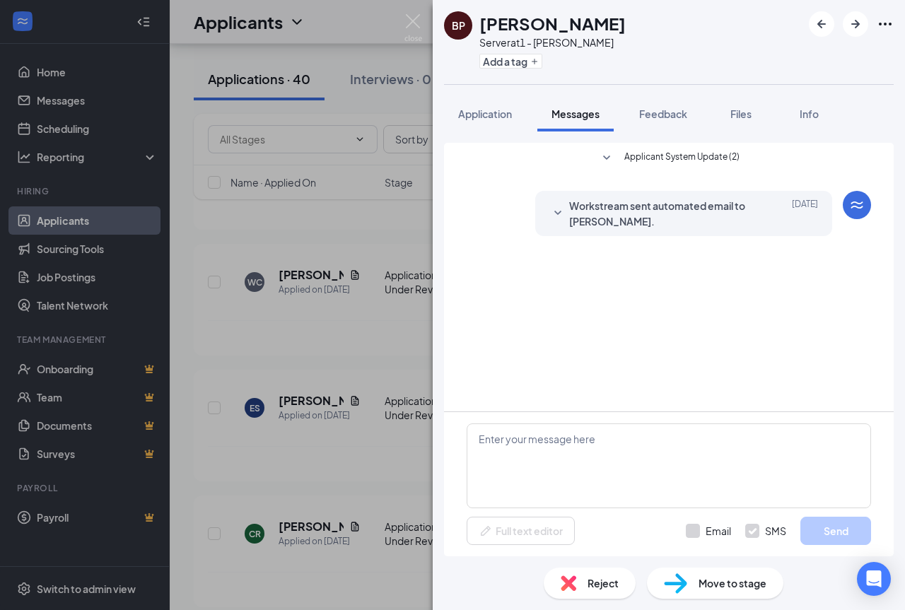
scroll to position [0, 0]
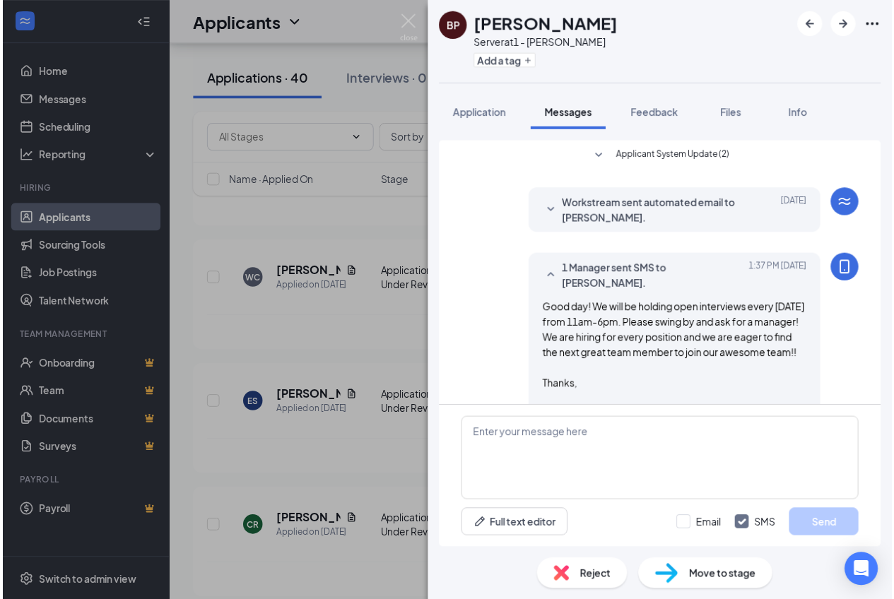
scroll to position [69, 0]
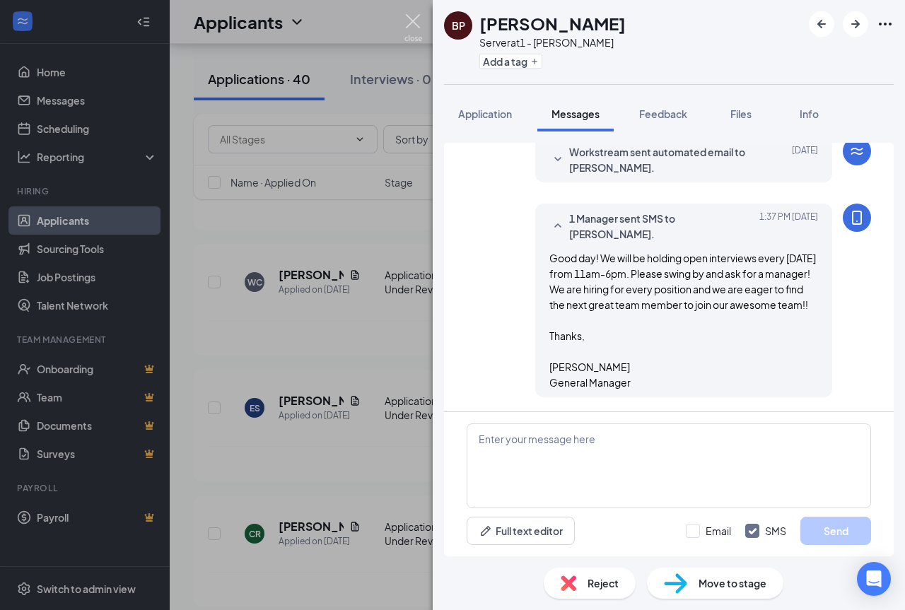
click at [410, 25] on img at bounding box center [413, 28] width 18 height 28
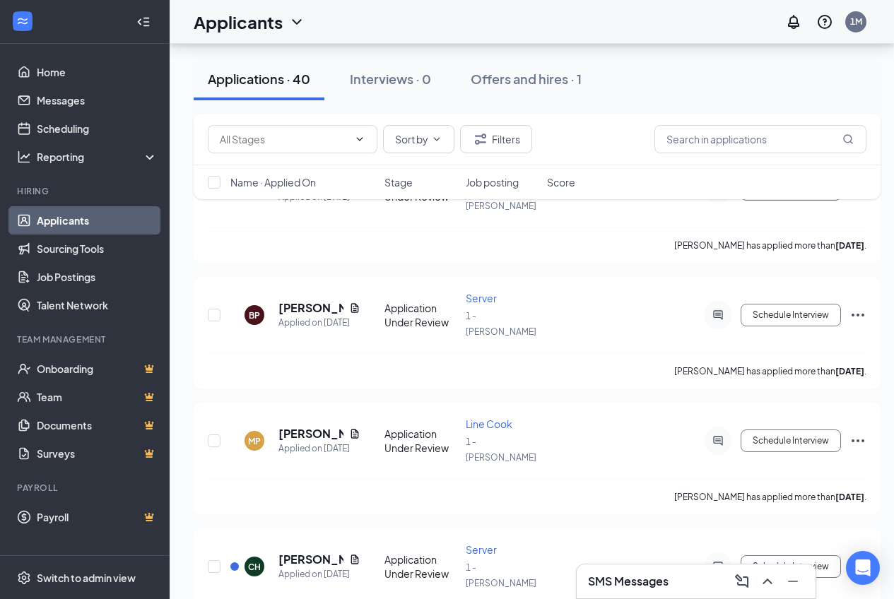
scroll to position [1767, 0]
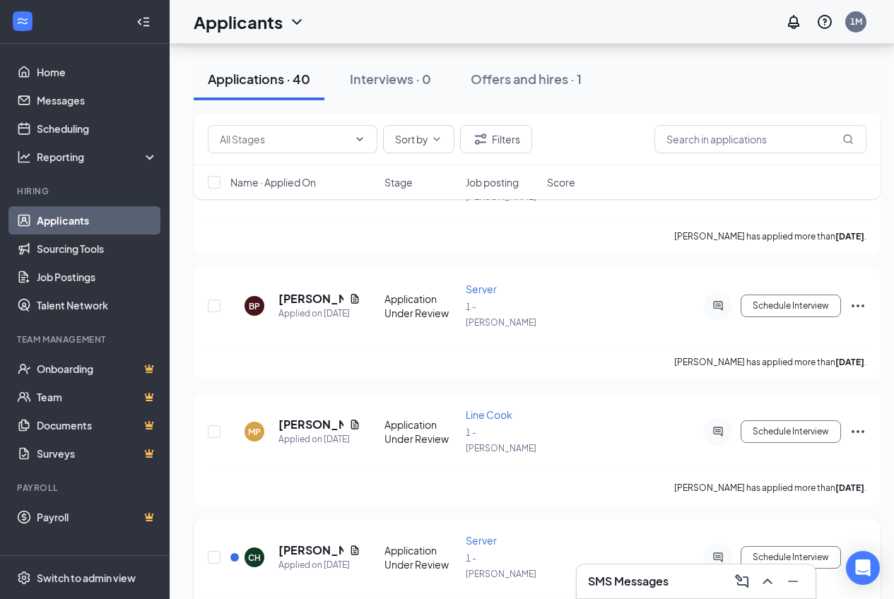
click at [861, 549] on icon "Ellipses" at bounding box center [857, 557] width 17 height 17
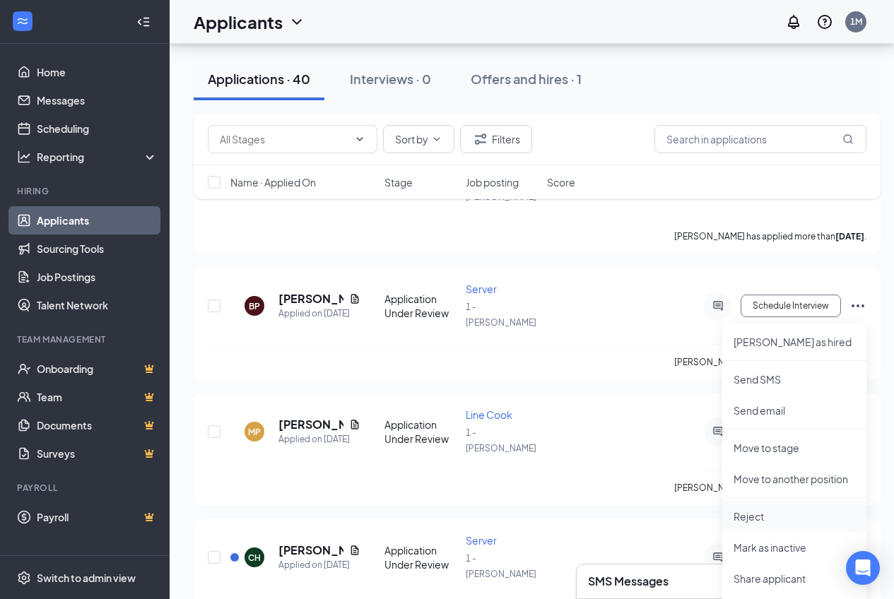
click at [750, 511] on p "Reject" at bounding box center [795, 517] width 122 height 14
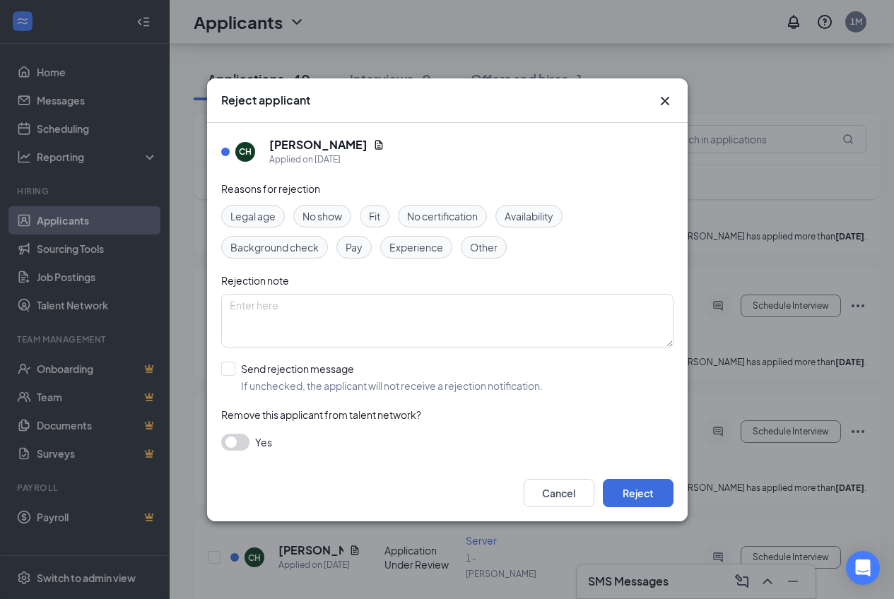
click at [500, 249] on div "Other" at bounding box center [484, 247] width 46 height 23
click at [348, 326] on textarea at bounding box center [447, 321] width 452 height 54
type textarea "Not rehireable"
click at [236, 445] on button "button" at bounding box center [235, 442] width 28 height 17
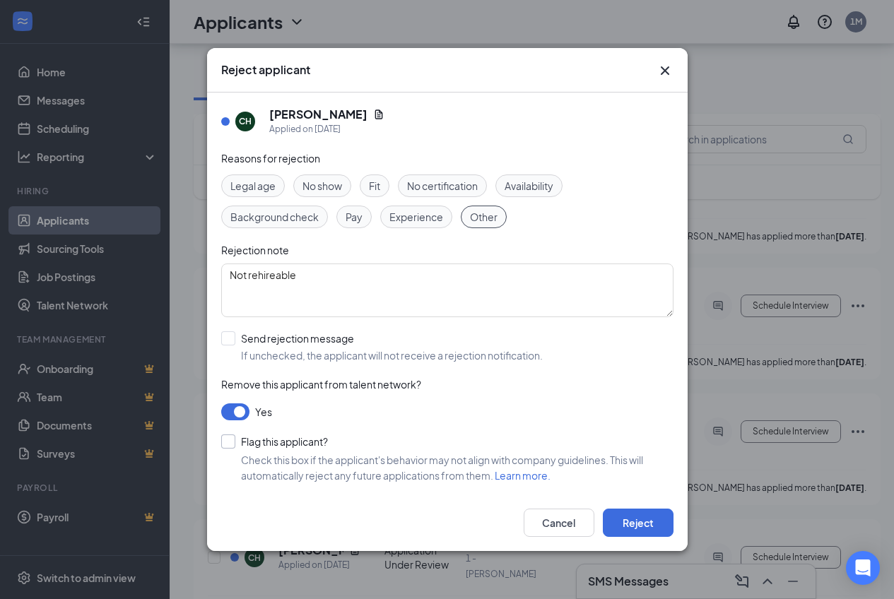
click at [230, 443] on input "Flag this applicant?" at bounding box center [274, 442] width 107 height 14
checkbox input "true"
click at [635, 526] on button "Reject" at bounding box center [638, 523] width 71 height 28
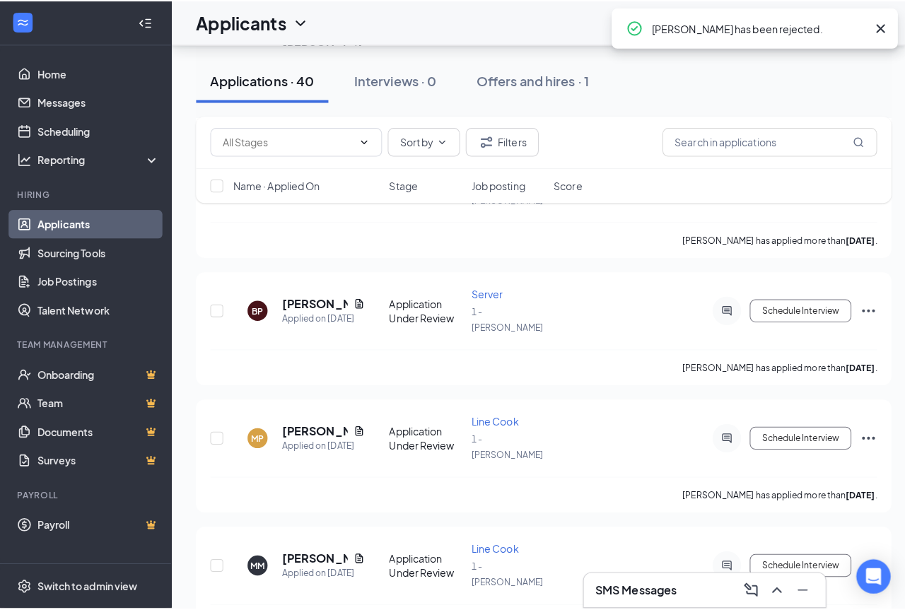
scroll to position [1837, 0]
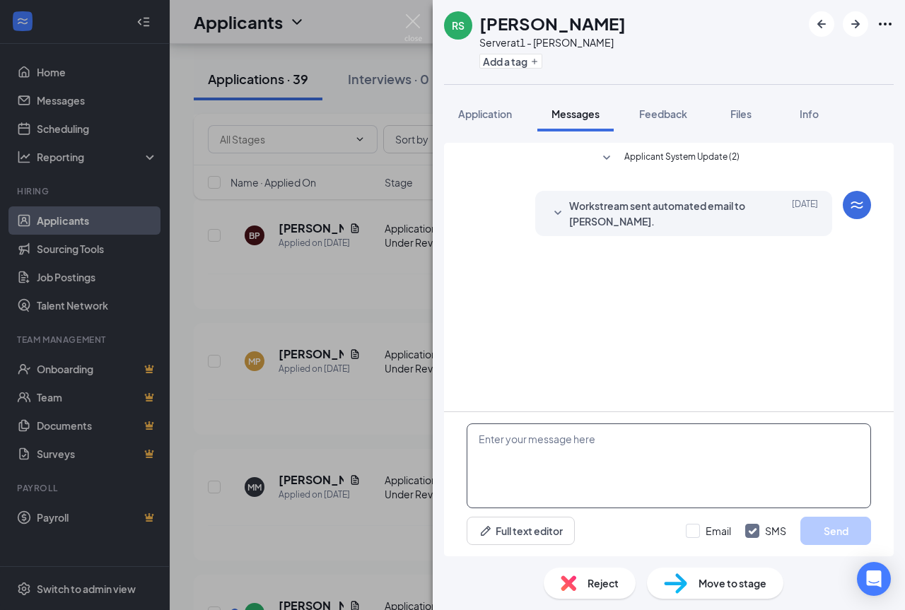
click at [602, 472] on textarea at bounding box center [668, 465] width 404 height 85
paste textarea "Good day! We will be holding open interviews every [DATE] from 11am-6pm. Please…"
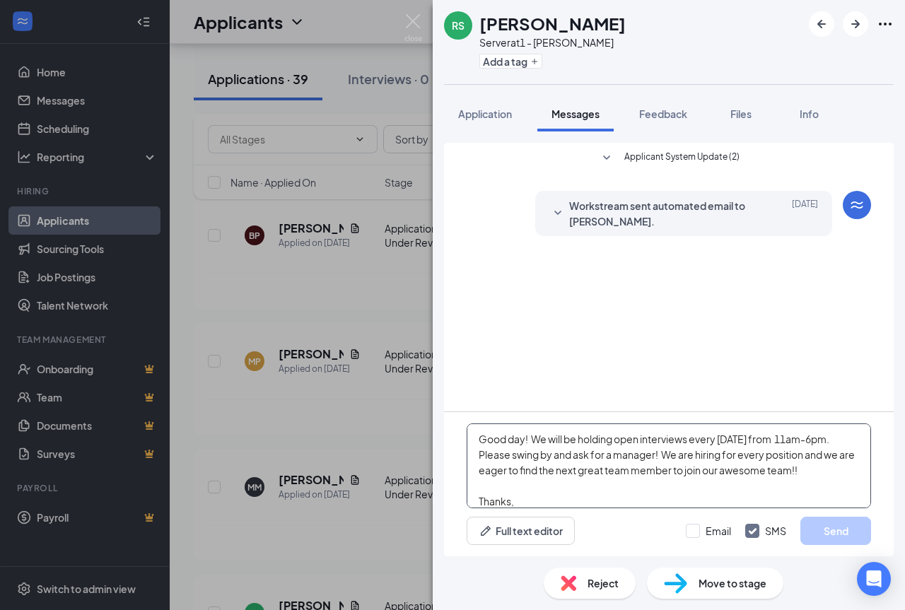
scroll to position [47, 0]
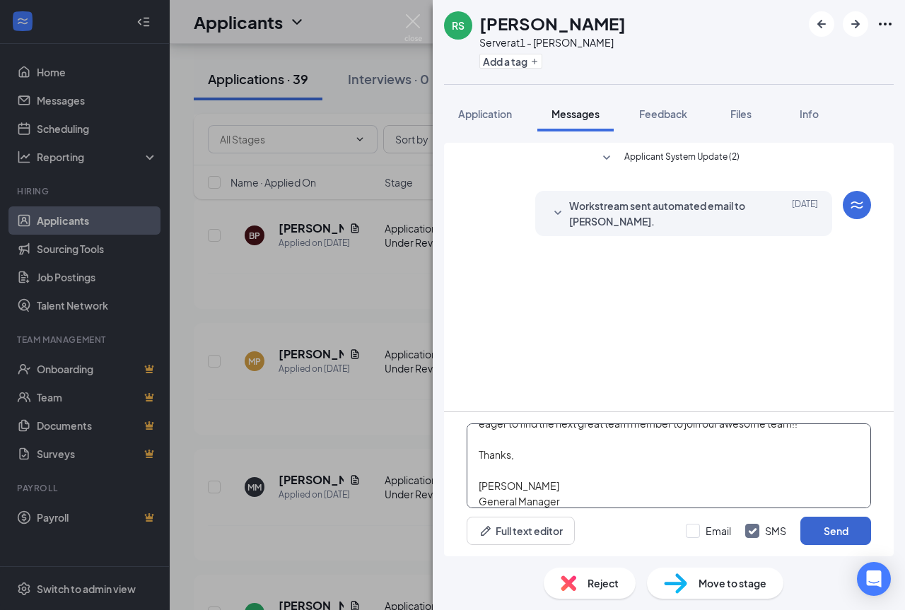
type textarea "Good day! We will be holding open interviews every [DATE] from 11am-6pm. Please…"
click at [844, 526] on button "Send" at bounding box center [835, 531] width 71 height 28
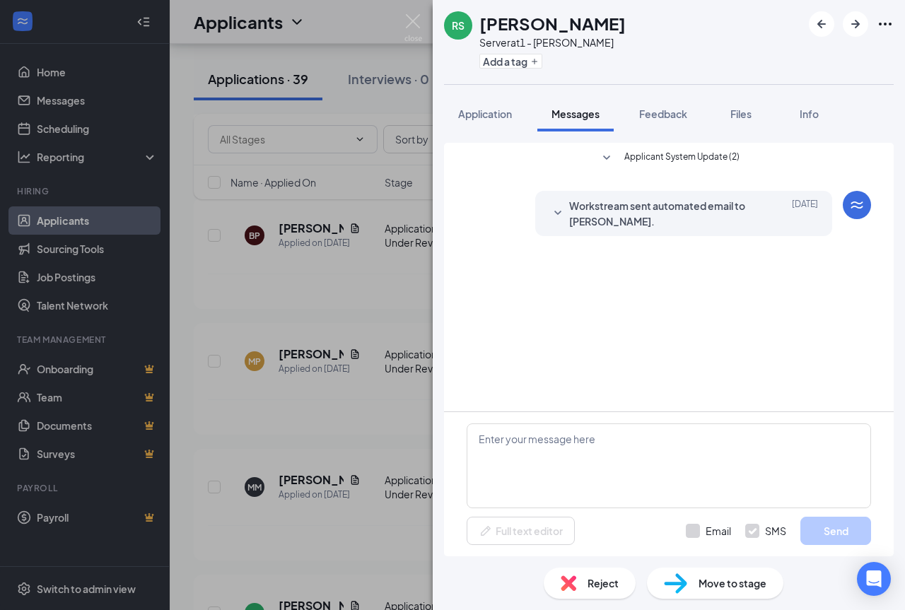
scroll to position [0, 0]
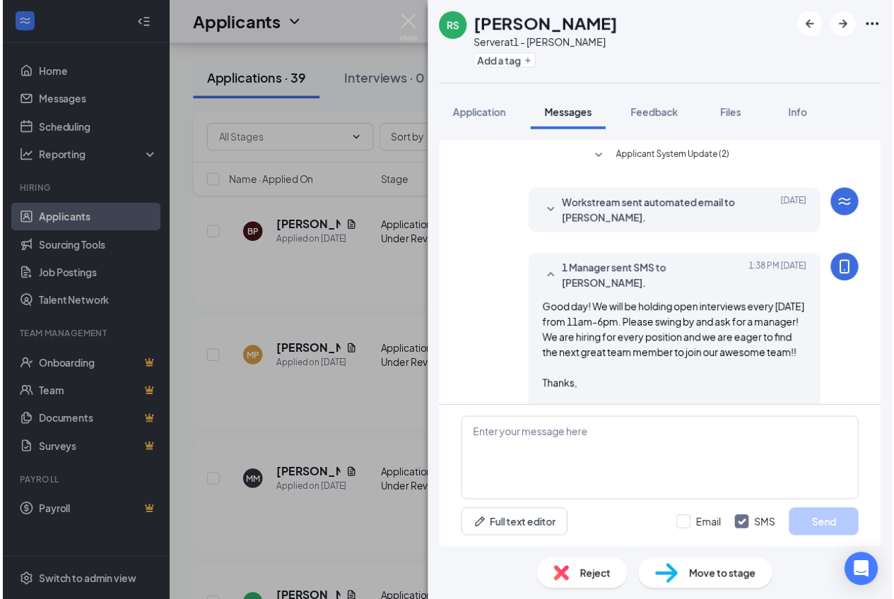
scroll to position [69, 0]
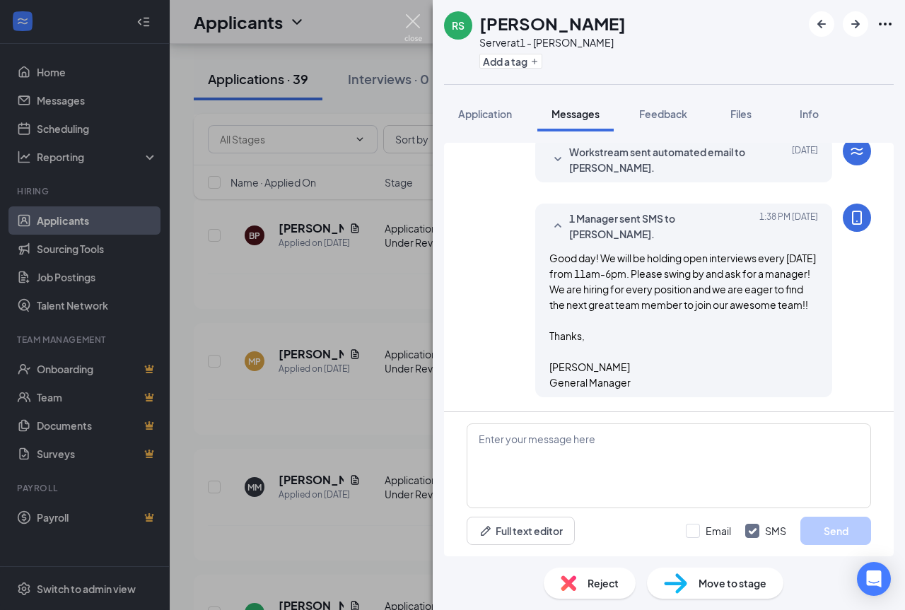
click at [411, 16] on img at bounding box center [413, 28] width 18 height 28
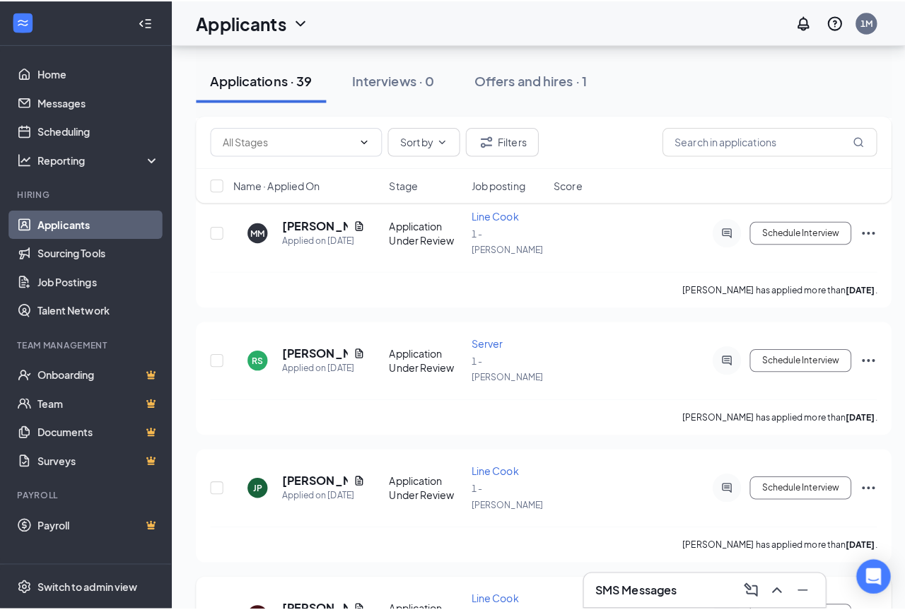
scroll to position [2191, 0]
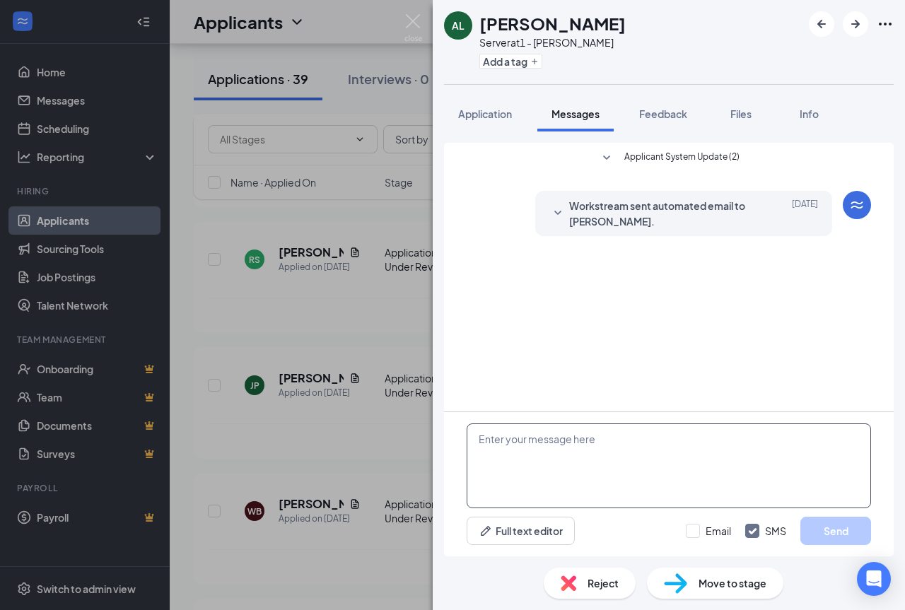
click at [543, 466] on textarea at bounding box center [668, 465] width 404 height 85
paste textarea "Good day! We will be holding open interviews every [DATE] from 11am-6pm. Please…"
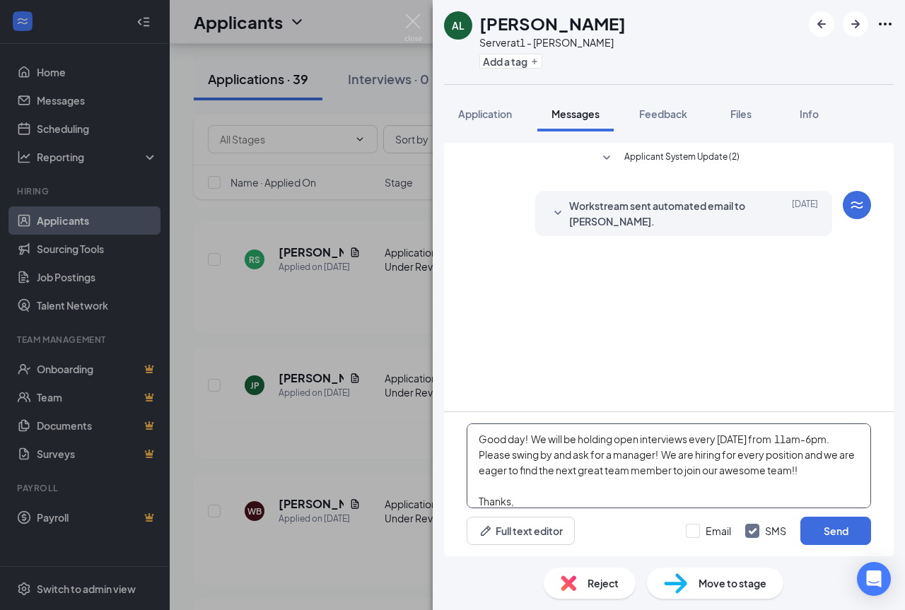
scroll to position [47, 0]
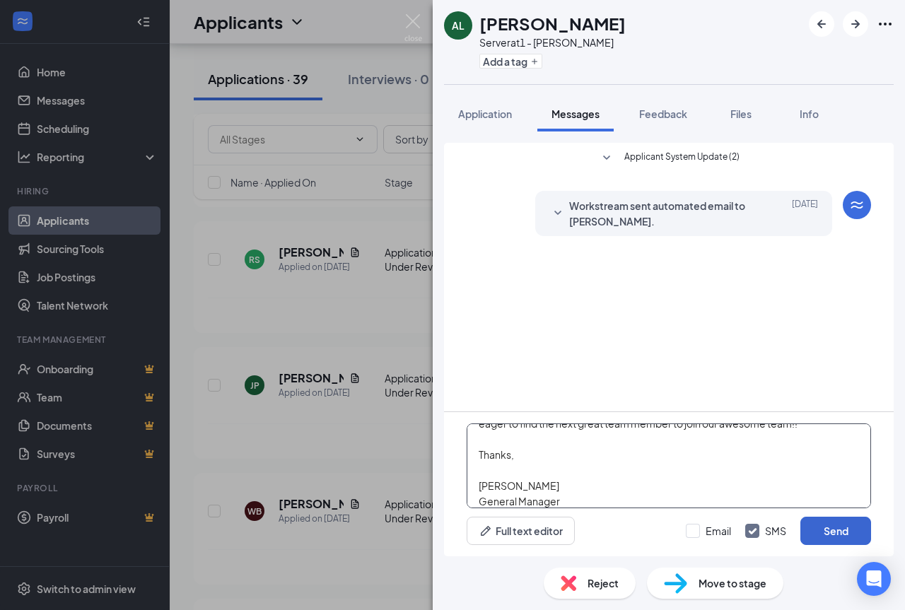
type textarea "Good day! We will be holding open interviews every [DATE] from 11am-6pm. Please…"
click at [843, 529] on button "Send" at bounding box center [835, 531] width 71 height 28
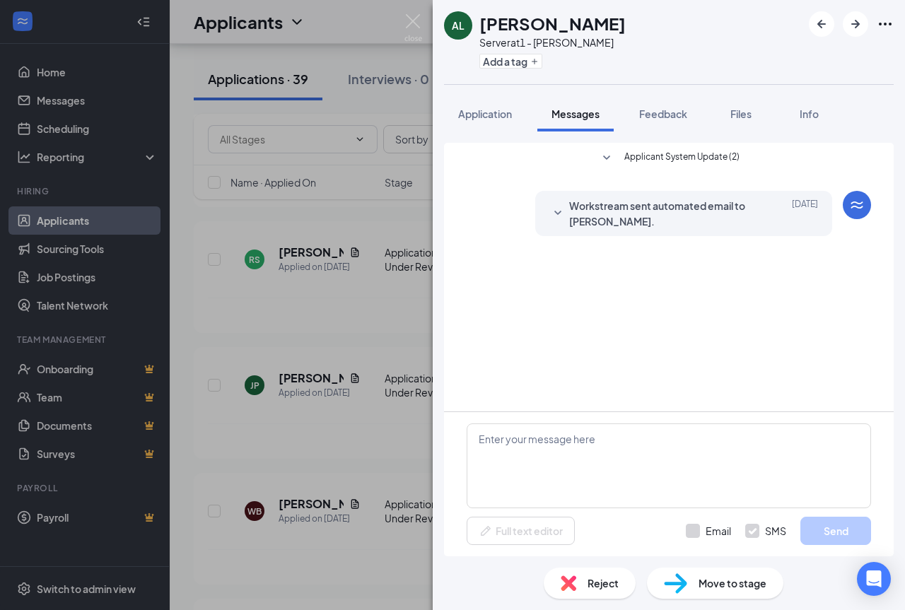
scroll to position [0, 0]
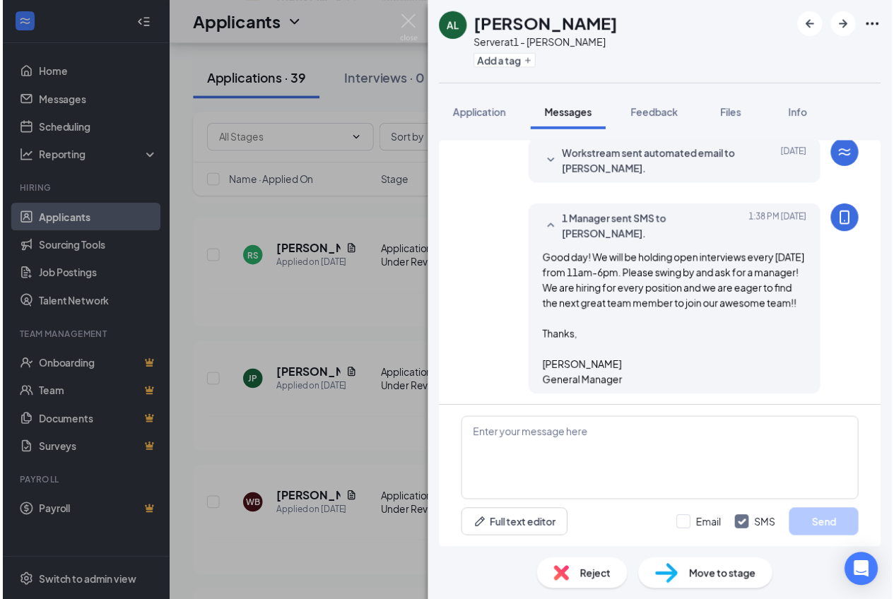
scroll to position [55, 0]
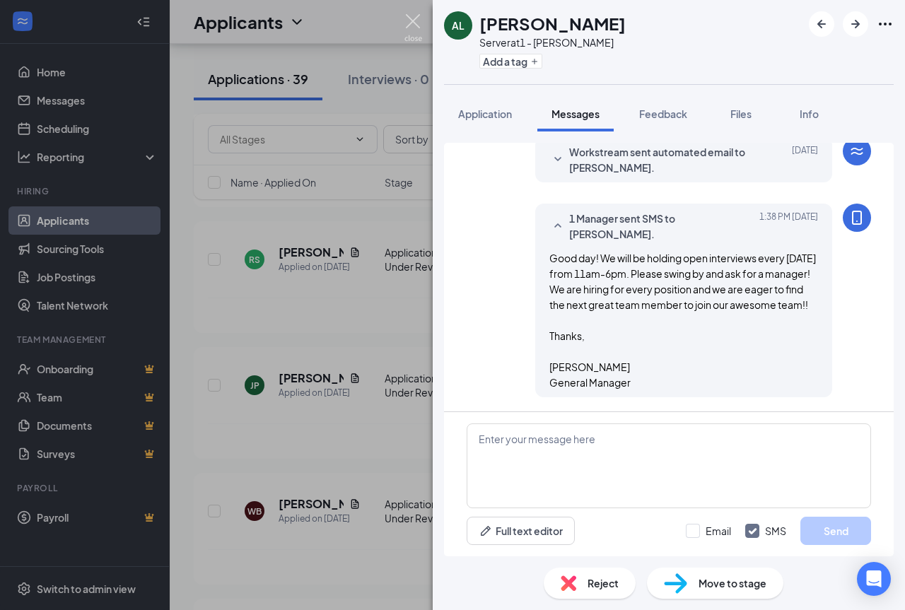
click at [408, 20] on img at bounding box center [413, 28] width 18 height 28
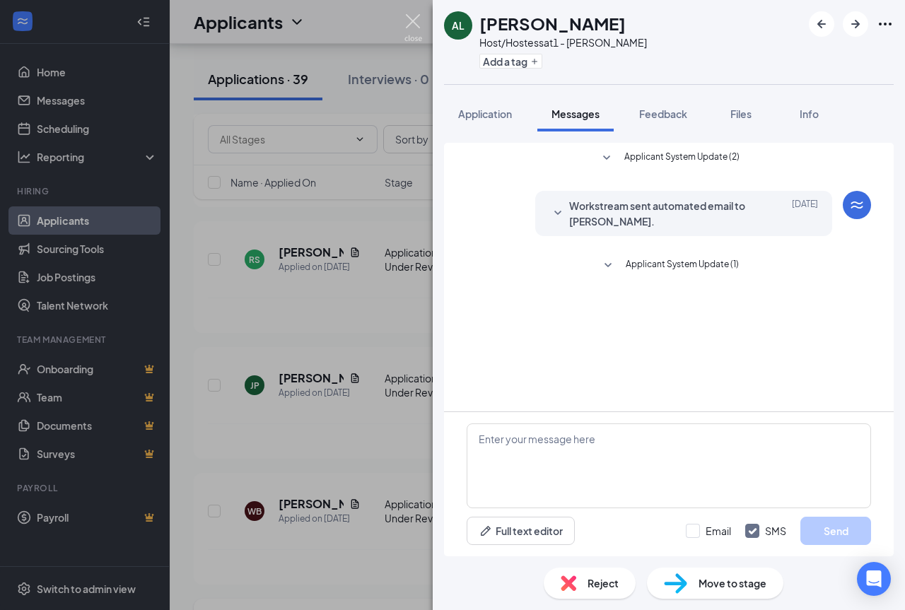
click at [406, 20] on img at bounding box center [413, 28] width 18 height 28
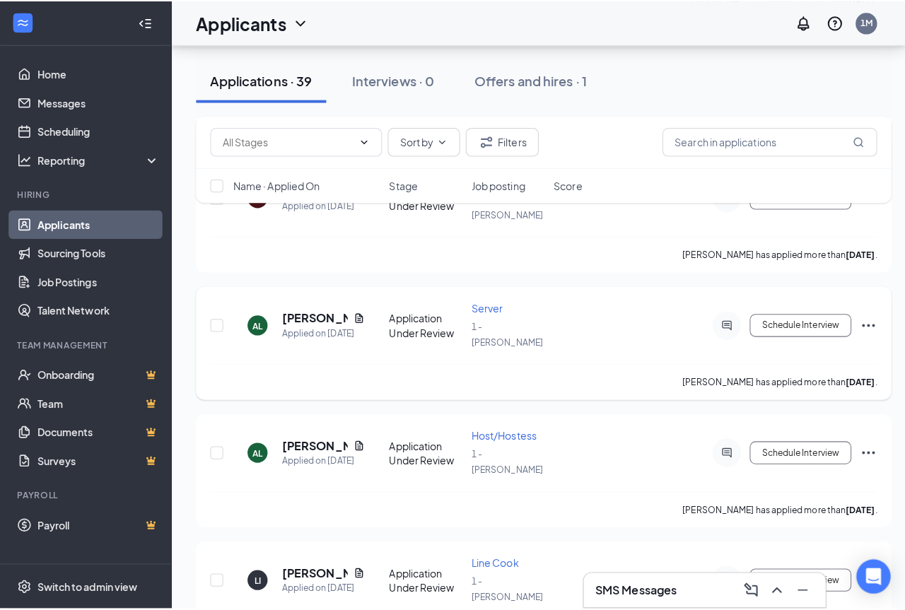
scroll to position [2544, 0]
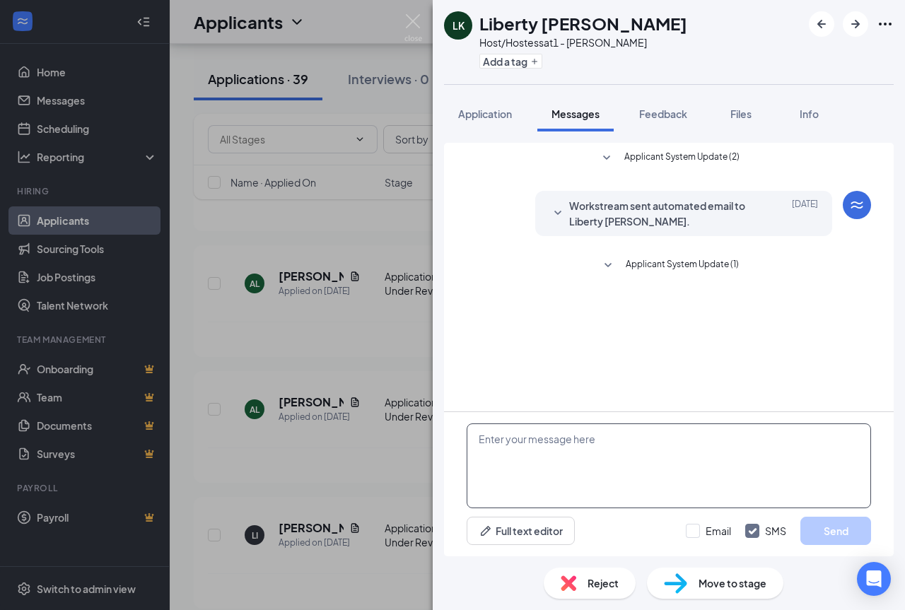
click at [543, 449] on textarea at bounding box center [668, 465] width 404 height 85
paste textarea "Good day! We will be holding open interviews every [DATE] from 11am-6pm. Please…"
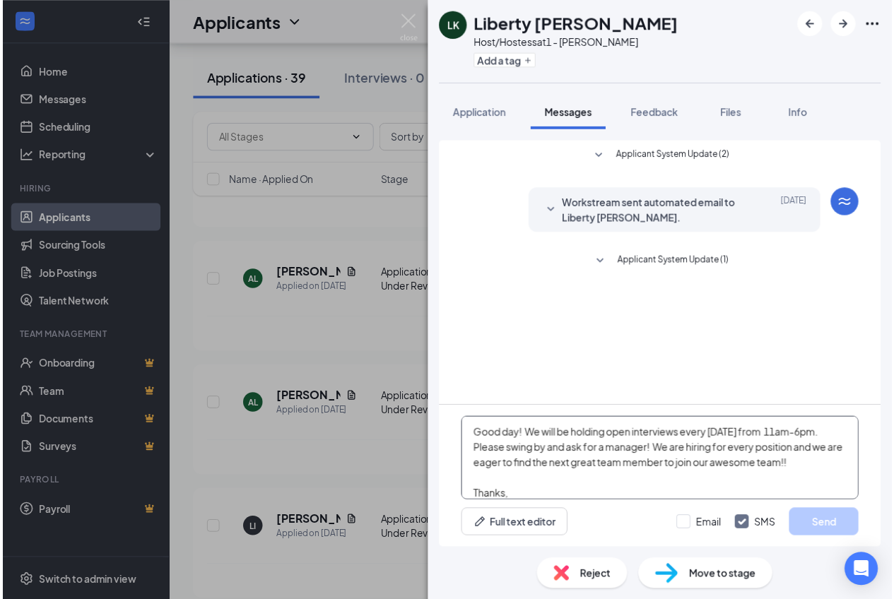
scroll to position [47, 0]
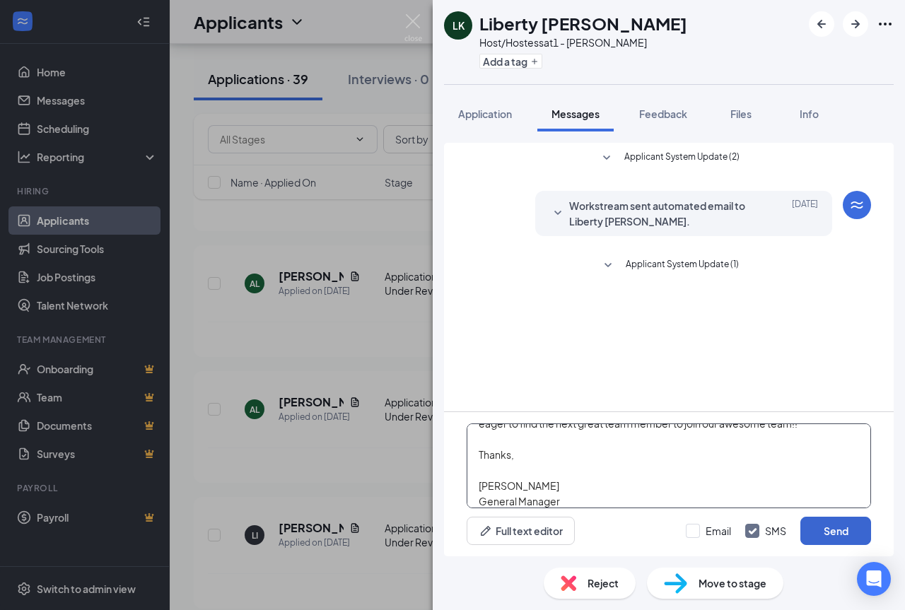
type textarea "Good day! We will be holding open interviews every [DATE] from 11am-6pm. Please…"
click at [840, 534] on button "Send" at bounding box center [835, 531] width 71 height 28
click at [413, 23] on img at bounding box center [413, 28] width 18 height 28
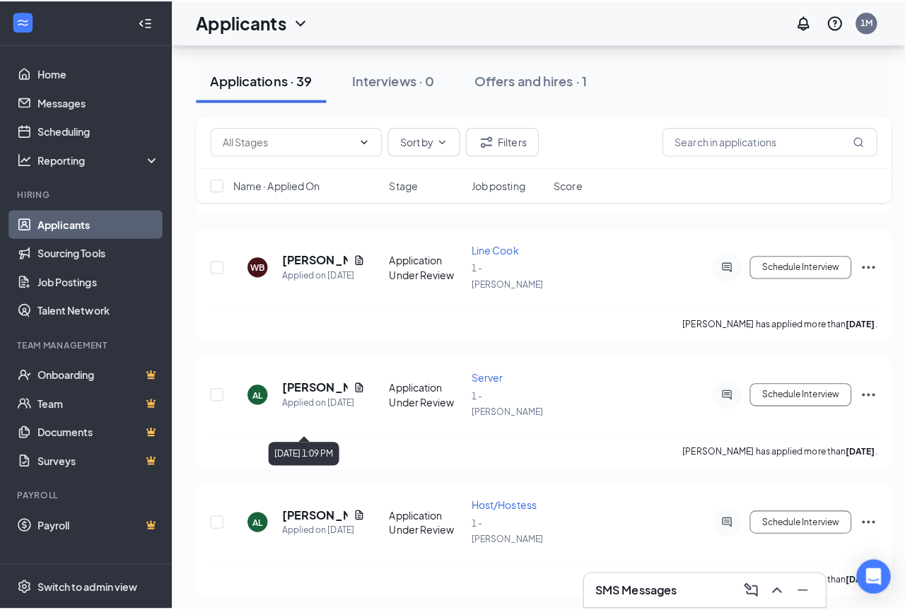
scroll to position [2544, 0]
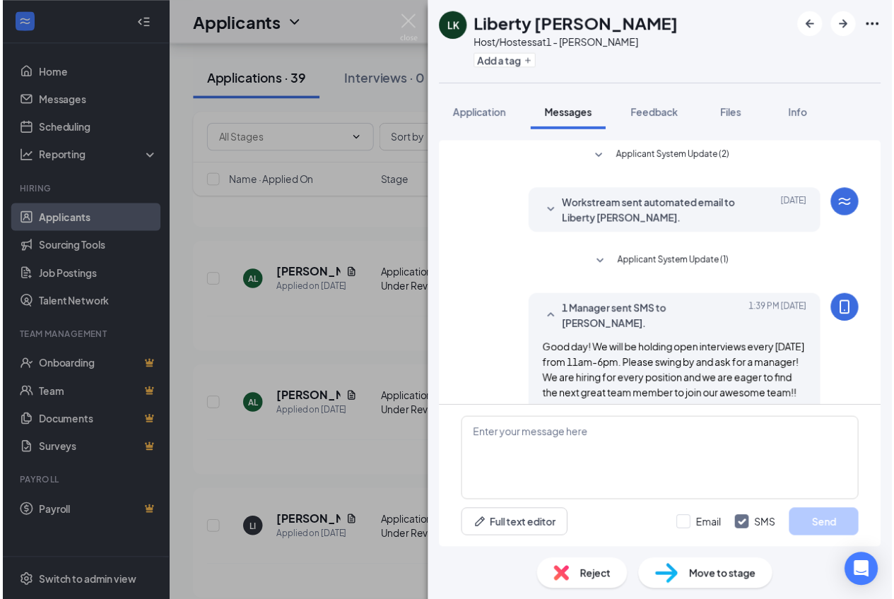
scroll to position [96, 0]
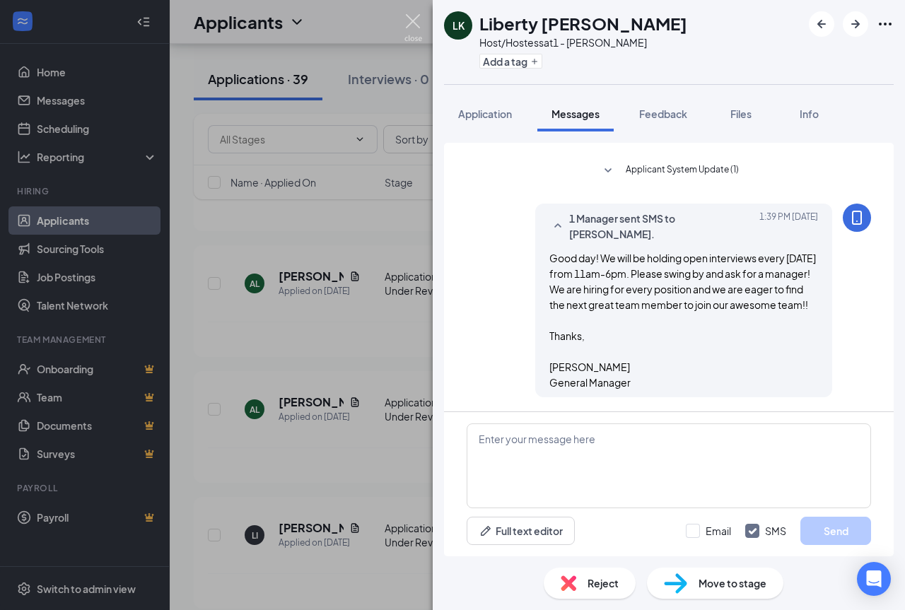
click at [418, 16] on img at bounding box center [413, 28] width 18 height 28
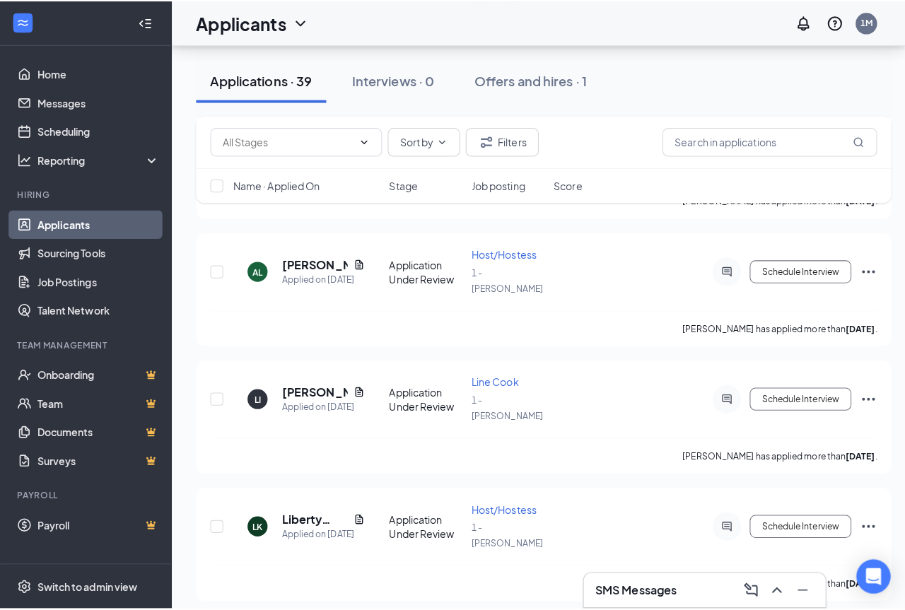
scroll to position [2685, 0]
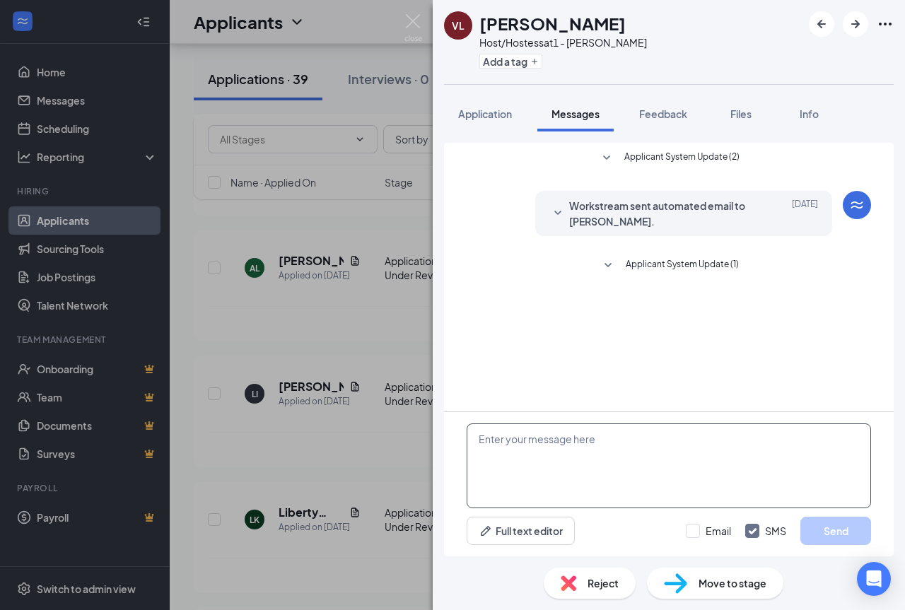
click at [548, 457] on textarea at bounding box center [668, 465] width 404 height 85
paste textarea "Good day! We will be holding open interviews every [DATE] from 11am-6pm. Please…"
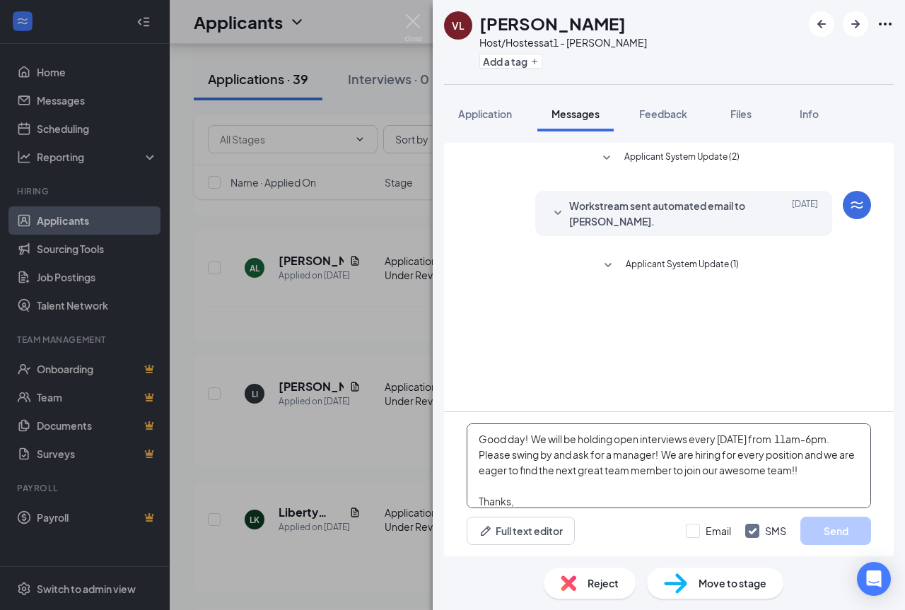
scroll to position [47, 0]
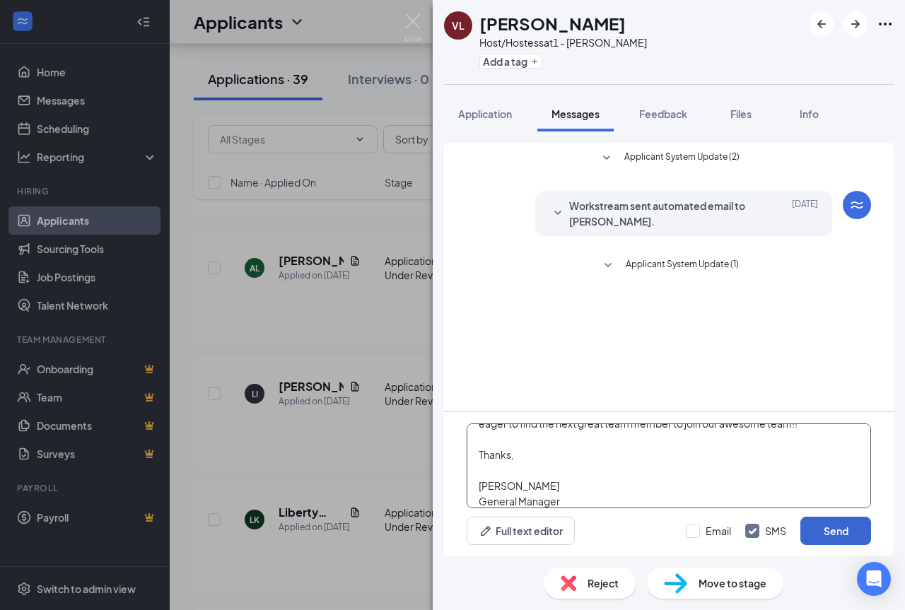
type textarea "Good day! We will be holding open interviews every [DATE] from 11am-6pm. Please…"
click at [823, 519] on button "Send" at bounding box center [835, 531] width 71 height 28
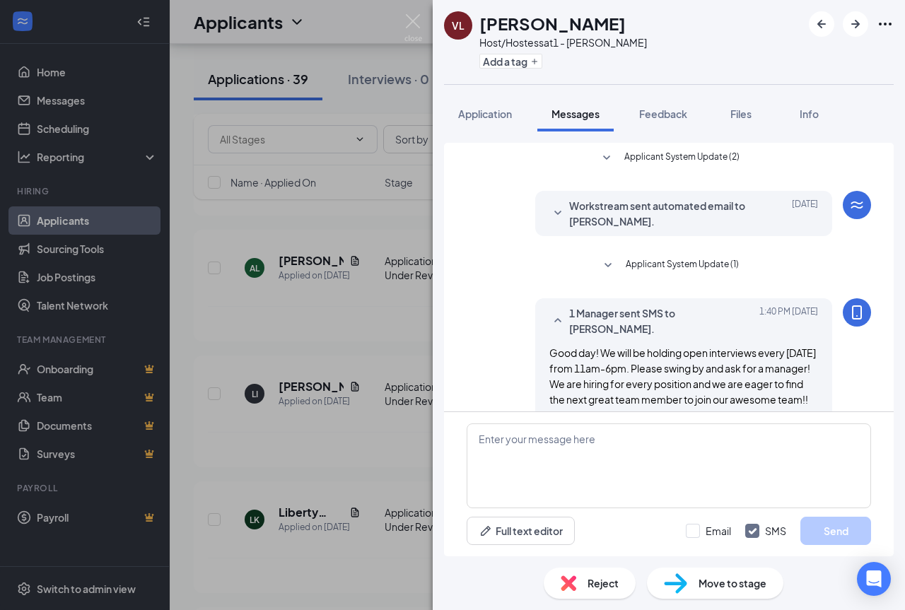
scroll to position [96, 0]
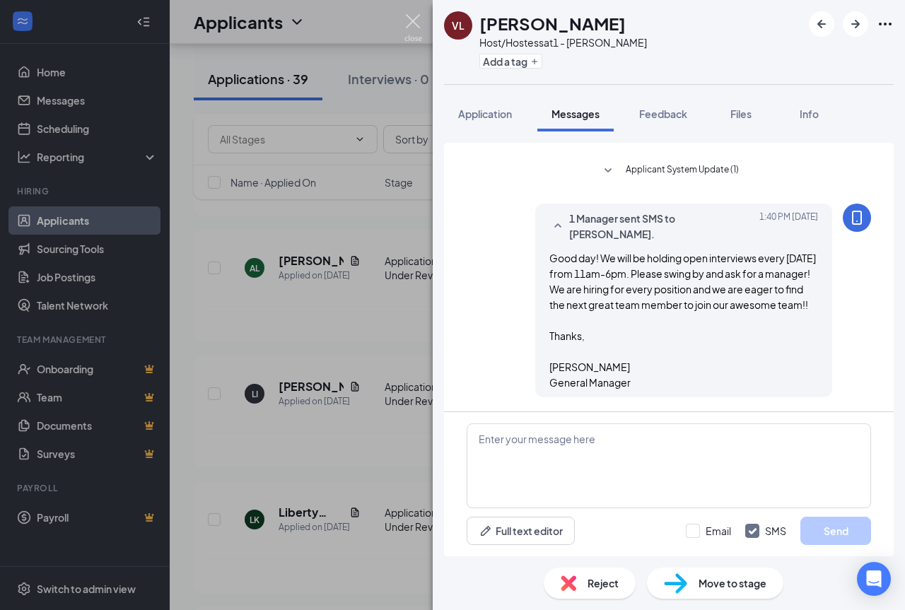
click at [414, 20] on img at bounding box center [413, 28] width 18 height 28
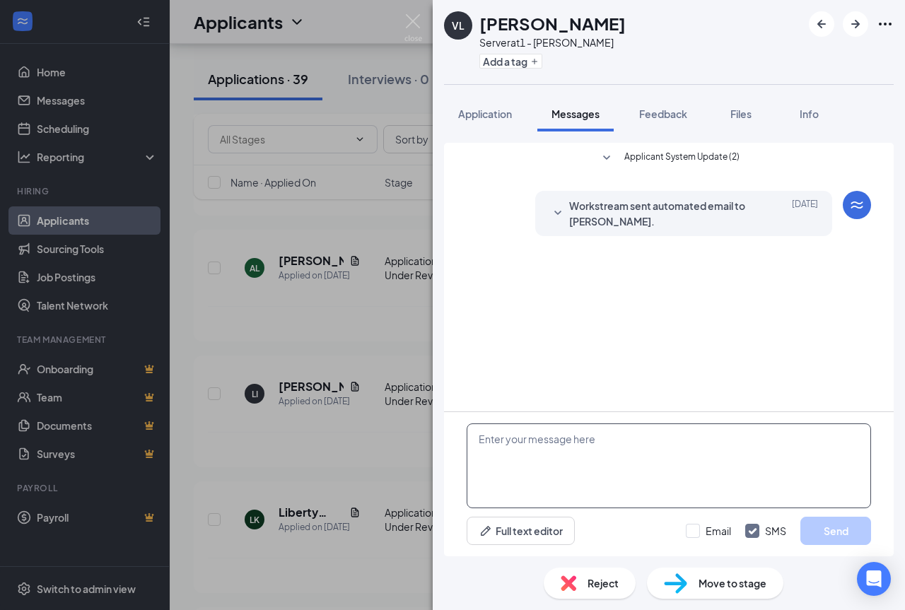
click at [557, 462] on textarea at bounding box center [668, 465] width 404 height 85
paste textarea "Good day! We will be holding open interviews every [DATE] from 11am-6pm. Please…"
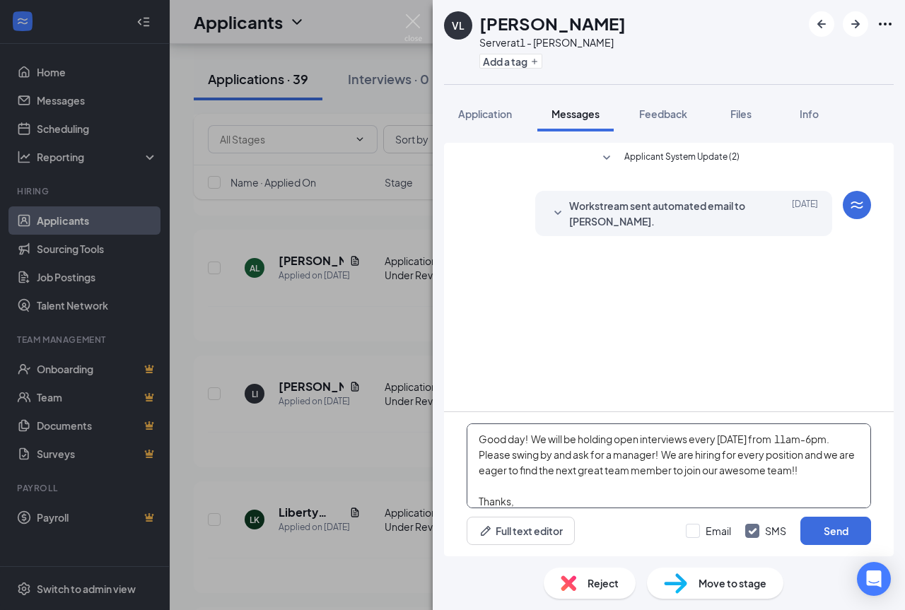
scroll to position [47, 0]
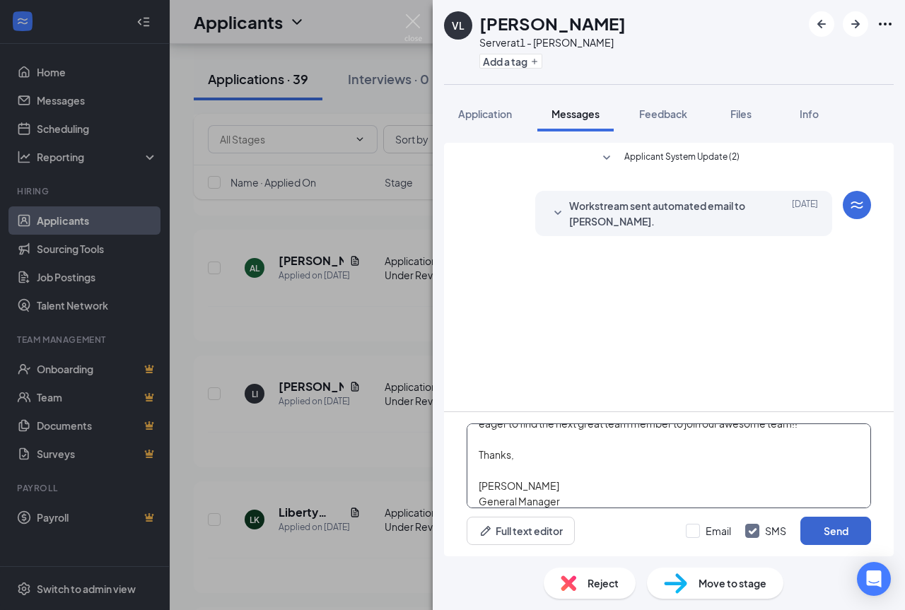
type textarea "Good day! We will be holding open interviews every [DATE] from 11am-6pm. Please…"
click at [817, 531] on button "Send" at bounding box center [835, 531] width 71 height 28
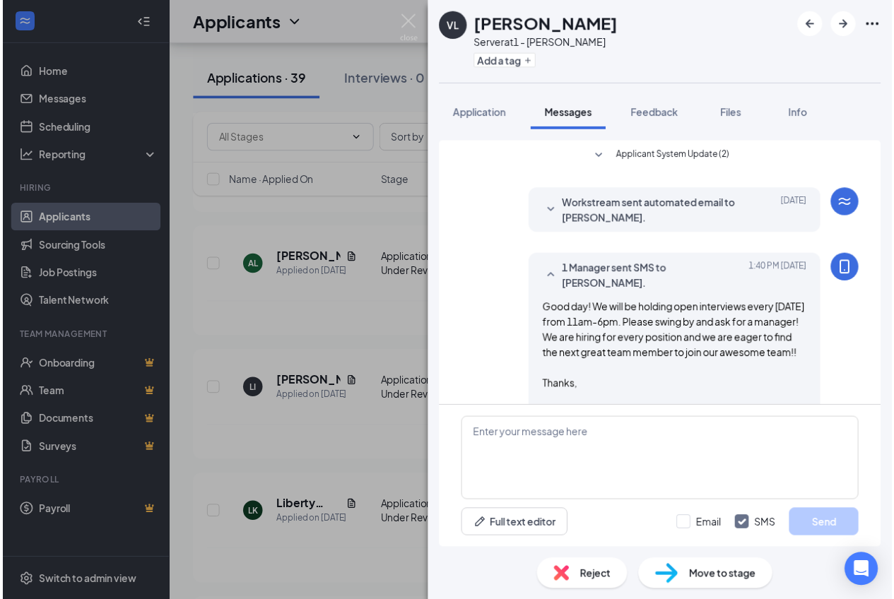
scroll to position [55, 0]
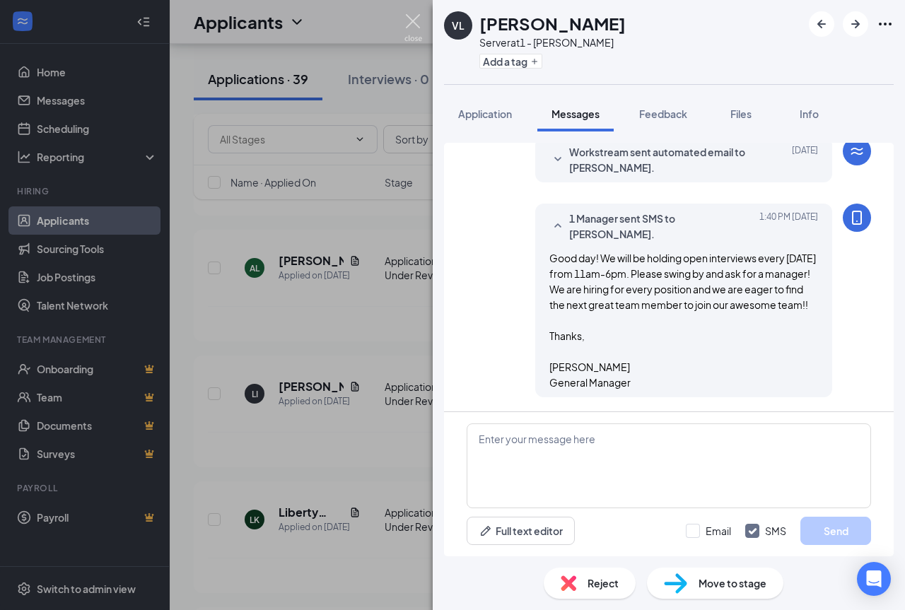
click at [413, 23] on img at bounding box center [413, 28] width 18 height 28
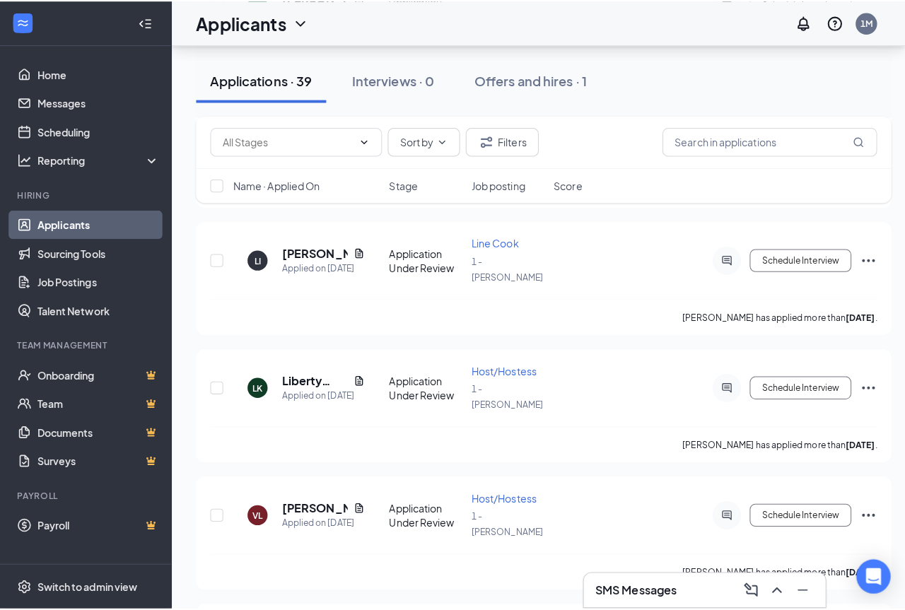
scroll to position [2897, 0]
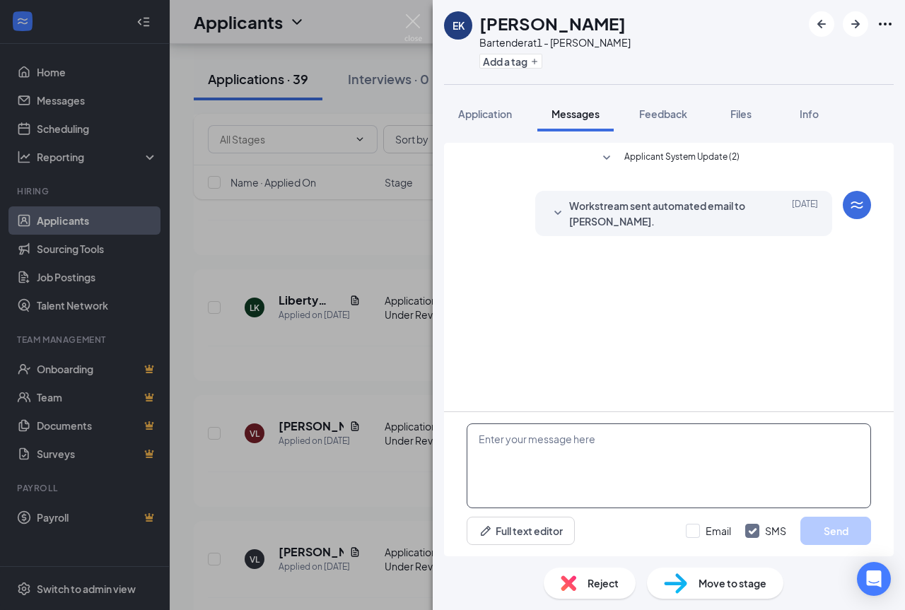
click at [494, 466] on textarea at bounding box center [668, 465] width 404 height 85
paste textarea "Good day! We will be holding open interviews every [DATE] from 11am-6pm. Please…"
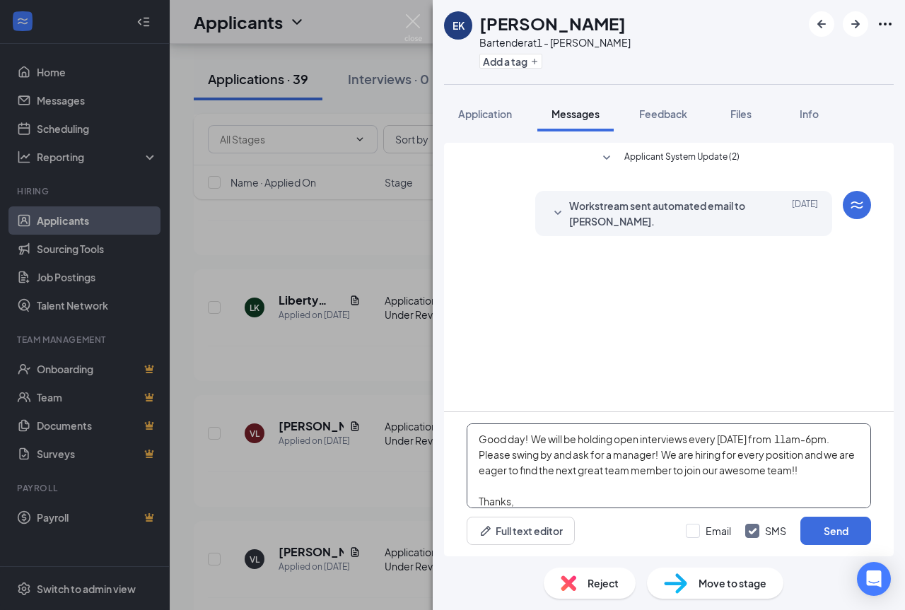
scroll to position [47, 0]
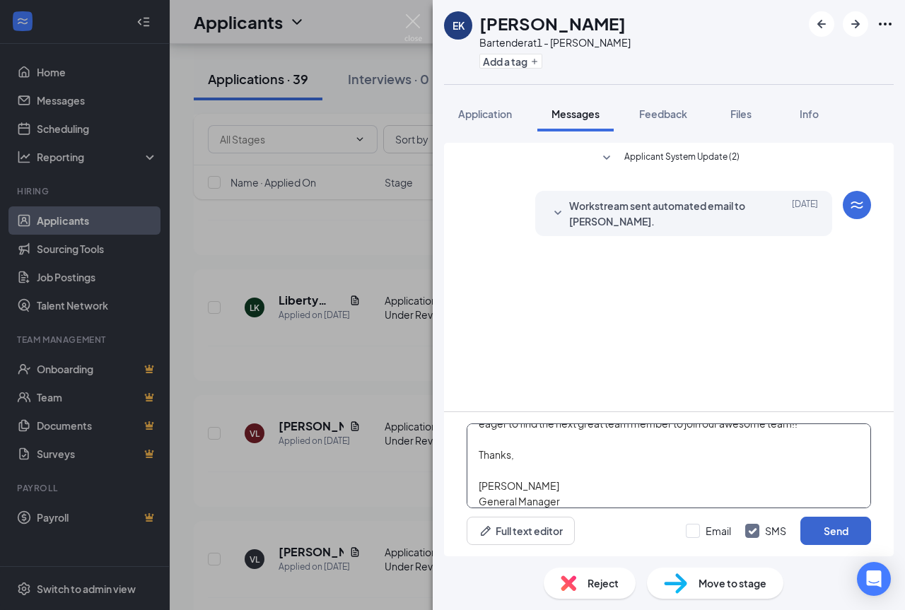
type textarea "Good day! We will be holding open interviews every [DATE] from 11am-6pm. Please…"
click at [824, 526] on button "Send" at bounding box center [835, 531] width 71 height 28
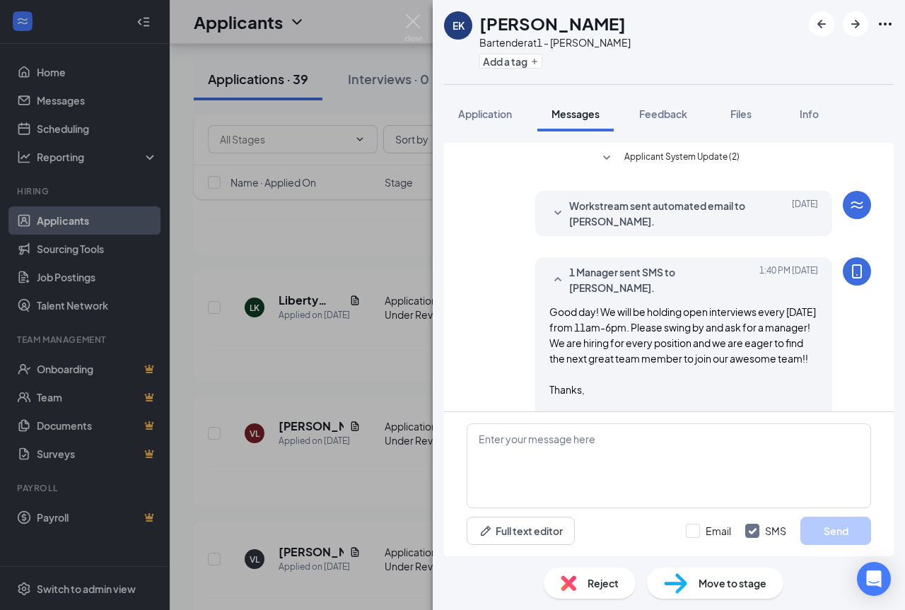
scroll to position [55, 0]
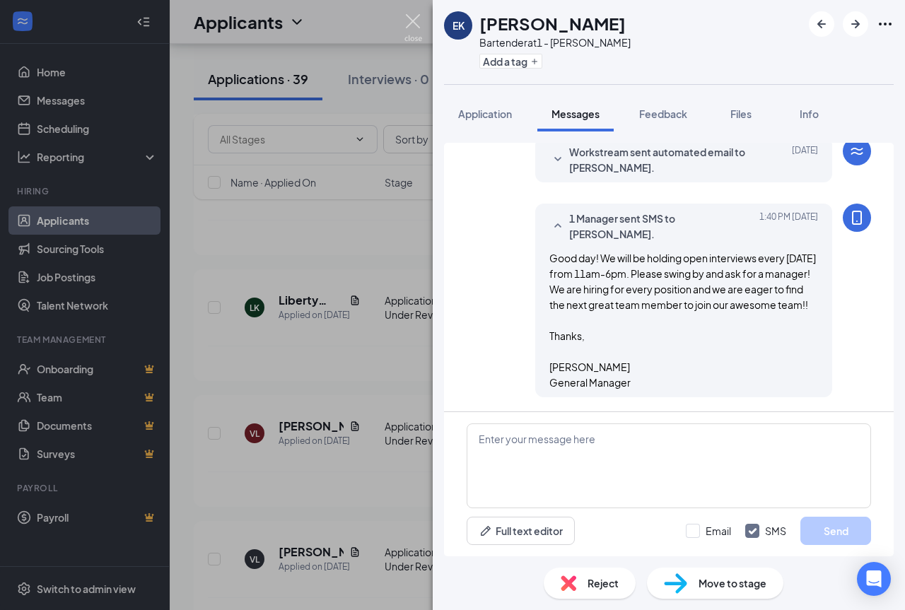
click at [415, 18] on img at bounding box center [413, 28] width 18 height 28
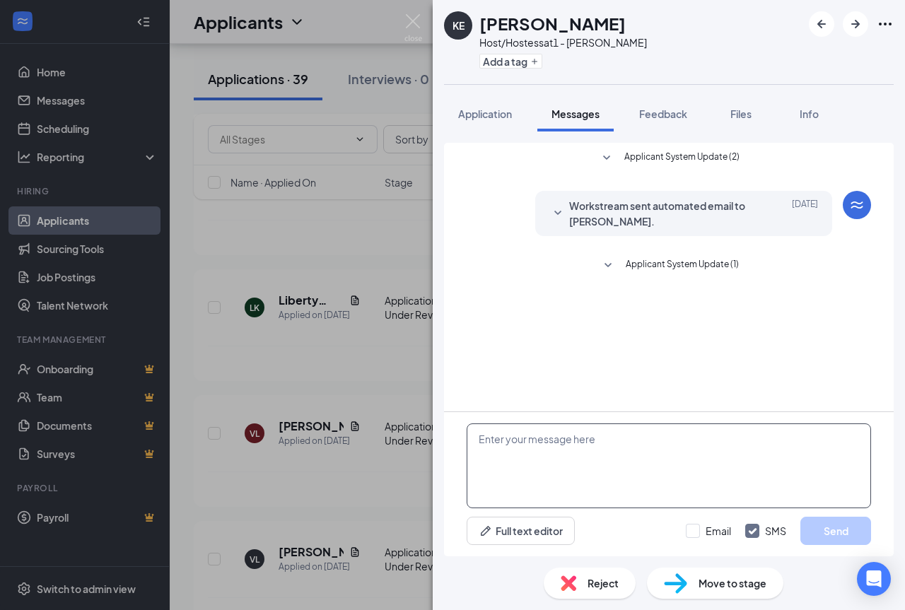
click at [520, 457] on textarea at bounding box center [668, 465] width 404 height 85
paste textarea "Good day! We will be holding open interviews every [DATE] from 11am-6pm. Please…"
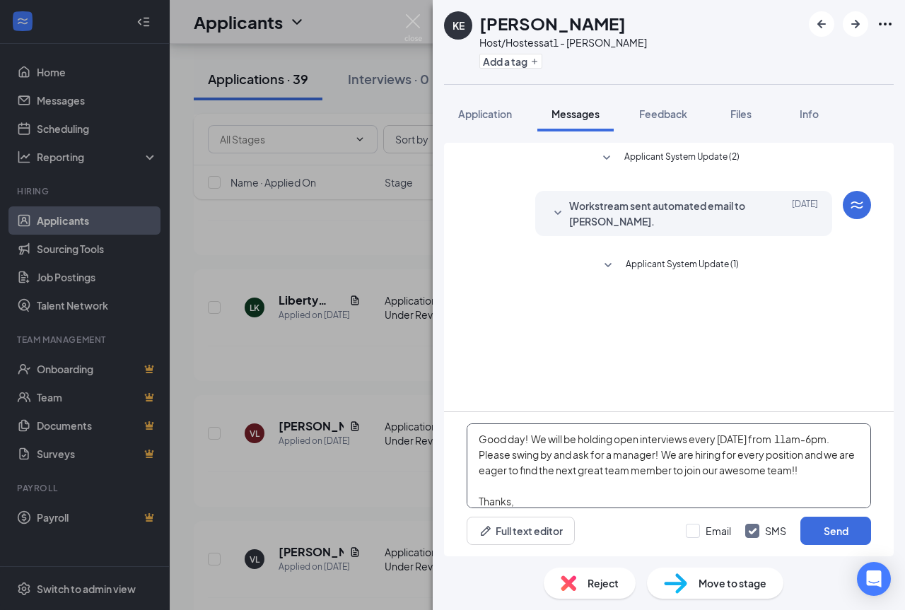
scroll to position [47, 0]
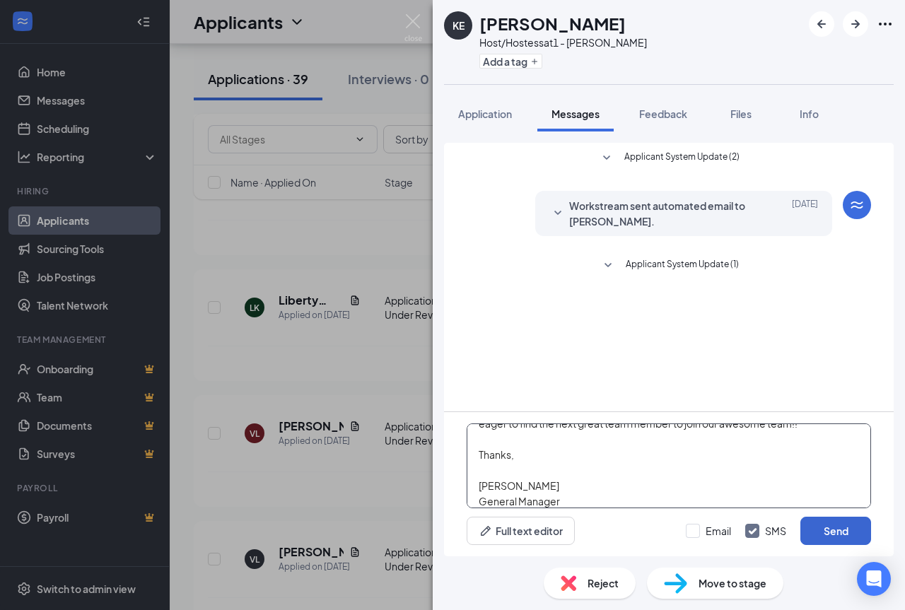
type textarea "Good day! We will be holding open interviews every [DATE] from 11am-6pm. Please…"
click at [849, 540] on button "Send" at bounding box center [835, 531] width 71 height 28
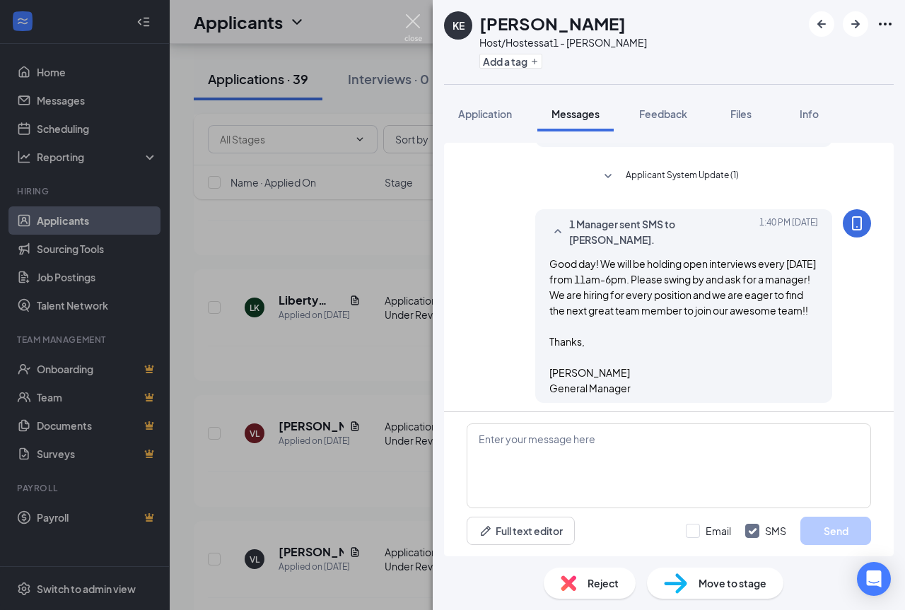
scroll to position [96, 0]
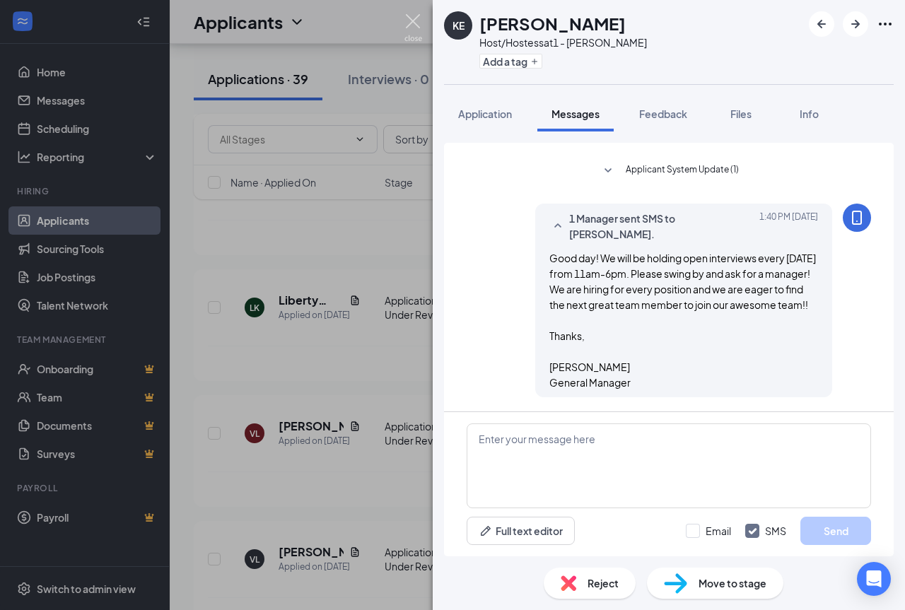
click at [416, 16] on img at bounding box center [413, 28] width 18 height 28
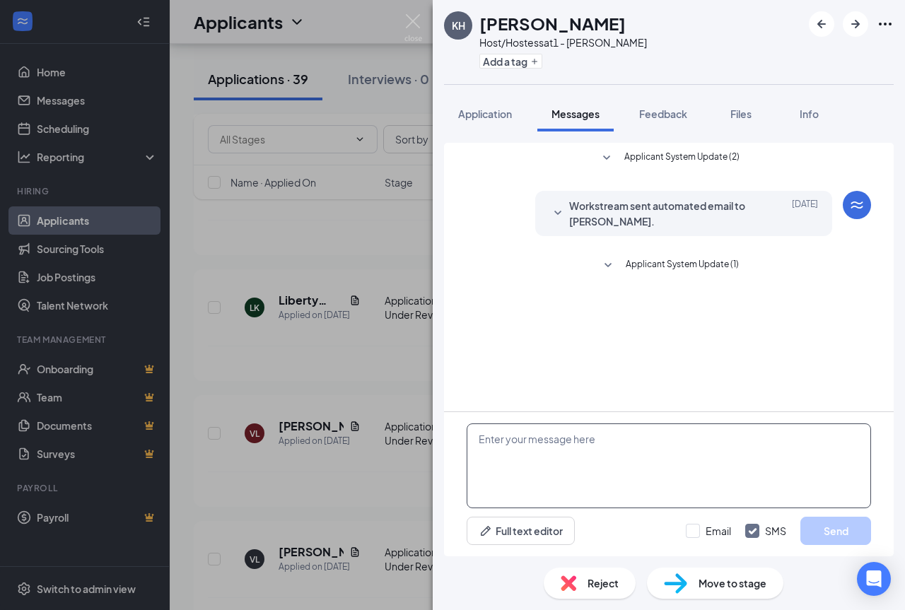
click at [628, 449] on textarea at bounding box center [668, 465] width 404 height 85
paste textarea "Good day! We will be holding open interviews every [DATE] from 11am-6pm. Please…"
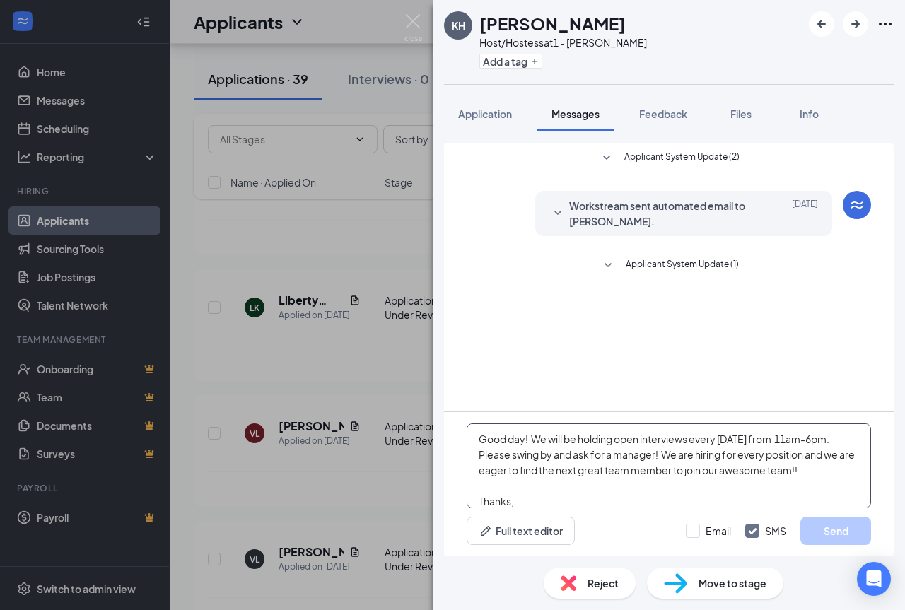
scroll to position [47, 0]
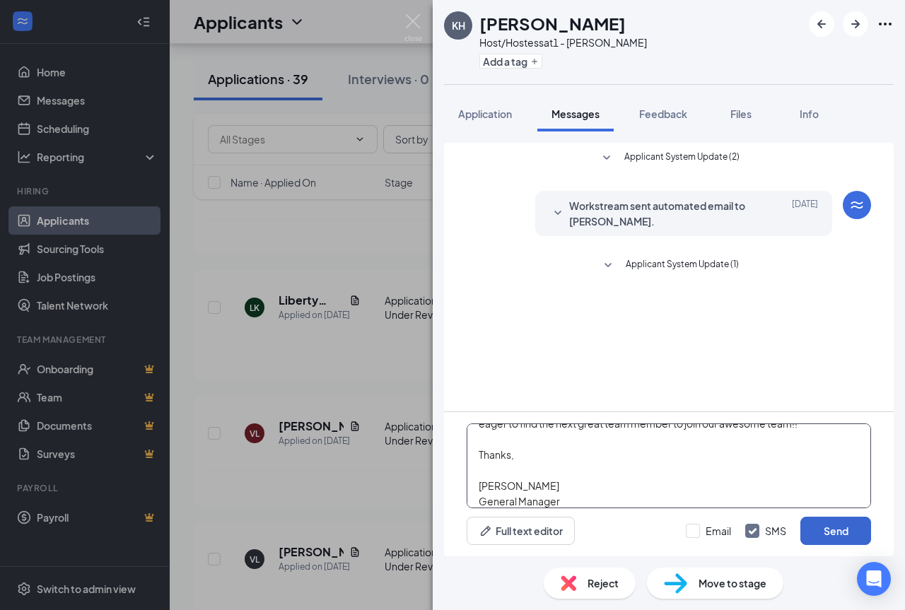
type textarea "Good day! We will be holding open interviews every [DATE] from 11am-6pm. Please…"
click at [834, 526] on button "Send" at bounding box center [835, 531] width 71 height 28
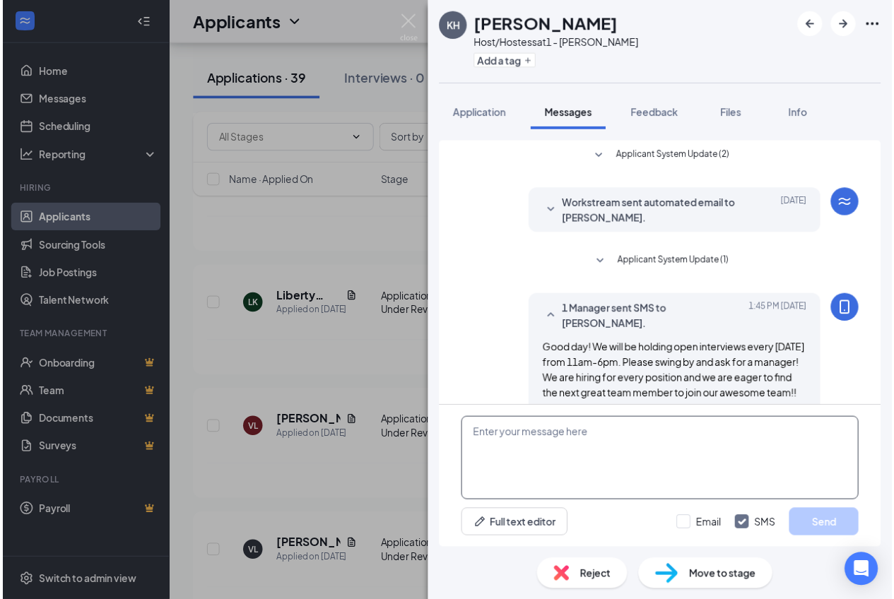
scroll to position [96, 0]
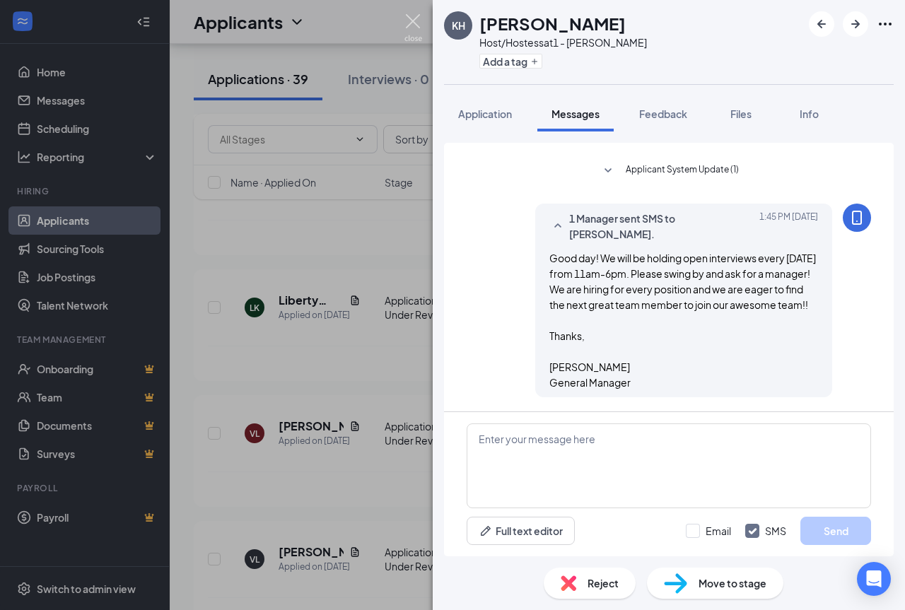
click at [413, 29] on img at bounding box center [413, 28] width 18 height 28
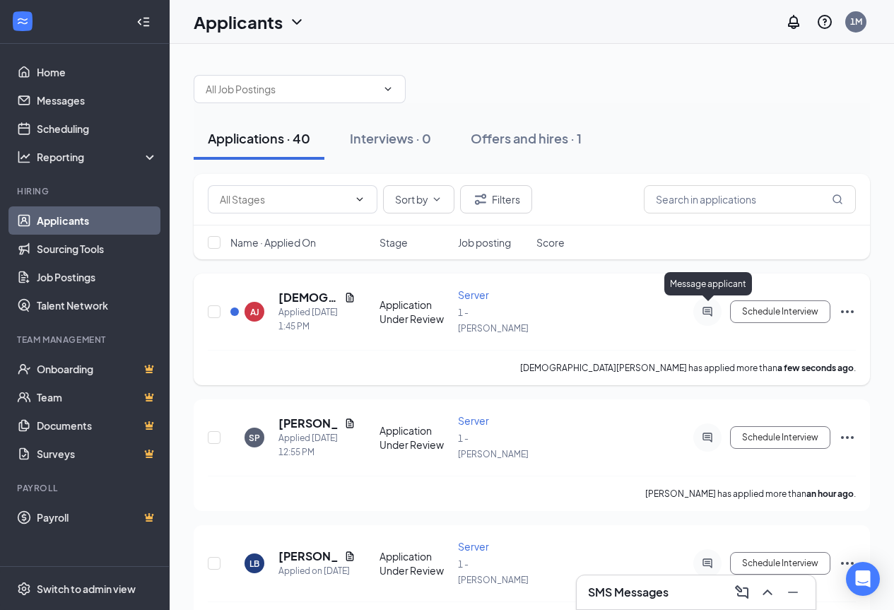
click at [704, 307] on icon "ActiveChat" at bounding box center [707, 311] width 17 height 11
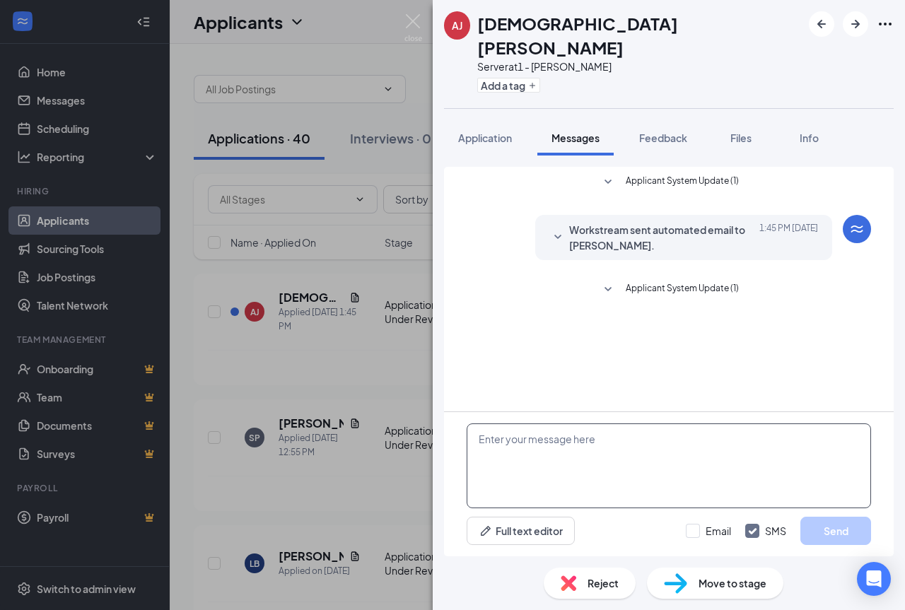
click at [563, 457] on textarea at bounding box center [668, 465] width 404 height 85
paste textarea "Good day! We will be holding open interviews every [DATE] from 11am-6pm. Please…"
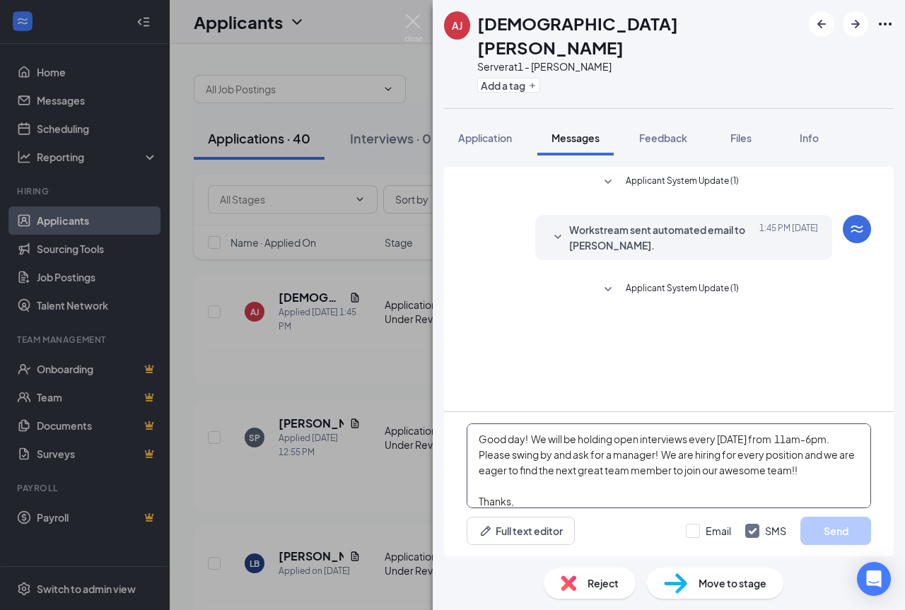
scroll to position [47, 0]
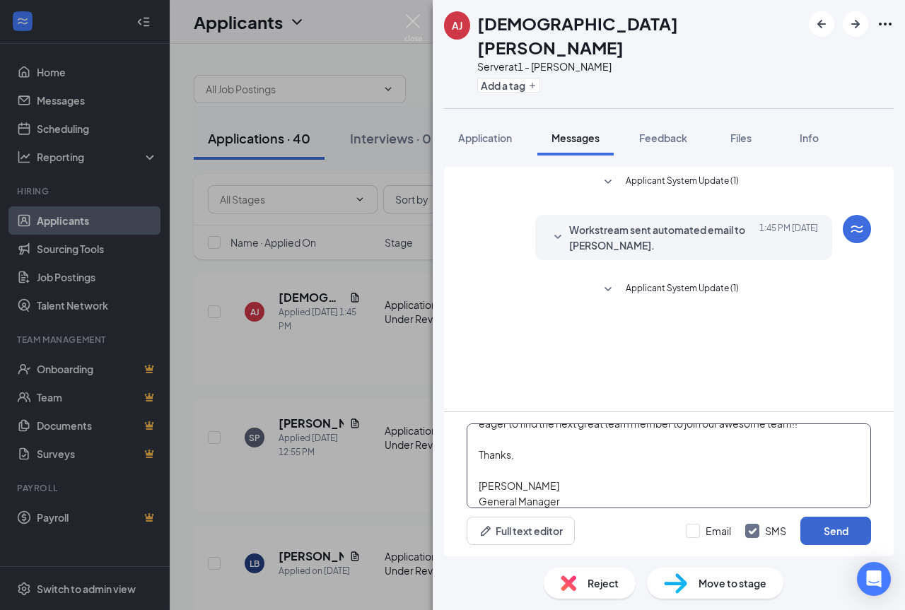
type textarea "Good day! We will be holding open interviews every [DATE] from 11am-6pm. Please…"
click at [827, 533] on button "Send" at bounding box center [835, 531] width 71 height 28
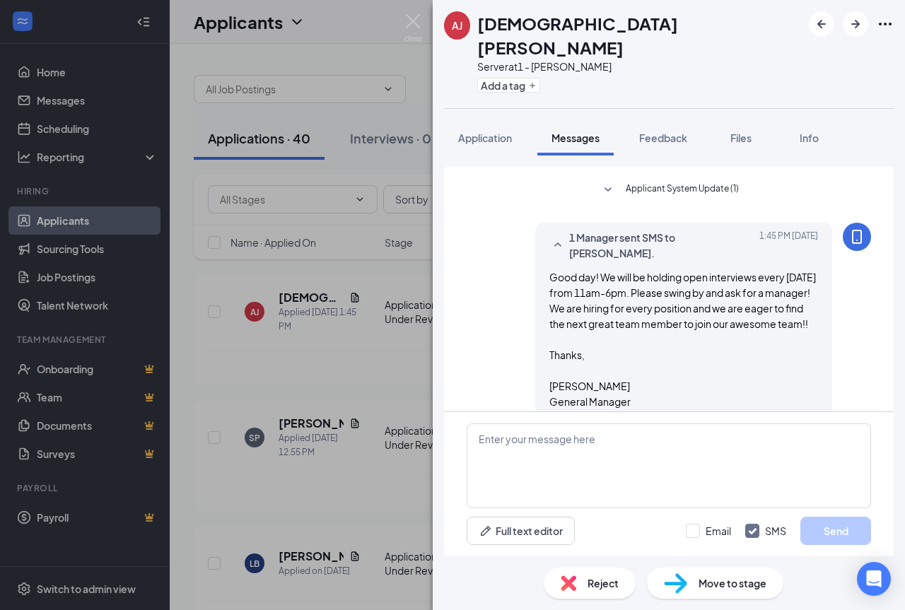
scroll to position [110, 0]
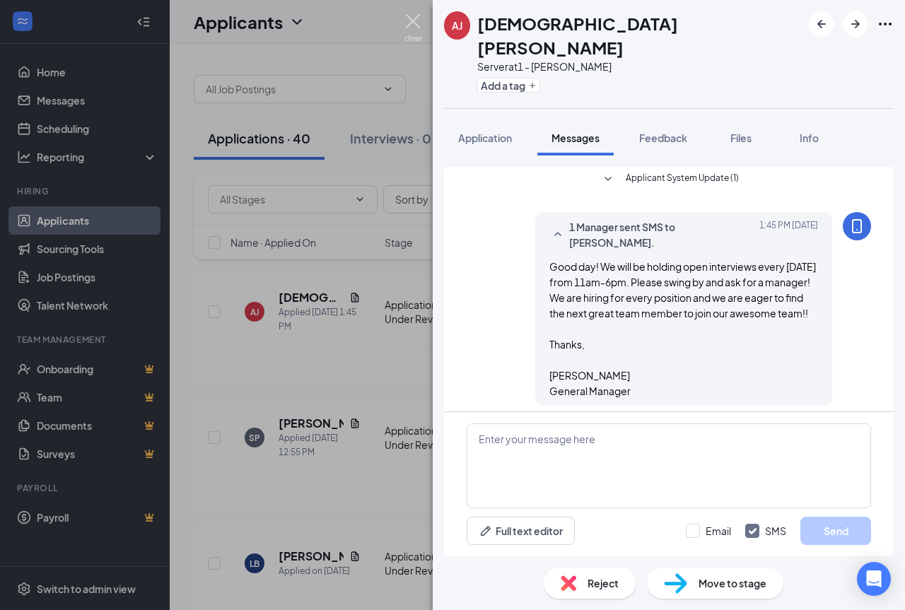
click at [406, 20] on img at bounding box center [413, 28] width 18 height 28
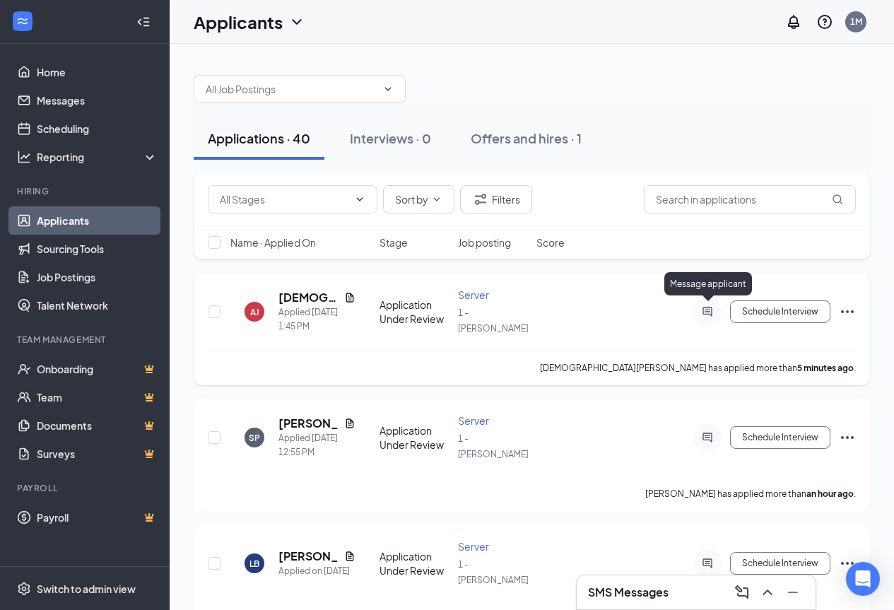
click at [707, 310] on icon "ActiveChat" at bounding box center [706, 311] width 9 height 9
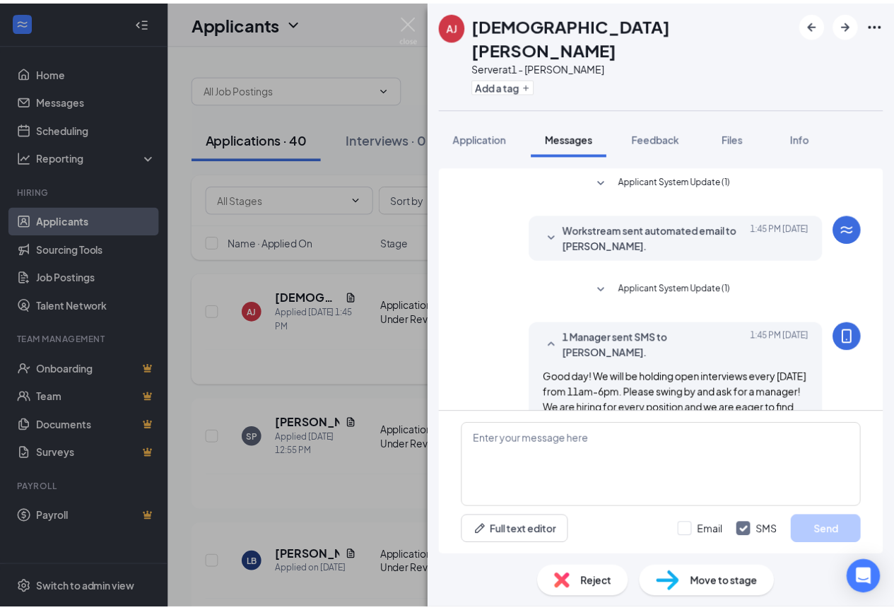
scroll to position [110, 0]
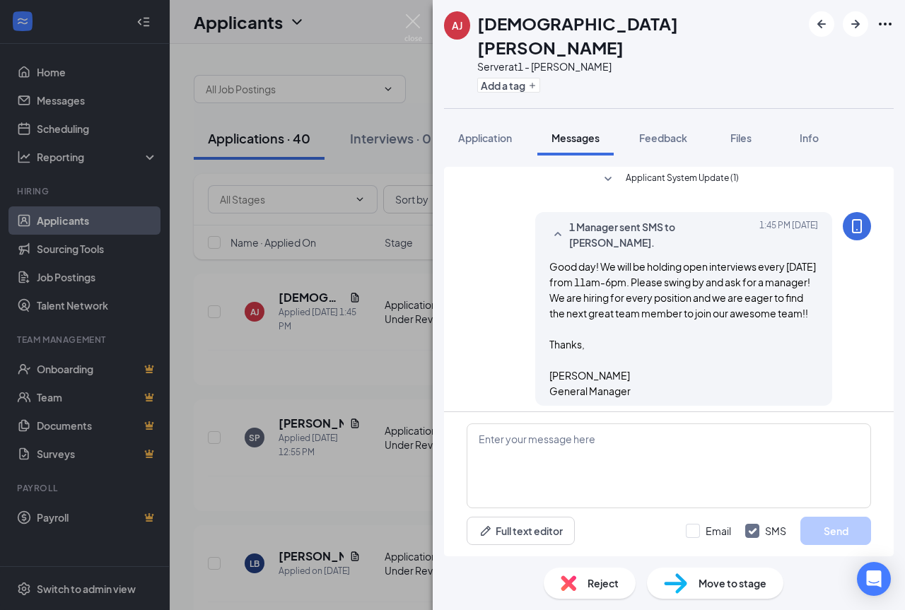
click at [407, 18] on img at bounding box center [413, 28] width 18 height 28
